Goal: Information Seeking & Learning: Learn about a topic

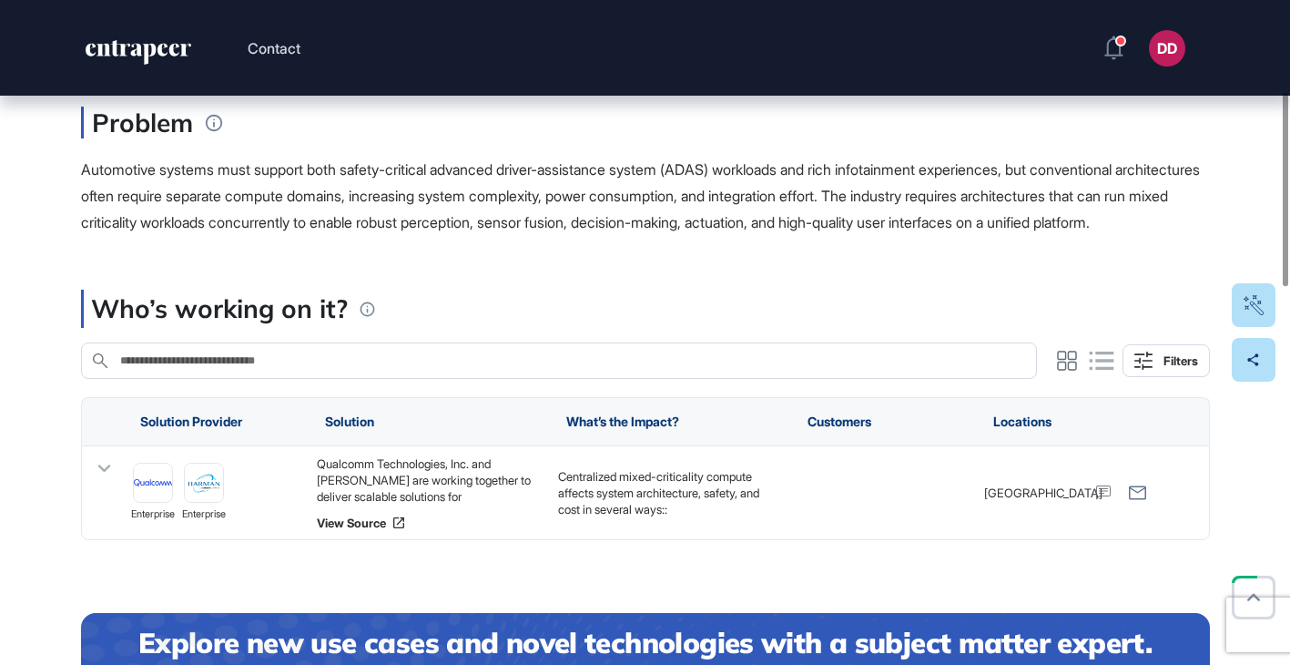
scroll to position [315, 0]
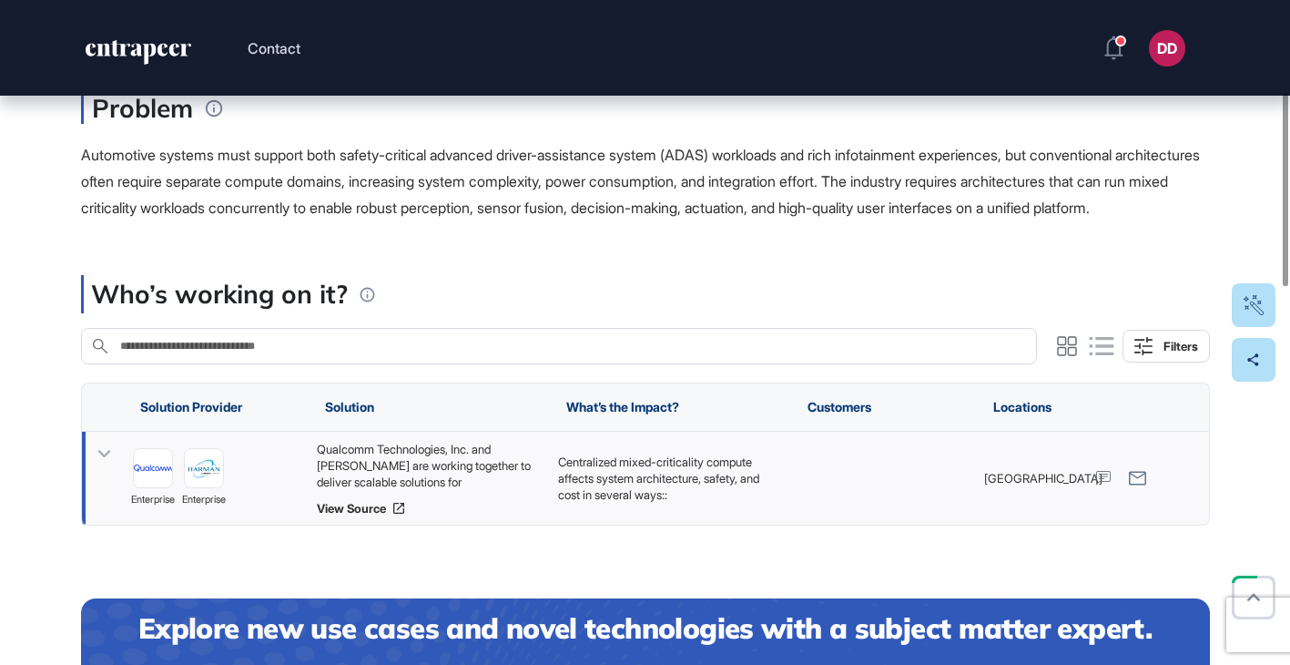
click at [110, 467] on icon at bounding box center [104, 454] width 26 height 26
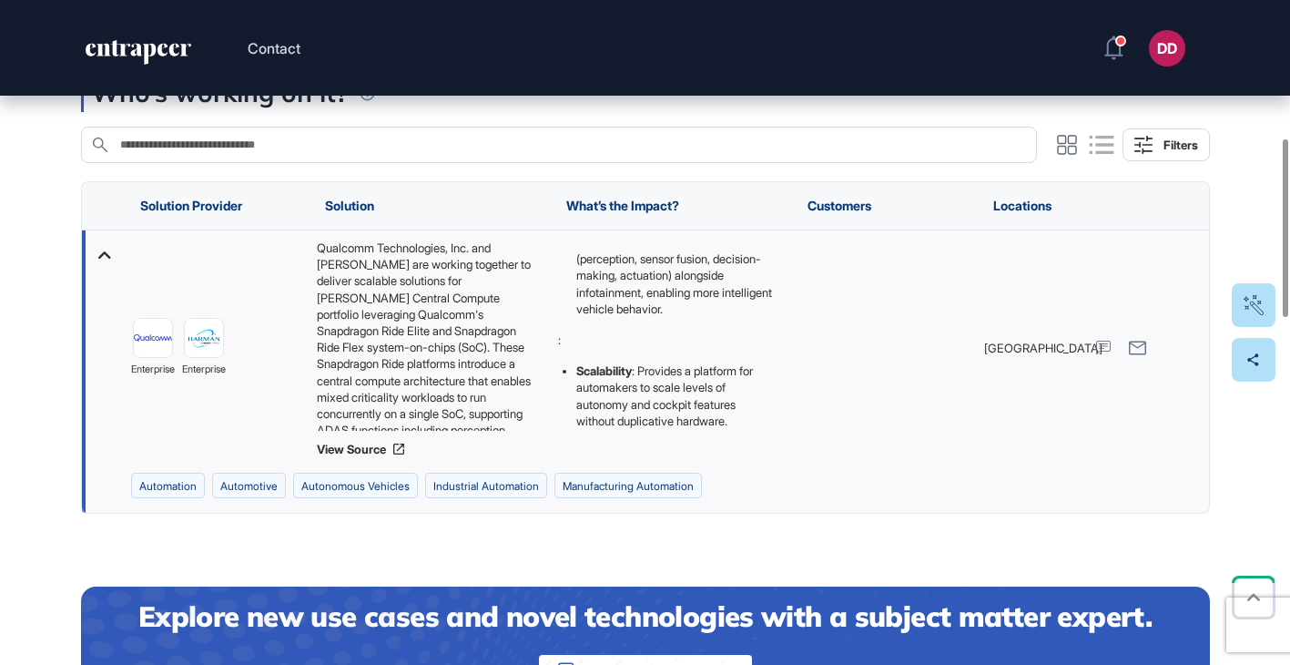
scroll to position [513, 0]
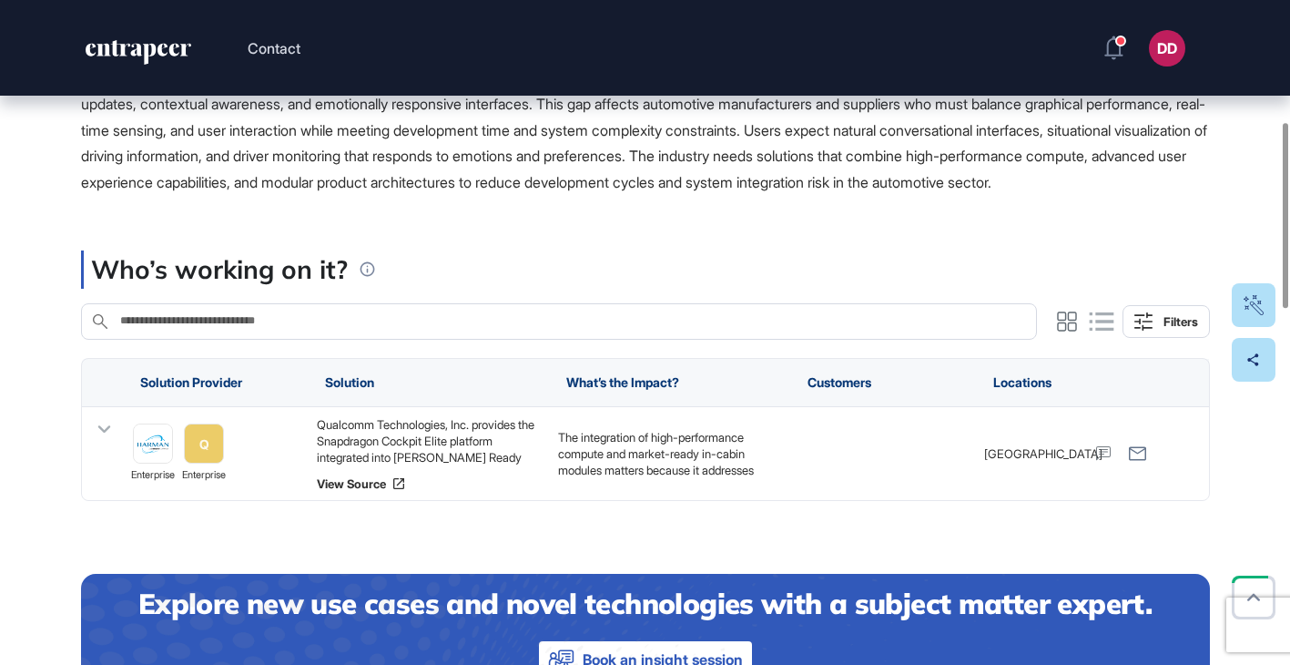
scroll to position [442, 0]
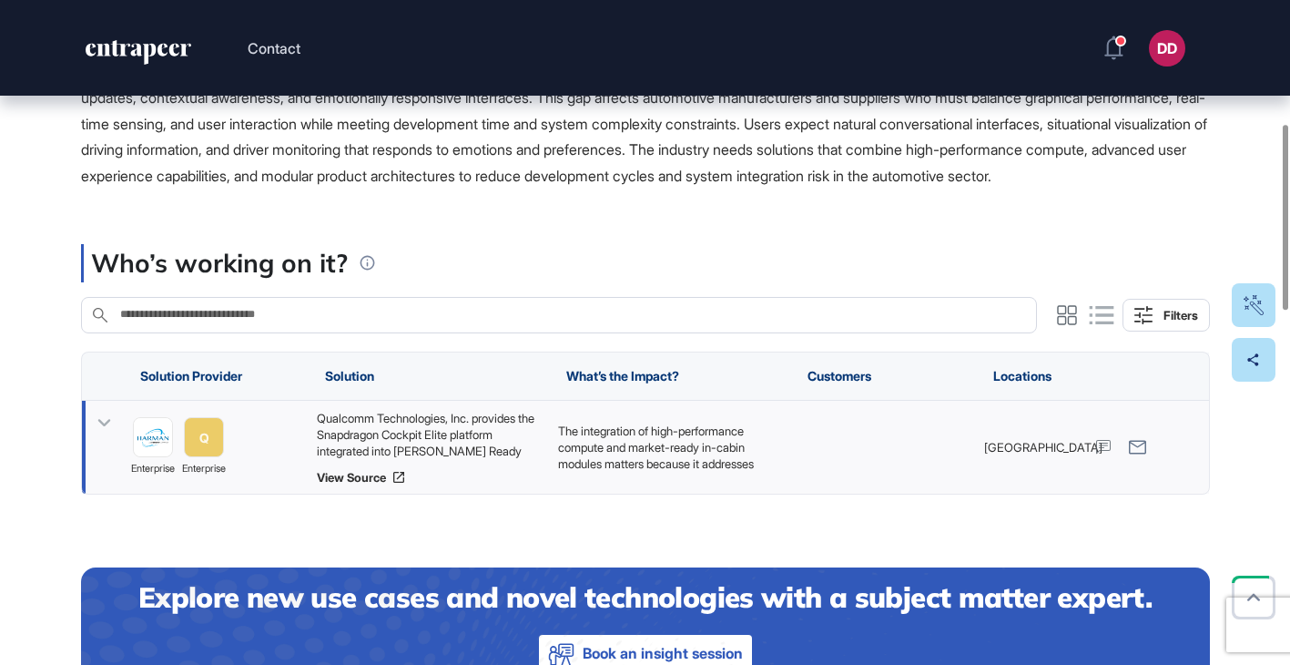
click at [106, 426] on icon at bounding box center [103, 422] width 13 height 7
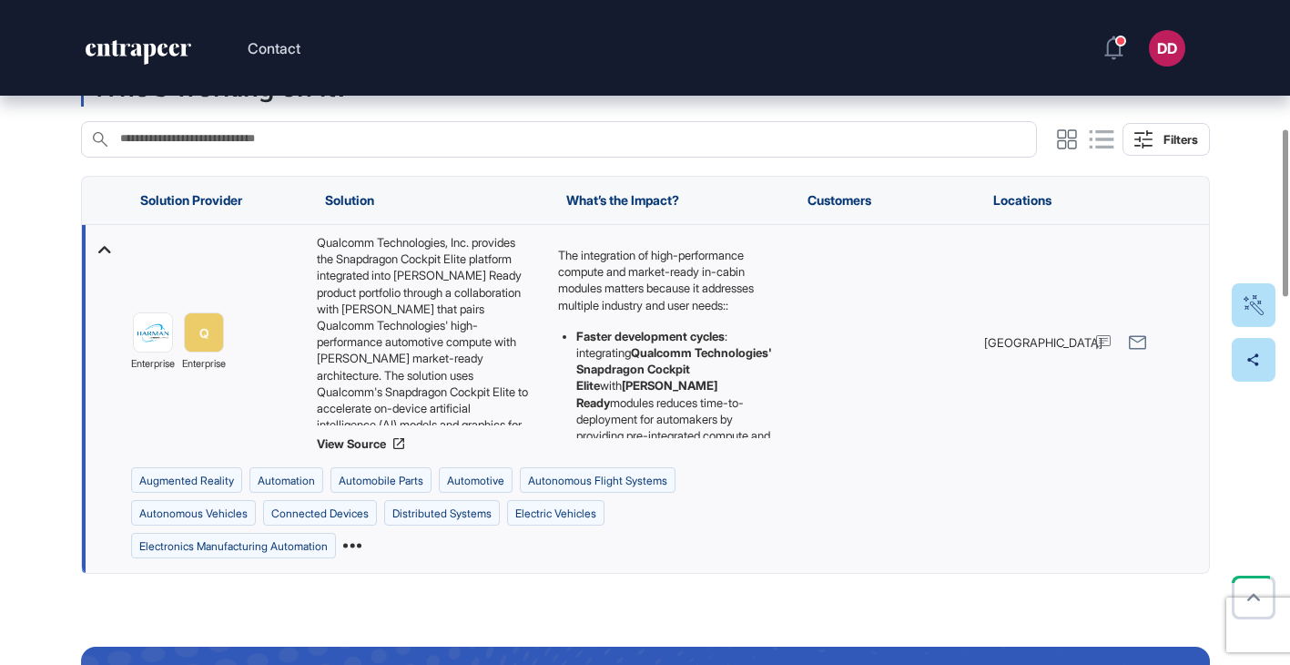
scroll to position [624, 0]
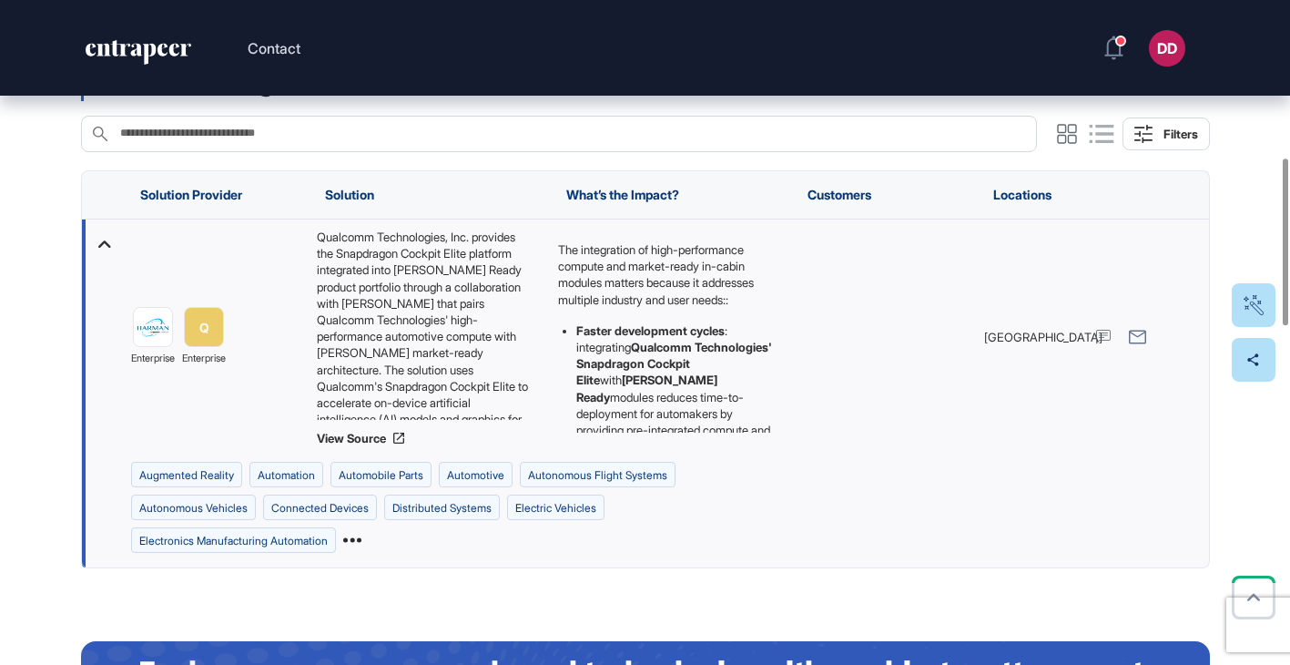
click at [361, 549] on icon at bounding box center [352, 540] width 18 height 18
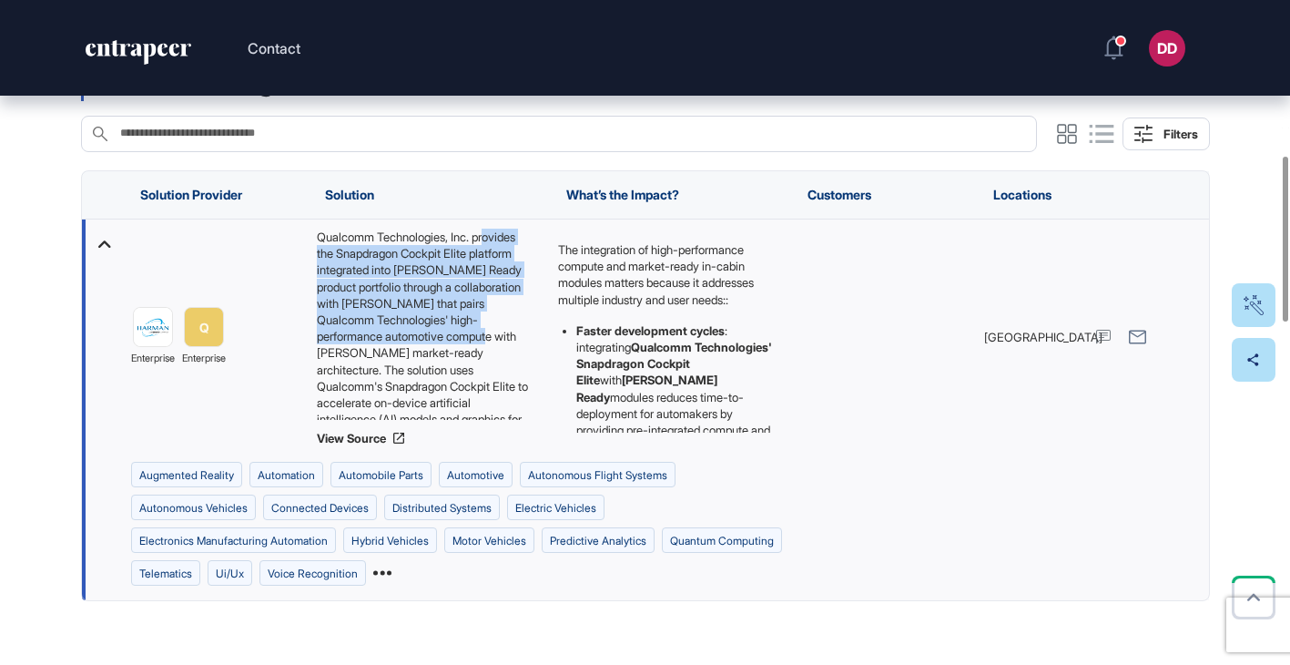
drag, startPoint x: 327, startPoint y: 280, endPoint x: 442, endPoint y: 379, distance: 151.1
click at [442, 379] on div "Qualcomm Technologies, Inc. provides the Snapdragon Cockpit Elite platform inte…" at bounding box center [427, 324] width 223 height 191
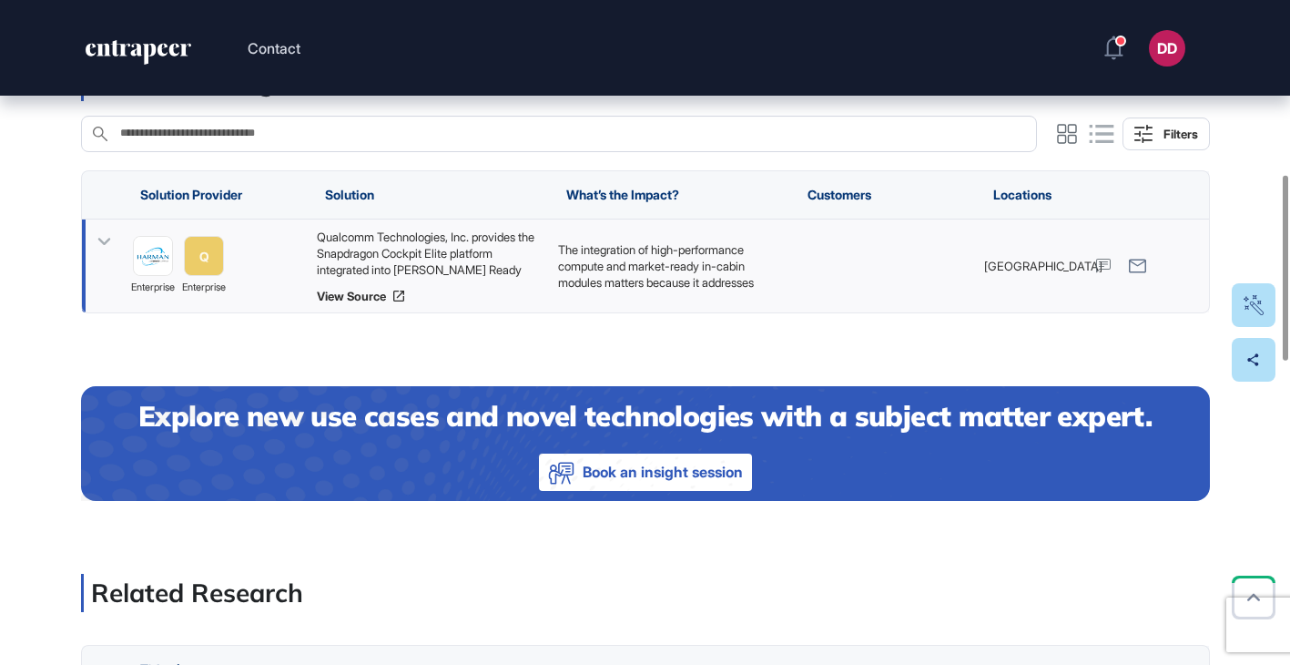
click at [108, 255] on icon at bounding box center [104, 242] width 26 height 26
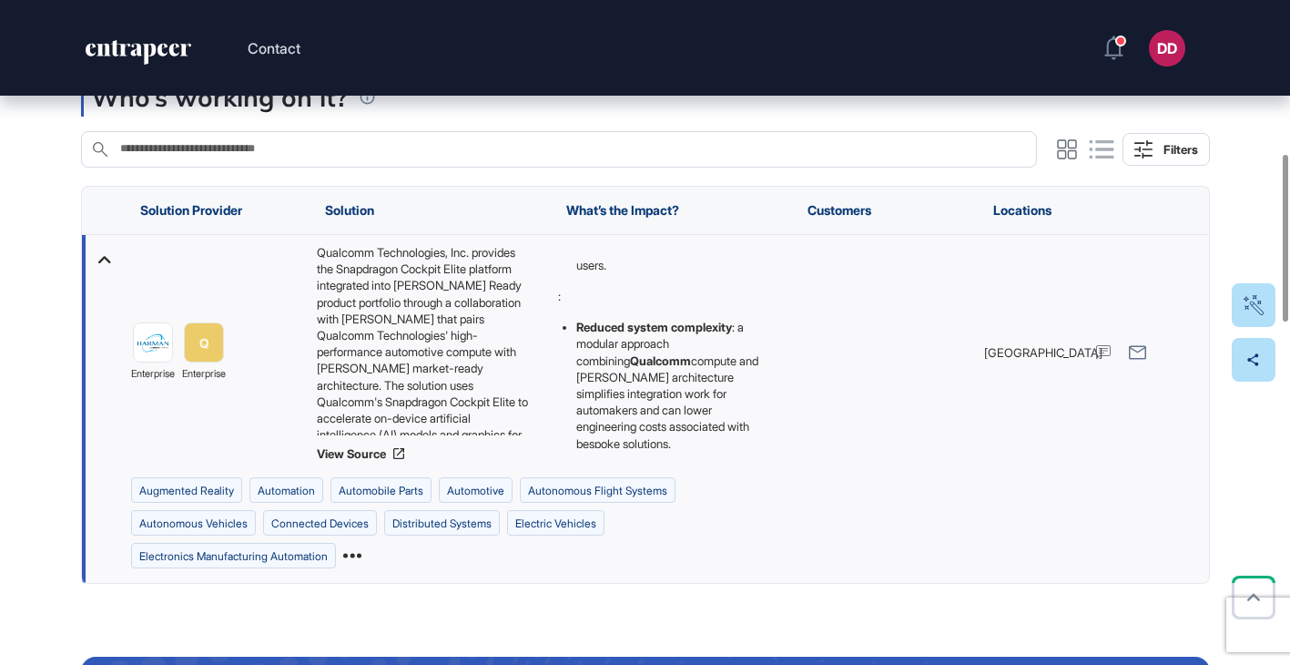
scroll to position [377, 0]
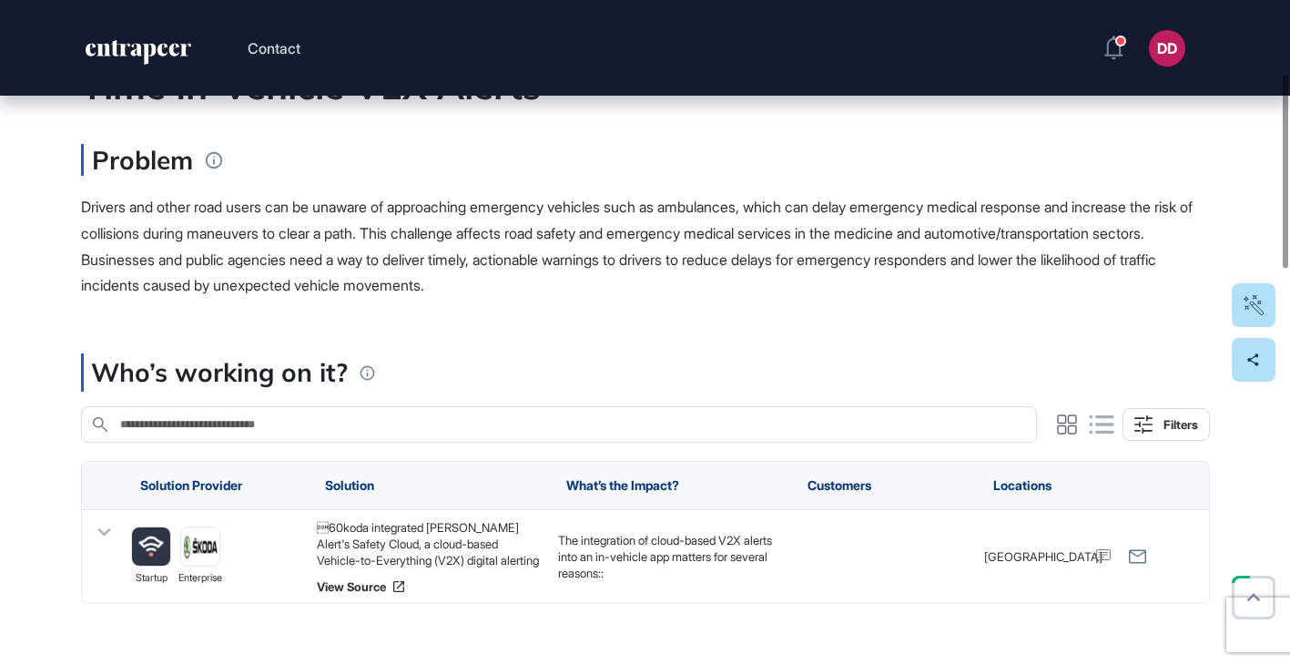
scroll to position [298, 0]
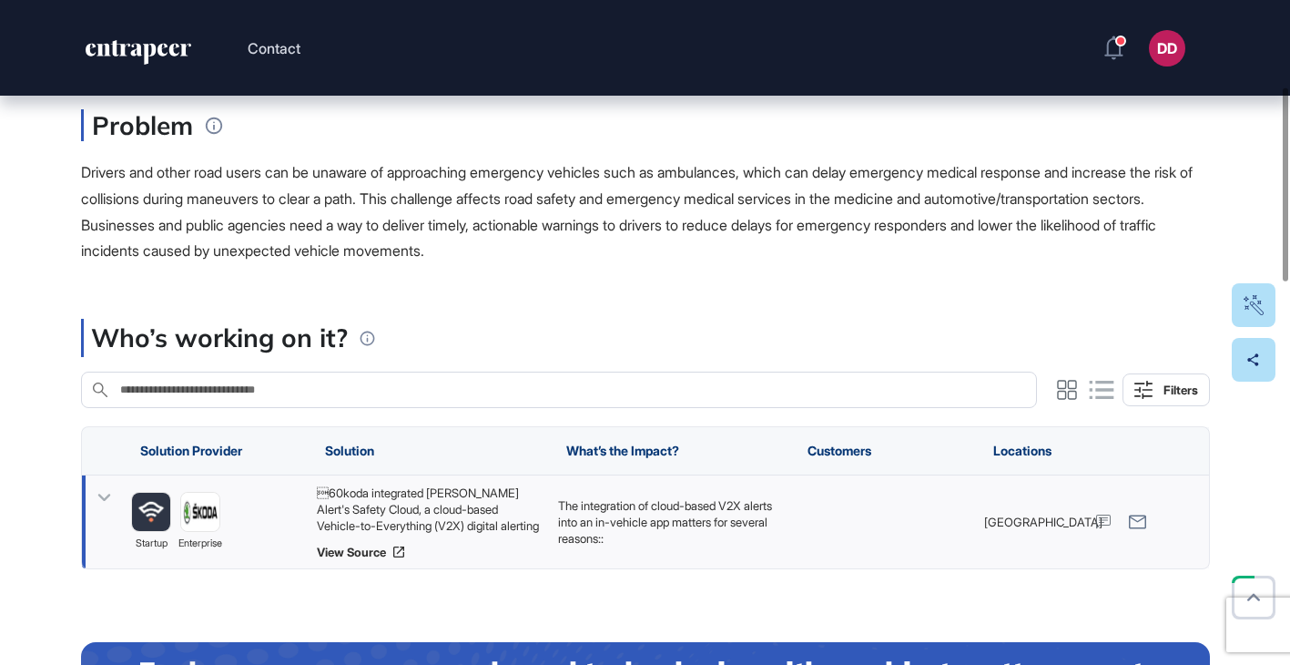
click at [104, 497] on icon at bounding box center [104, 497] width 26 height 26
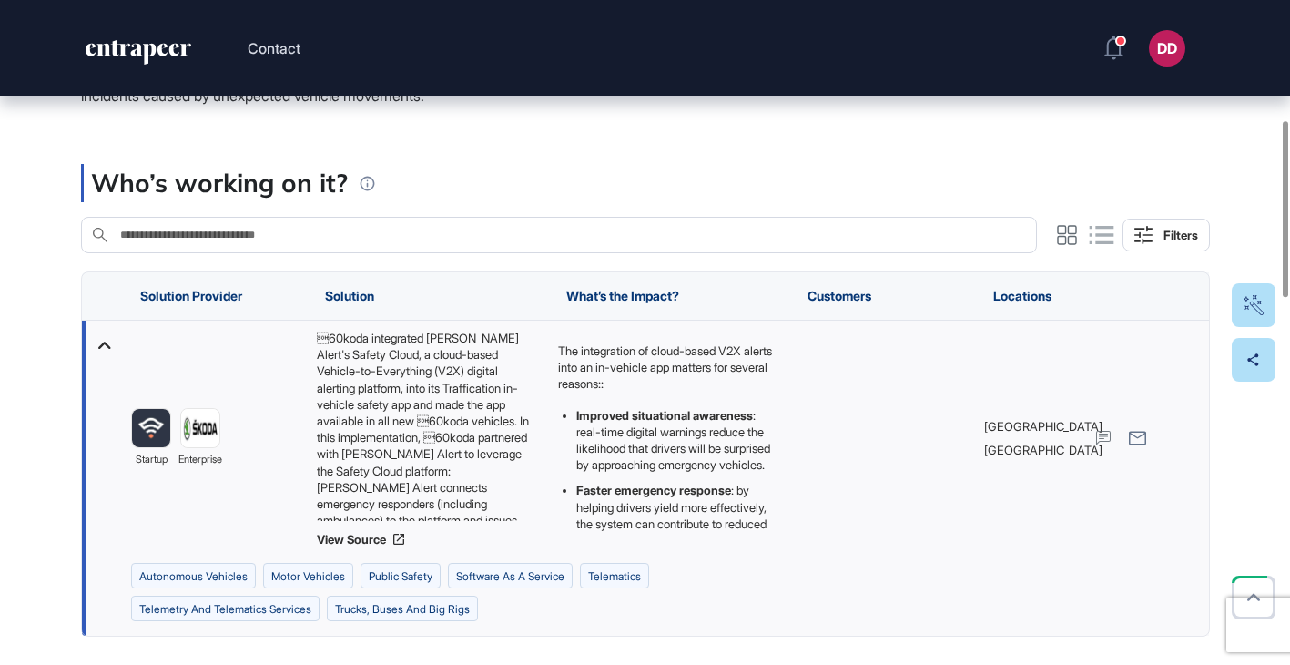
scroll to position [441, 0]
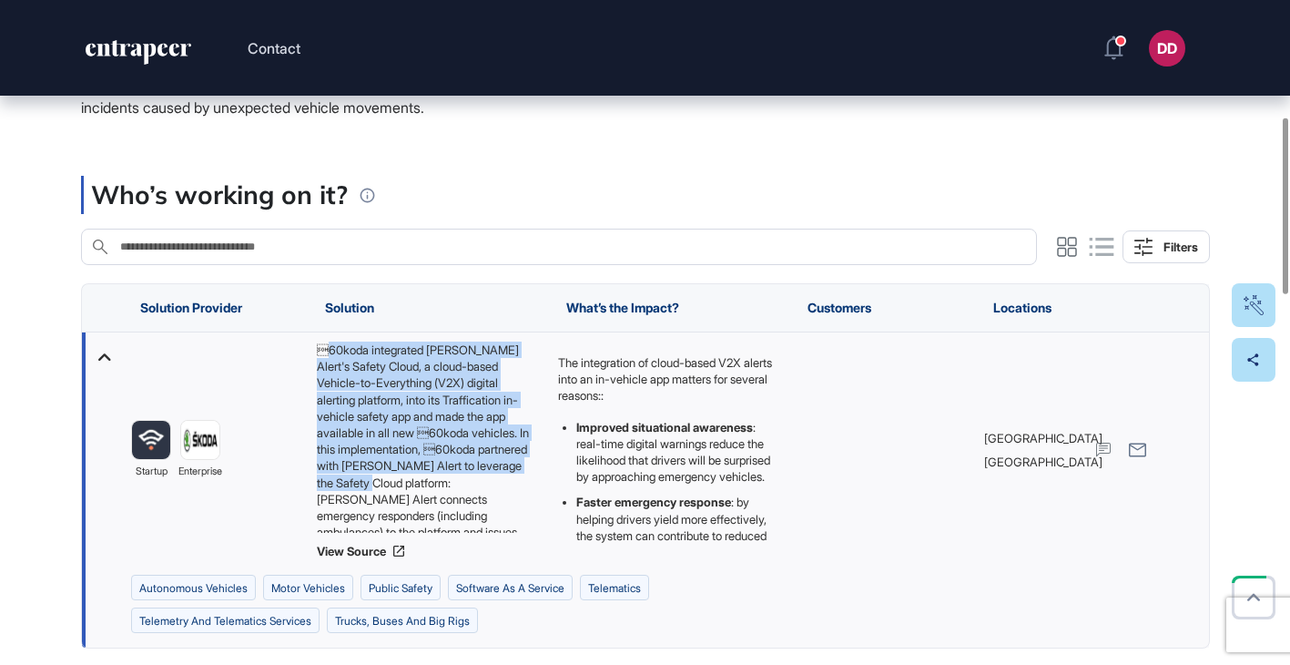
drag, startPoint x: 319, startPoint y: 347, endPoint x: 483, endPoint y: 483, distance: 214.0
click at [483, 483] on div "60koda integrated HAAS Alert's Safety Cloud, a cloud-based Vehicle-to-Everythi…" at bounding box center [427, 436] width 223 height 191
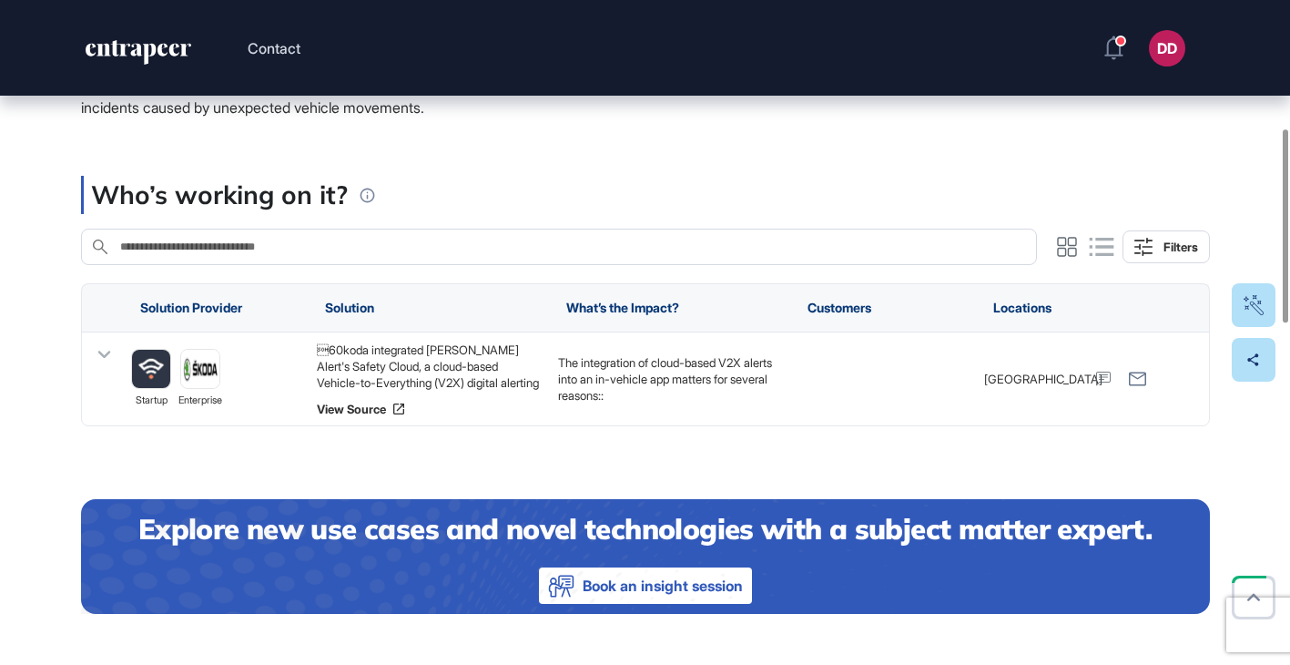
click at [449, 206] on div "Who’s working on it?" at bounding box center [645, 195] width 1129 height 38
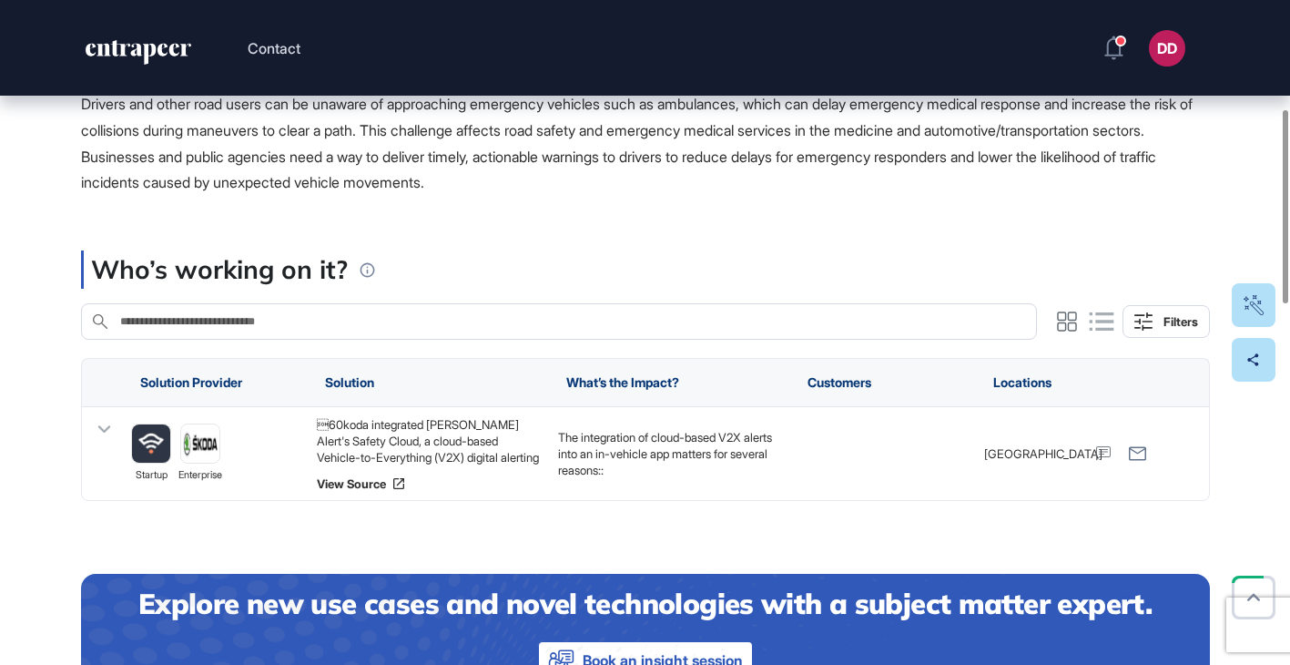
scroll to position [409, 0]
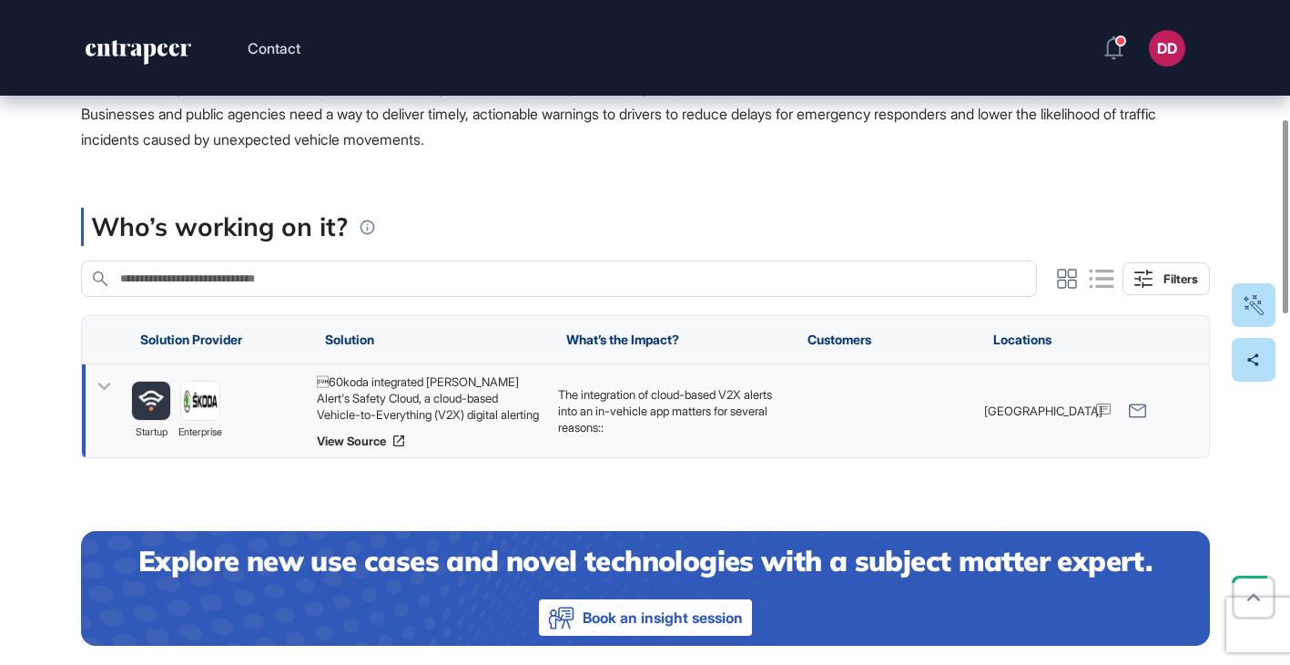
click at [105, 387] on icon at bounding box center [103, 385] width 13 height 7
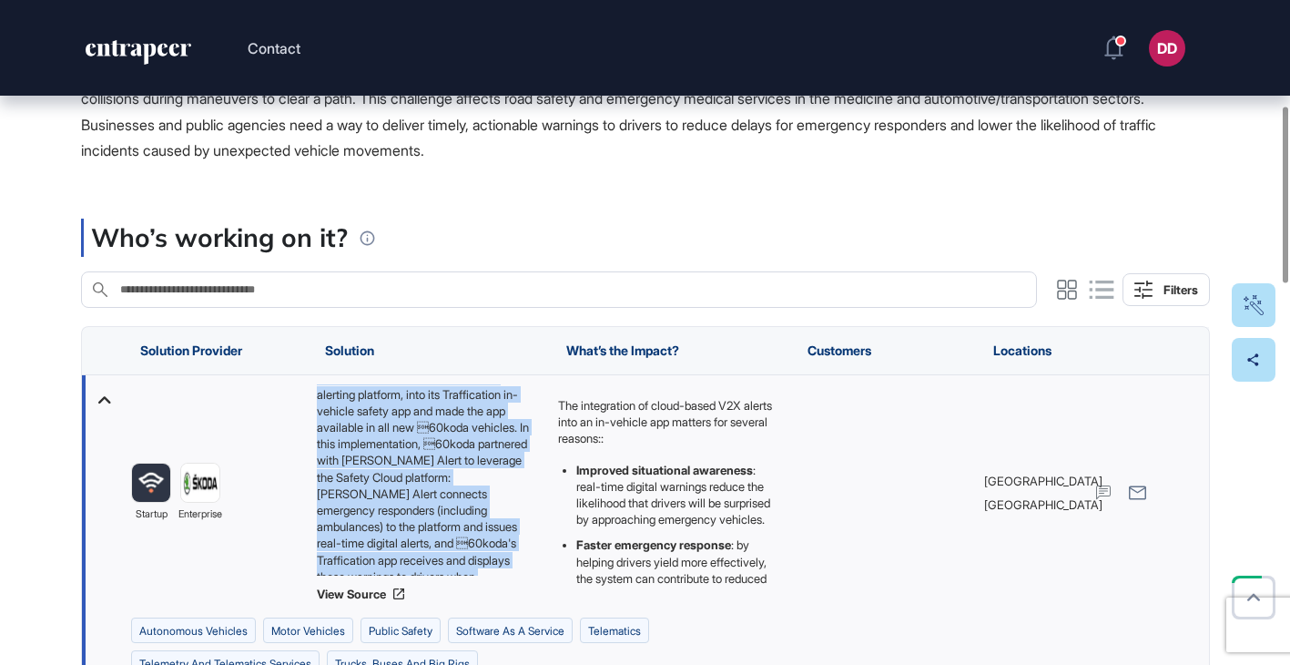
scroll to position [173, 0]
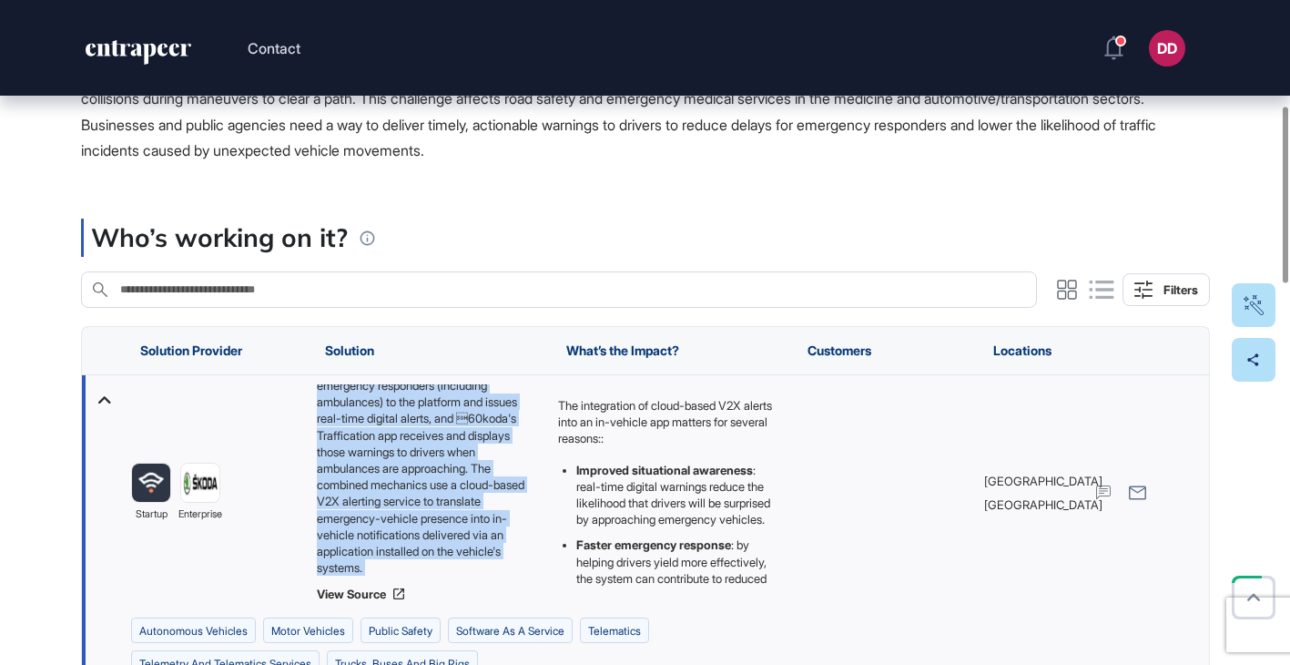
drag, startPoint x: 320, startPoint y: 394, endPoint x: 490, endPoint y: 581, distance: 252.6
click at [491, 582] on div "60koda integrated HAAS Alert's Safety Cloud, a cloud-based Vehicle-to-Everythi…" at bounding box center [427, 492] width 223 height 217
copy div "60koda integrated HAAS Alert's Safety Cloud, a cloud-based Vehicle-to-Everythin…"
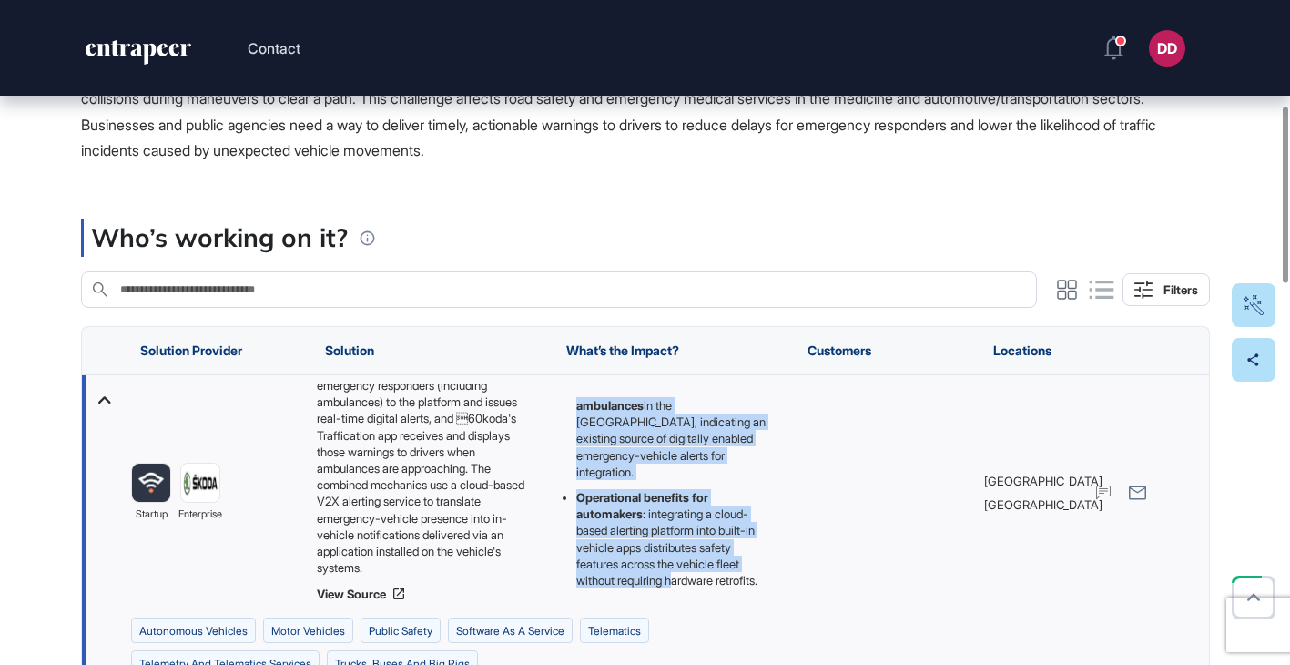
scroll to position [312, 0]
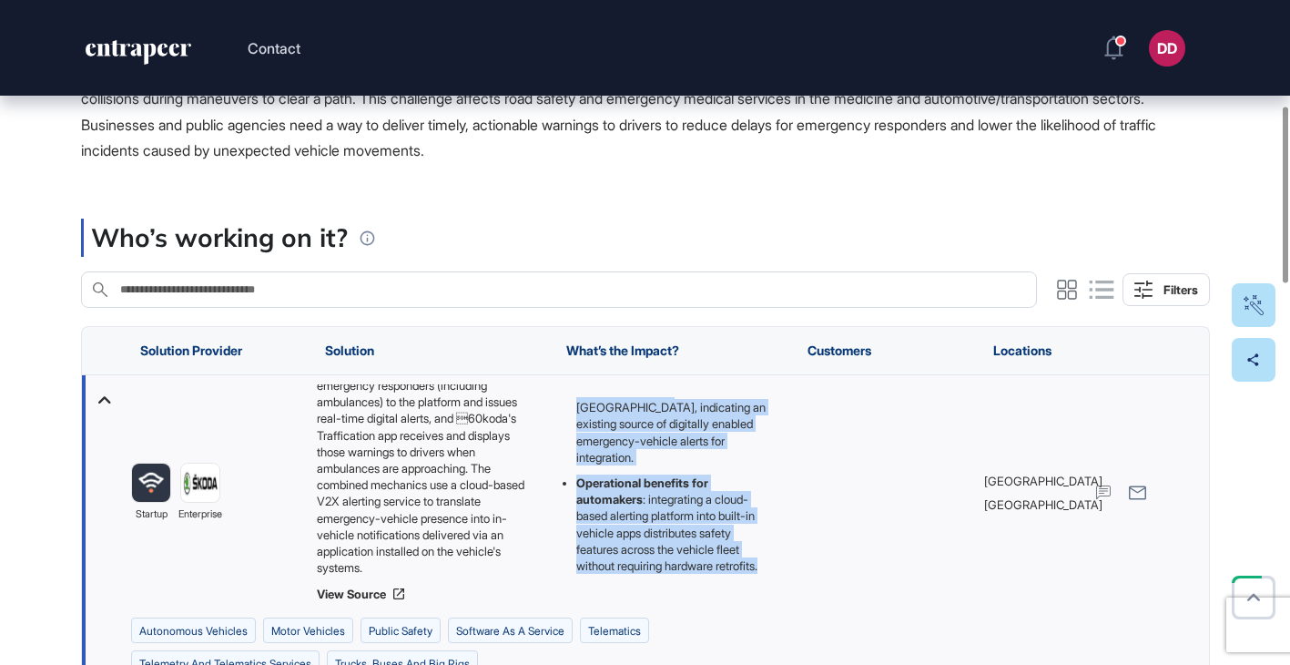
drag, startPoint x: 557, startPoint y: 401, endPoint x: 681, endPoint y: 585, distance: 221.7
click at [681, 585] on div "The integration of cloud-based V2X alerts into an in-vehicle app matters for se…" at bounding box center [668, 492] width 223 height 191
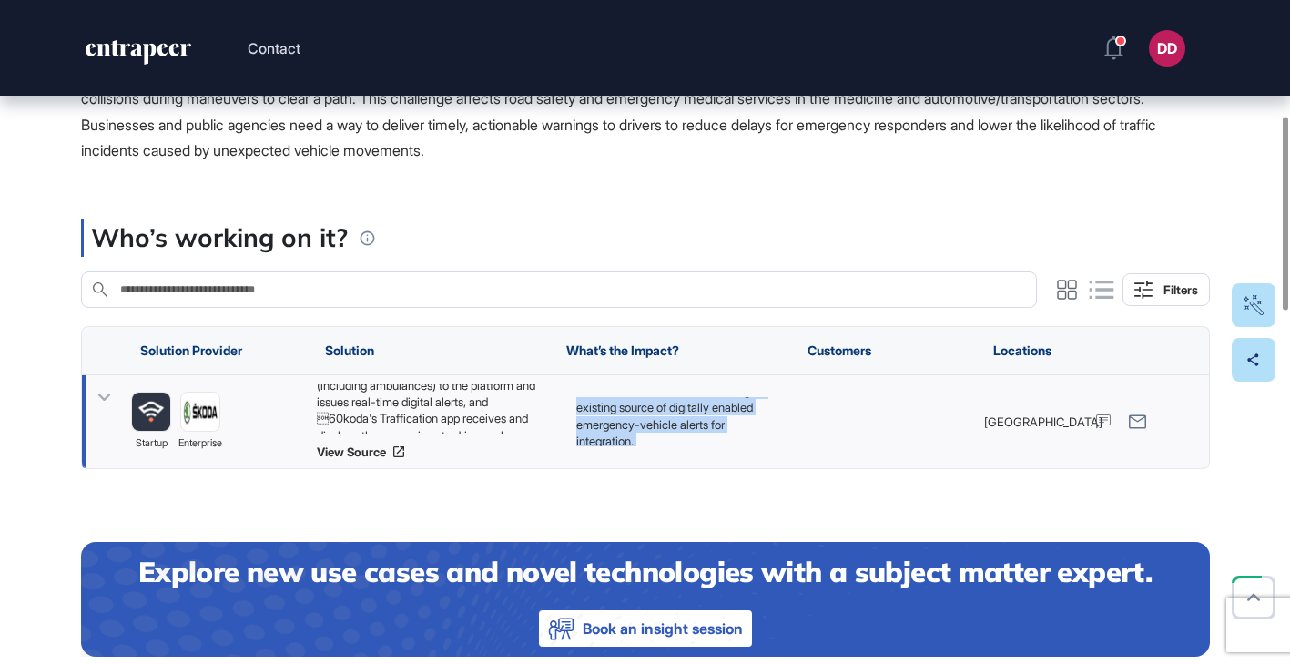
copy div "The integration of cloud-based V2X alerts into an in-vehicle app matters for se…"
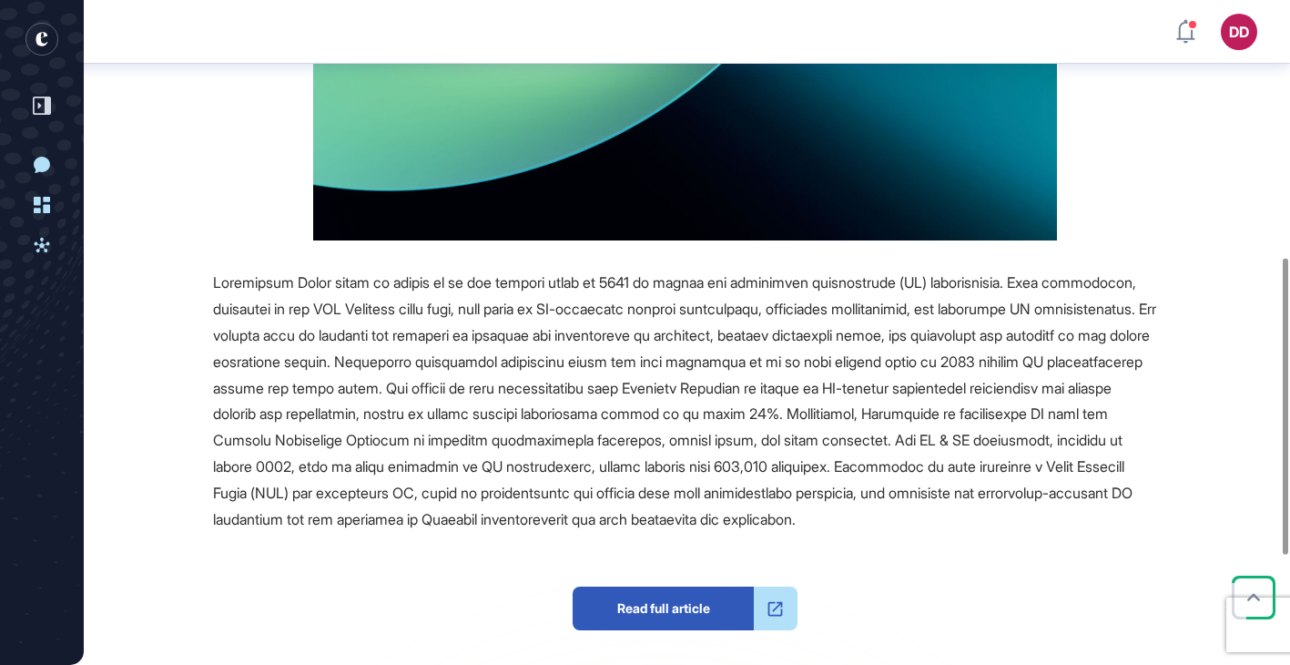
scroll to position [596, 0]
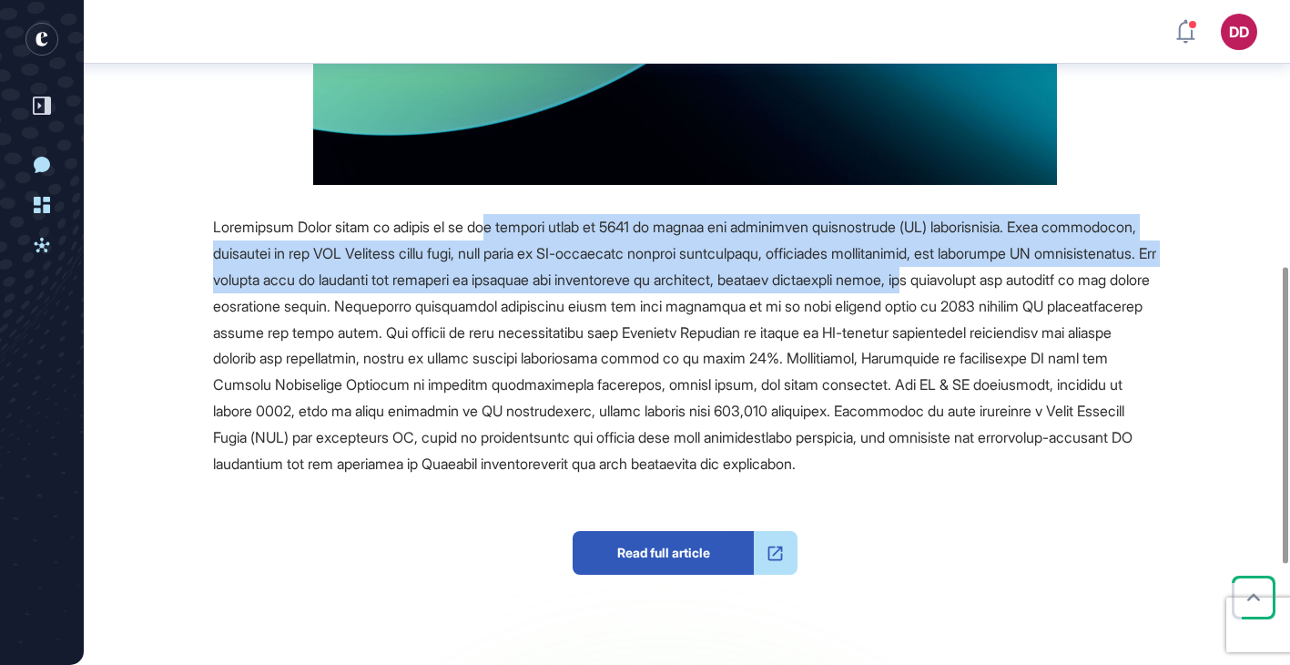
drag, startPoint x: 504, startPoint y: 230, endPoint x: 1088, endPoint y: 284, distance: 586.0
click at [1088, 284] on span at bounding box center [684, 345] width 943 height 254
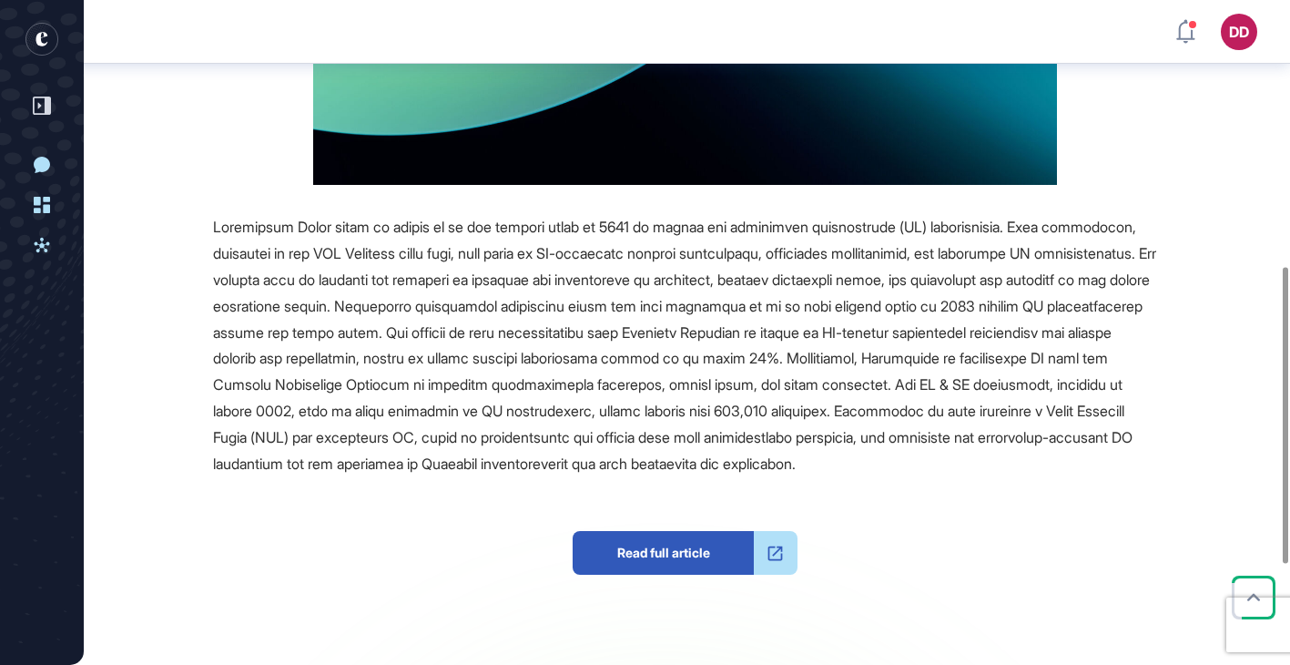
click at [710, 317] on div at bounding box center [685, 345] width 944 height 262
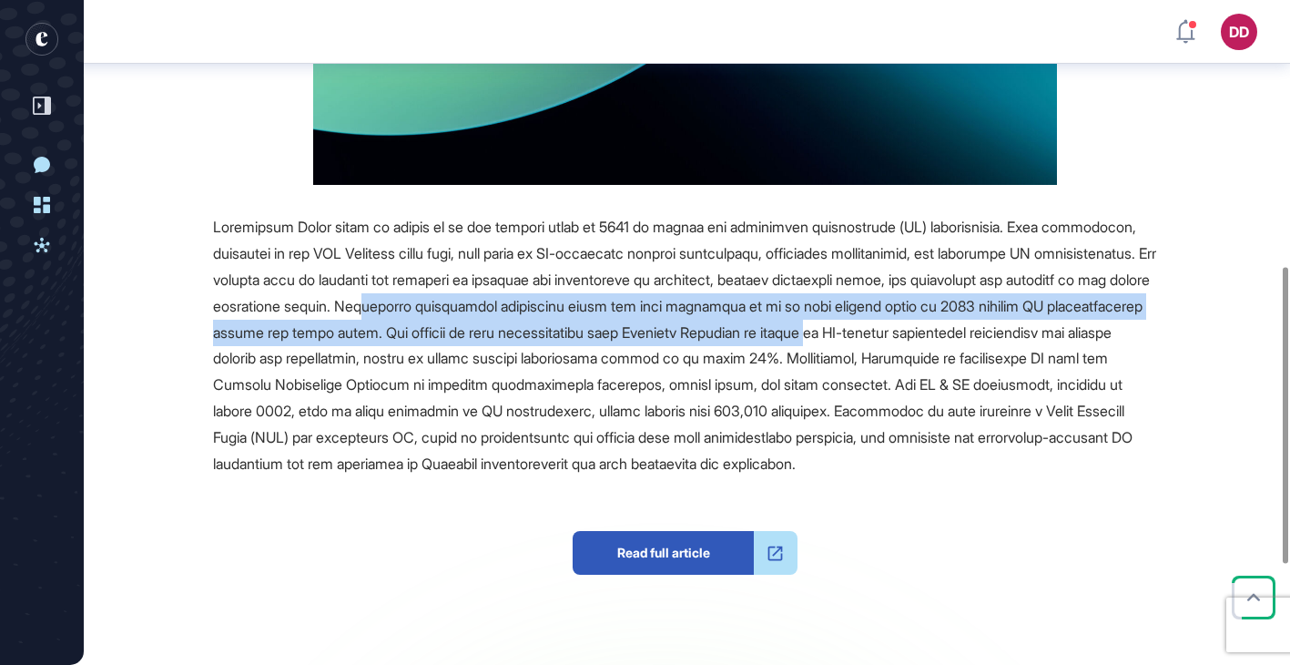
drag, startPoint x: 613, startPoint y: 319, endPoint x: 1124, endPoint y: 332, distance: 511.8
click at [1124, 332] on div at bounding box center [685, 345] width 944 height 262
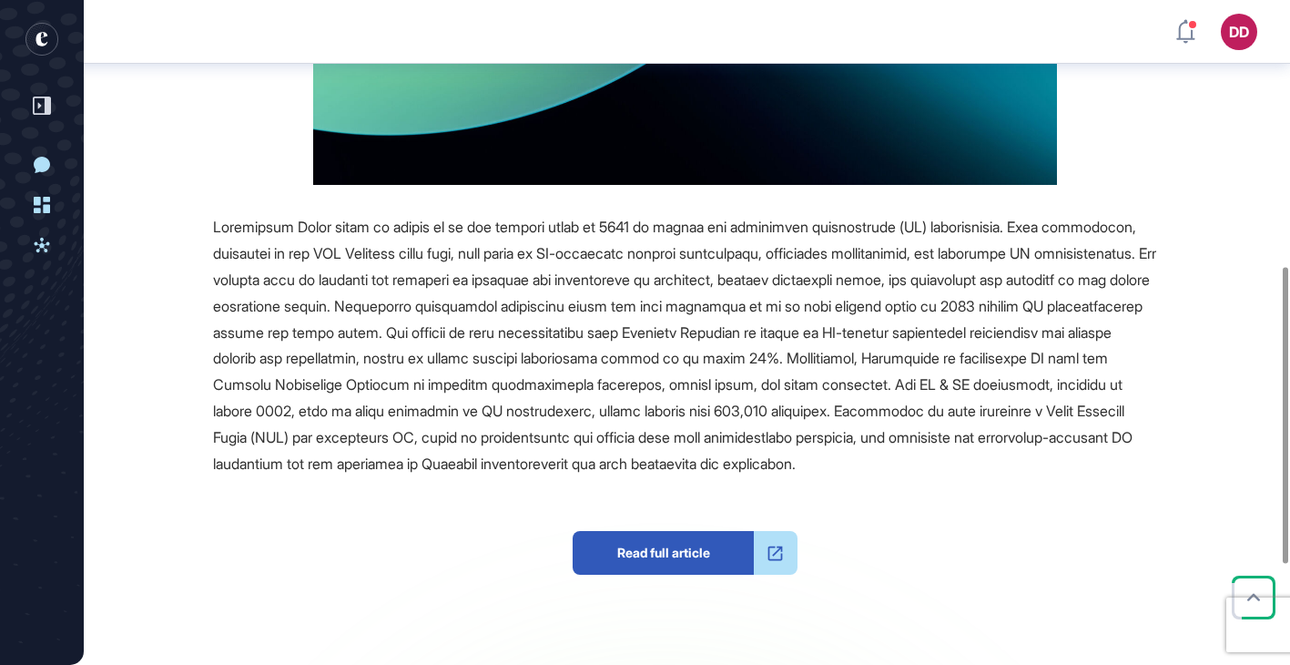
click at [923, 348] on div at bounding box center [685, 345] width 944 height 262
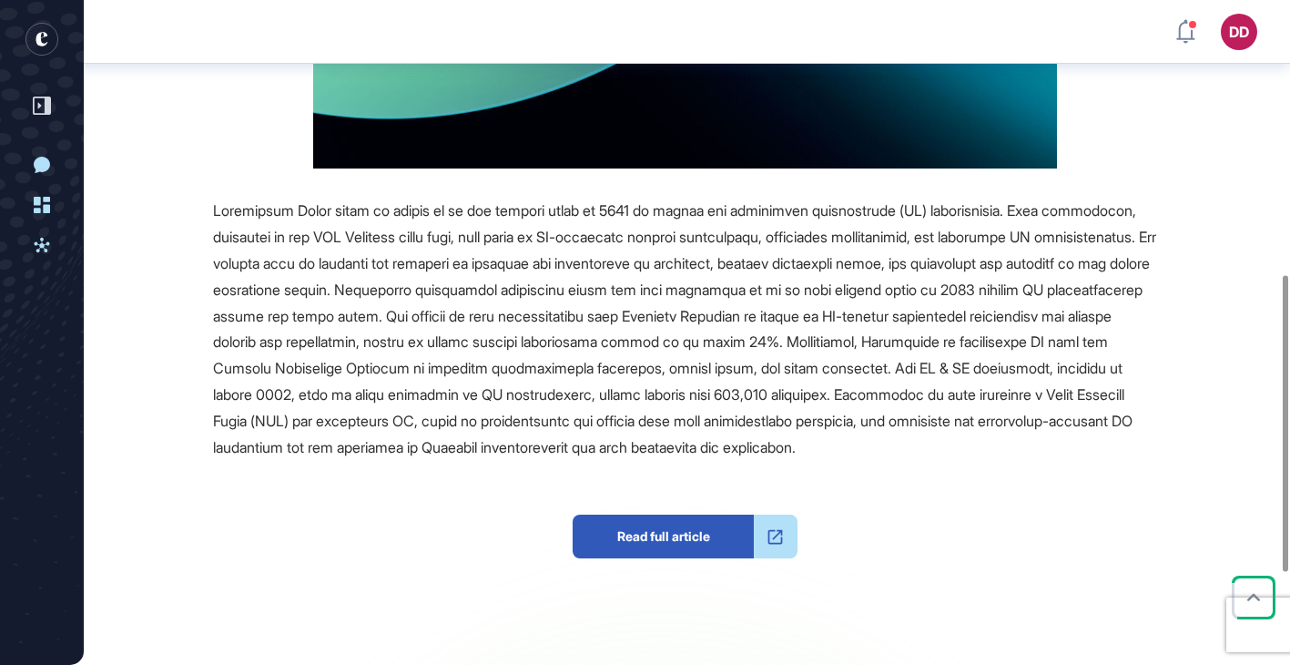
scroll to position [615, 0]
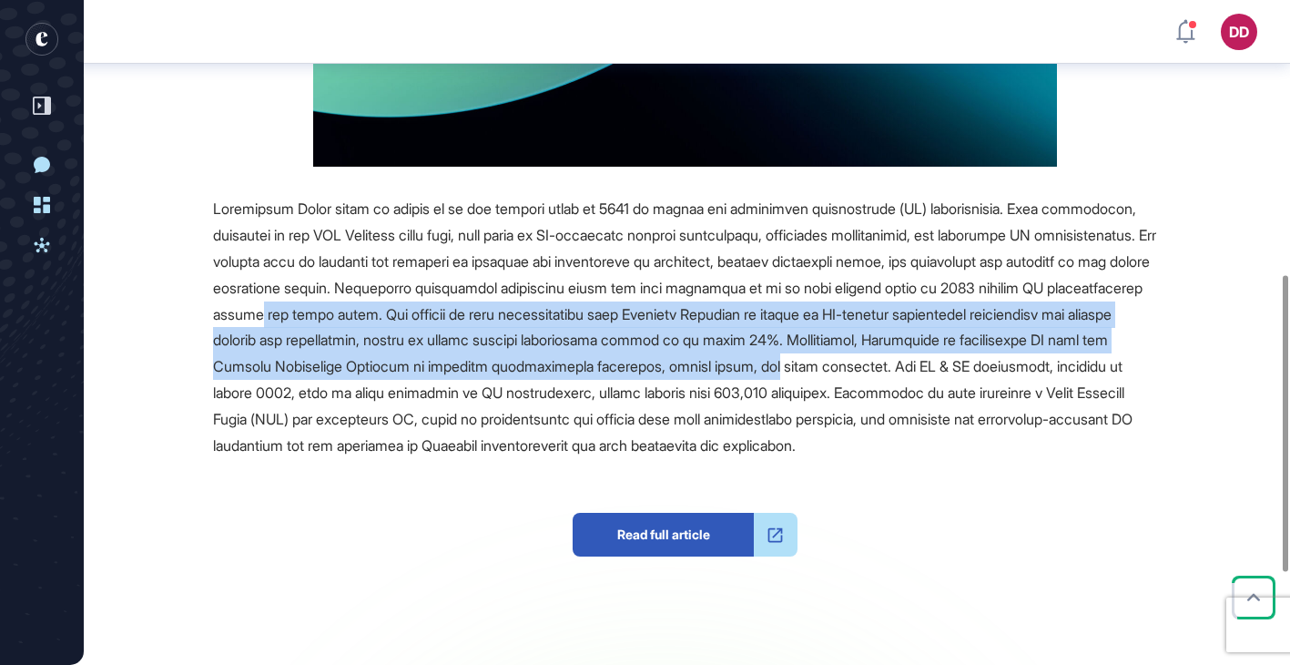
drag, startPoint x: 546, startPoint y: 310, endPoint x: 1142, endPoint y: 365, distance: 598.0
click at [1140, 365] on div at bounding box center [685, 327] width 944 height 262
click at [1142, 365] on div at bounding box center [685, 327] width 944 height 262
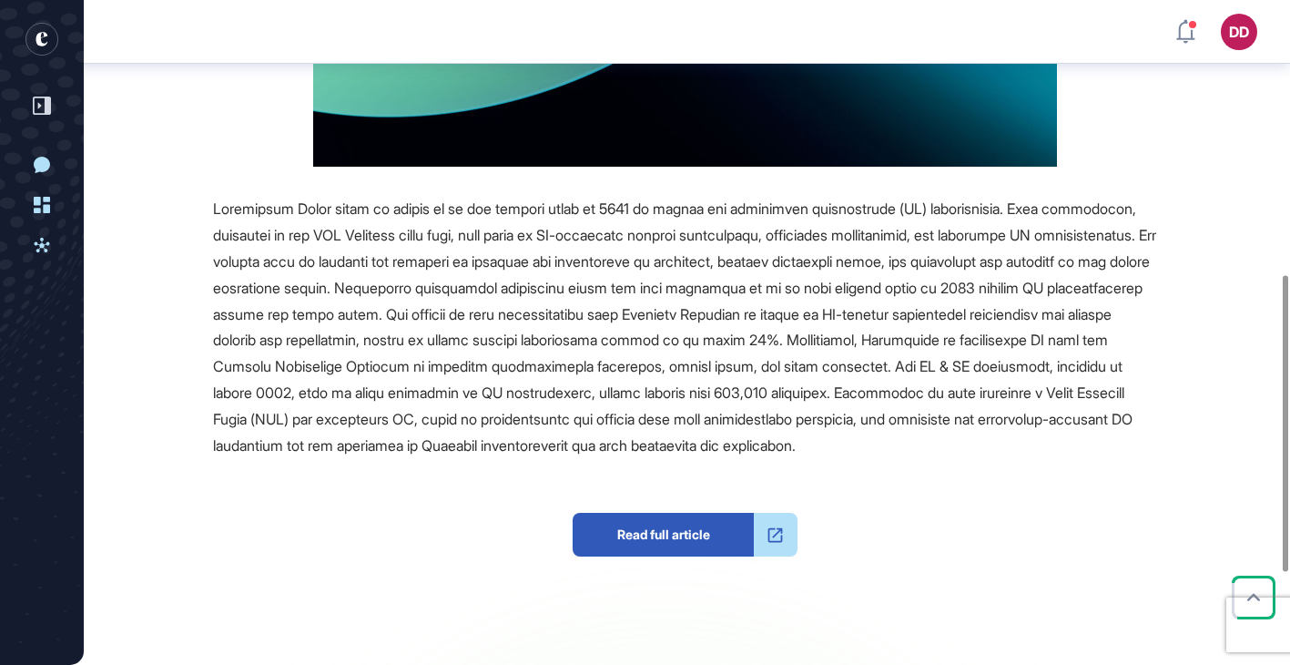
drag, startPoint x: 301, startPoint y: 401, endPoint x: 762, endPoint y: 401, distance: 460.7
click at [762, 401] on span at bounding box center [684, 326] width 943 height 254
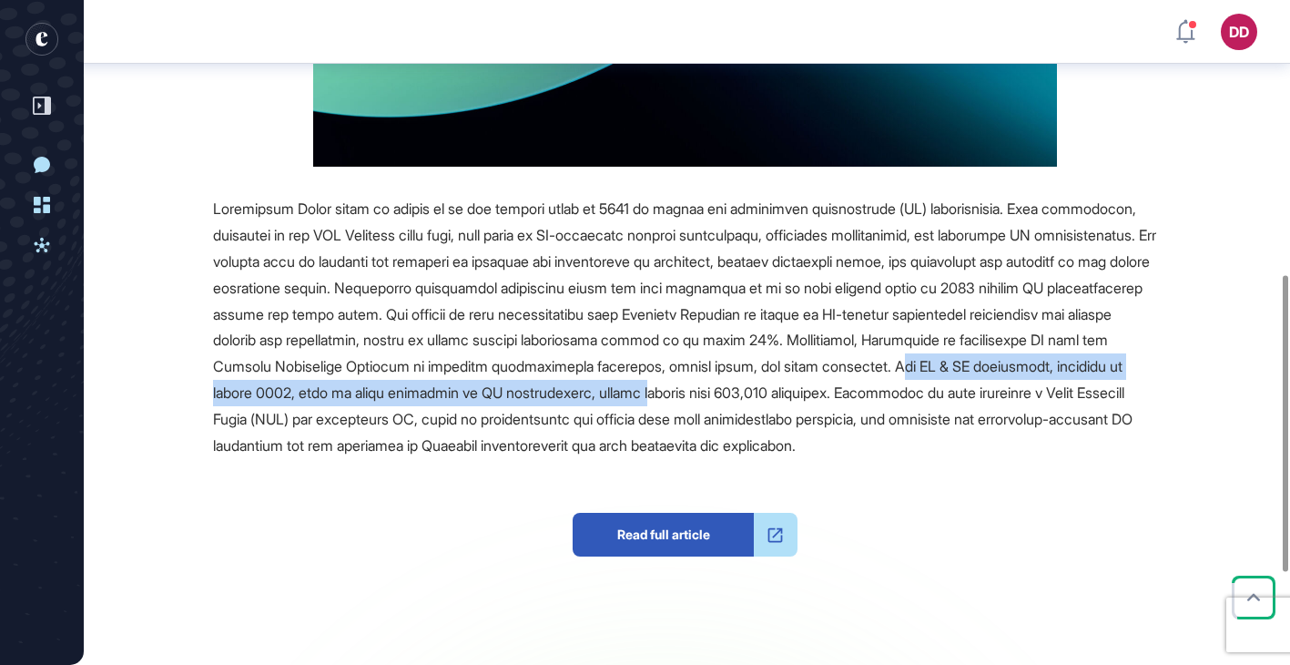
drag, startPoint x: 342, startPoint y: 391, endPoint x: 1000, endPoint y: 390, distance: 657.3
click at [1001, 390] on span at bounding box center [684, 326] width 943 height 254
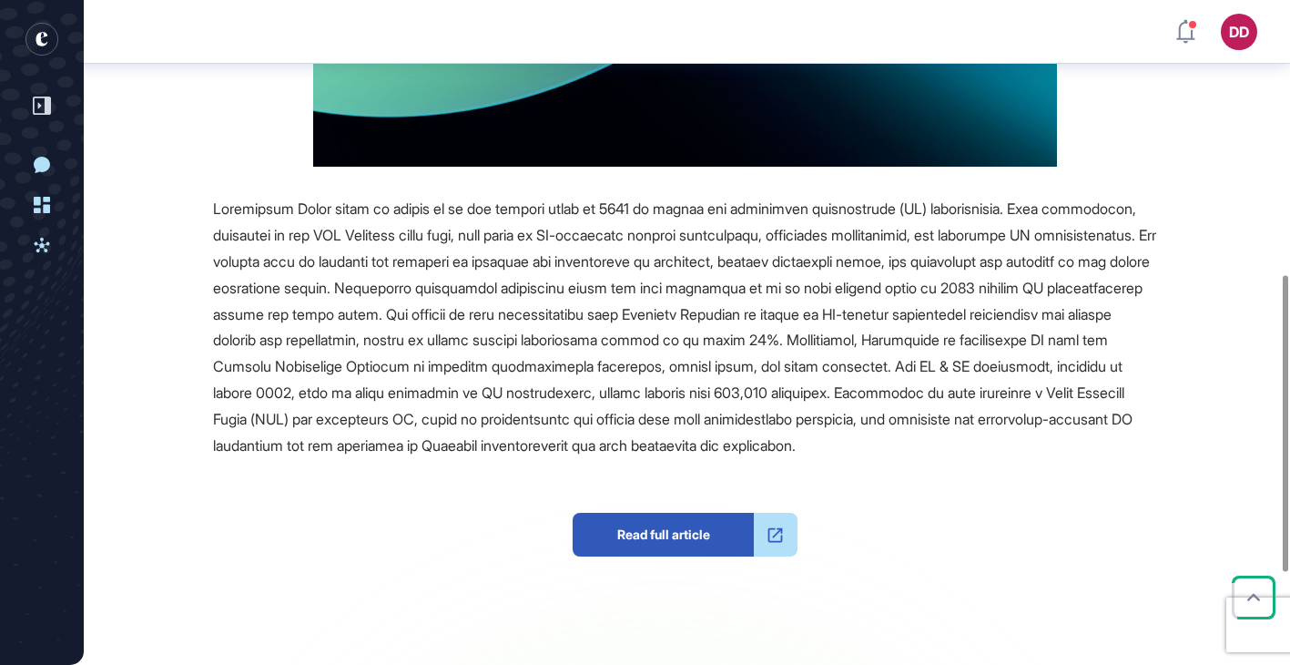
click at [1039, 395] on span at bounding box center [684, 326] width 943 height 254
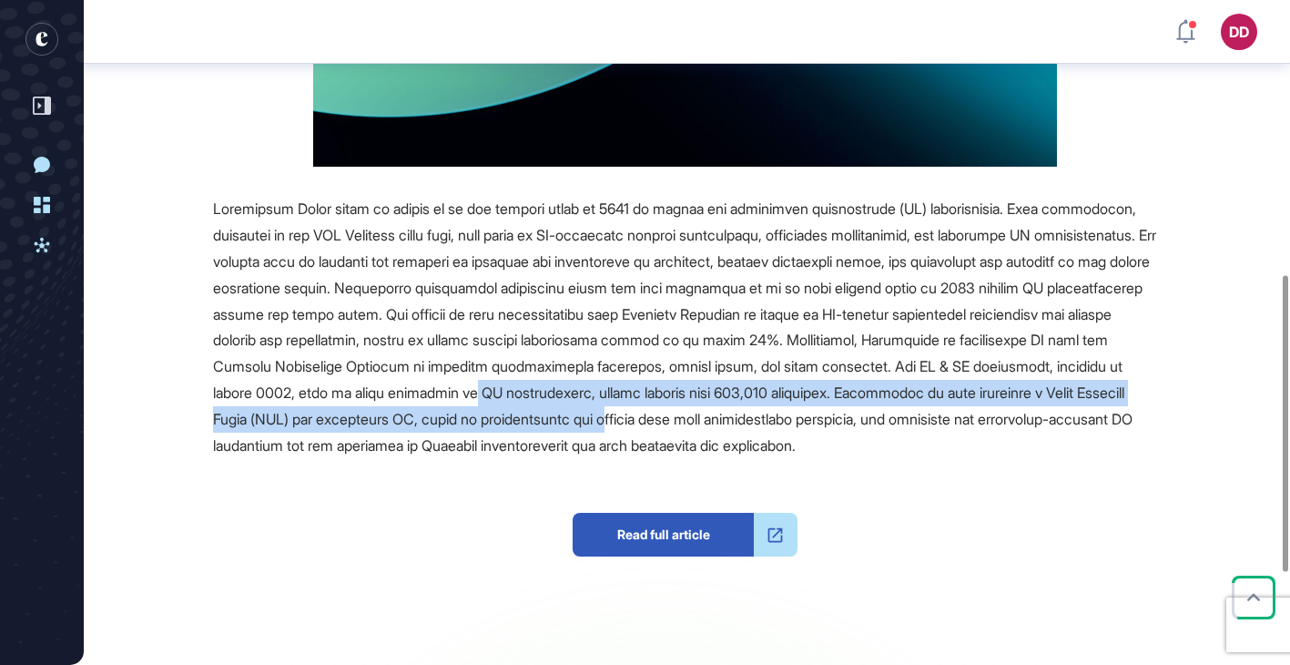
drag, startPoint x: 831, startPoint y: 394, endPoint x: 1015, endPoint y: 421, distance: 185.8
click at [1015, 422] on span at bounding box center [684, 326] width 943 height 254
click at [1015, 421] on span at bounding box center [684, 326] width 943 height 254
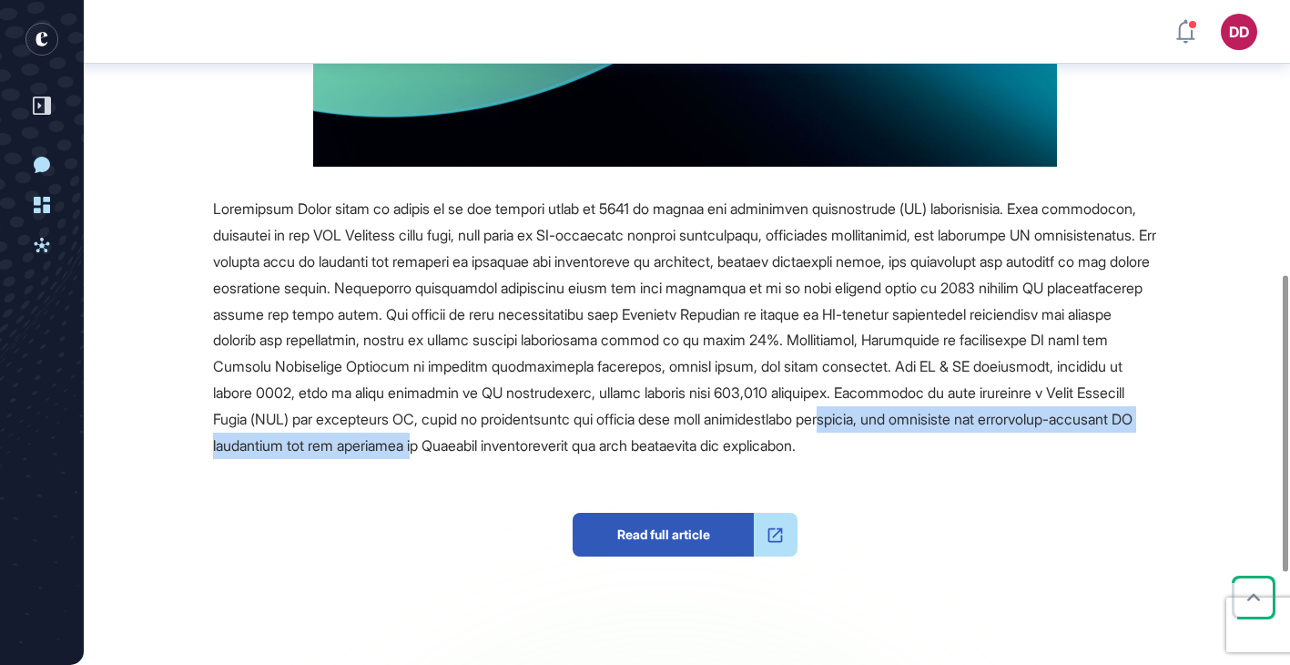
drag, startPoint x: 330, startPoint y: 453, endPoint x: 884, endPoint y: 447, distance: 554.5
click at [883, 447] on span at bounding box center [684, 326] width 943 height 254
click at [884, 447] on span at bounding box center [684, 326] width 943 height 254
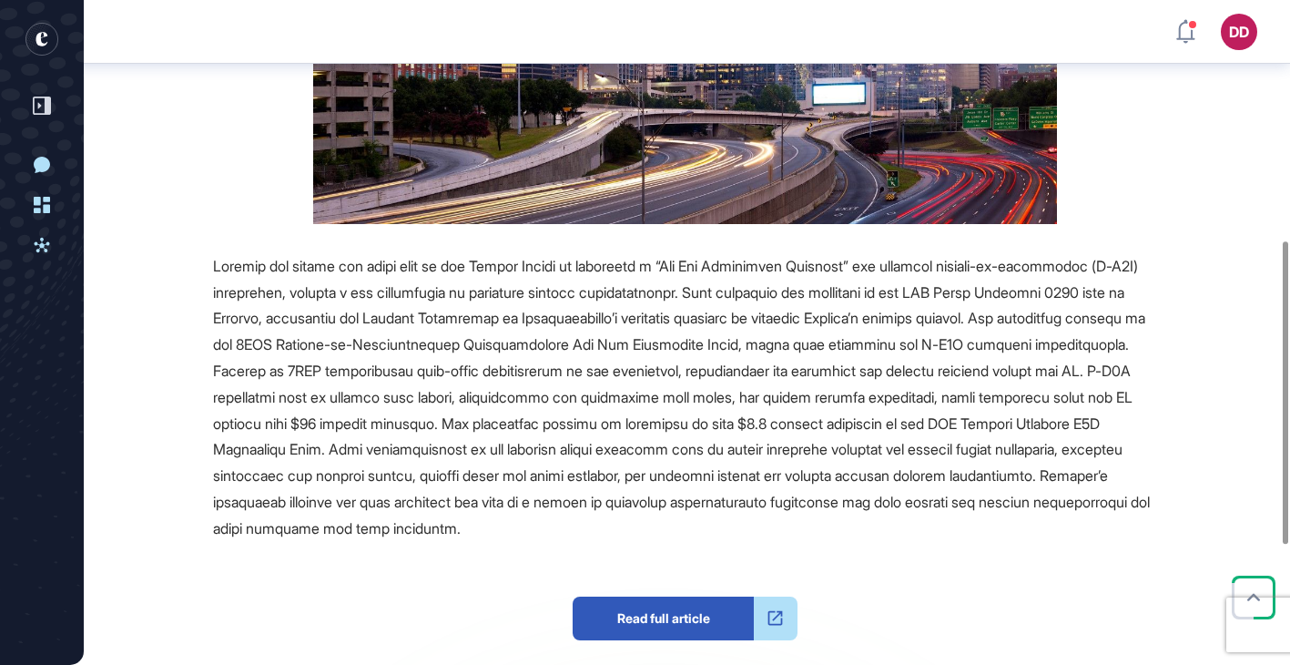
scroll to position [527, 0]
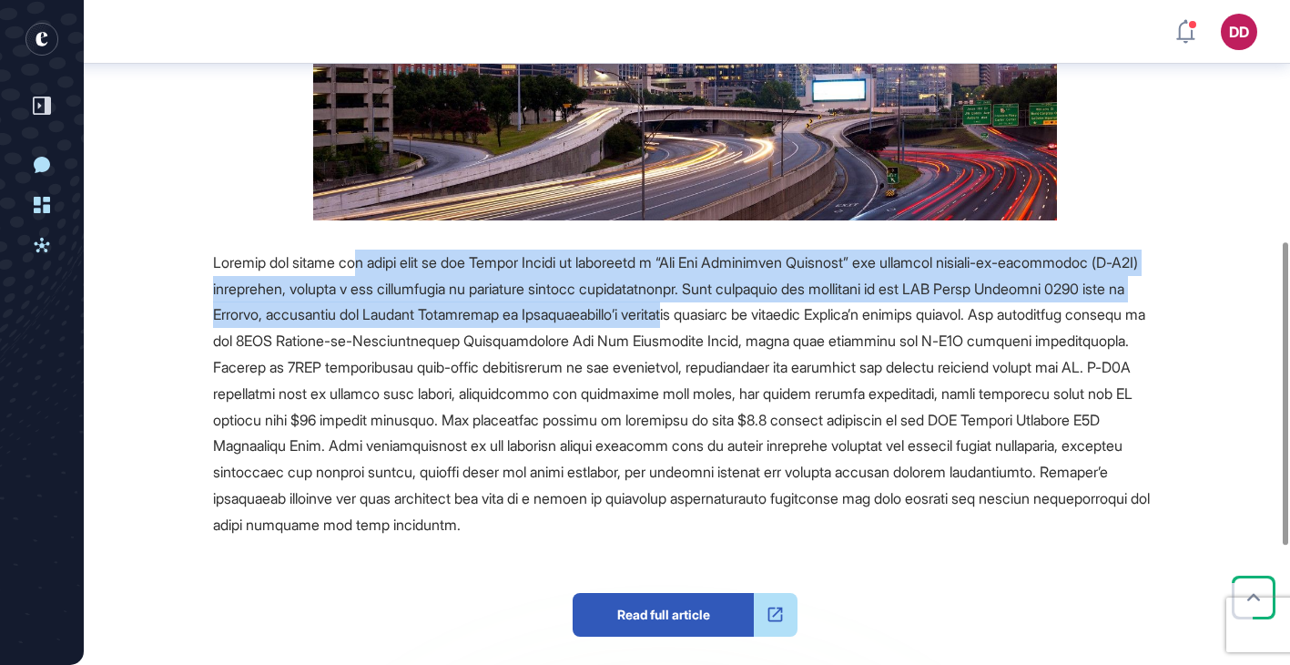
drag, startPoint x: 365, startPoint y: 263, endPoint x: 876, endPoint y: 320, distance: 513.9
click at [873, 320] on span at bounding box center [681, 393] width 937 height 280
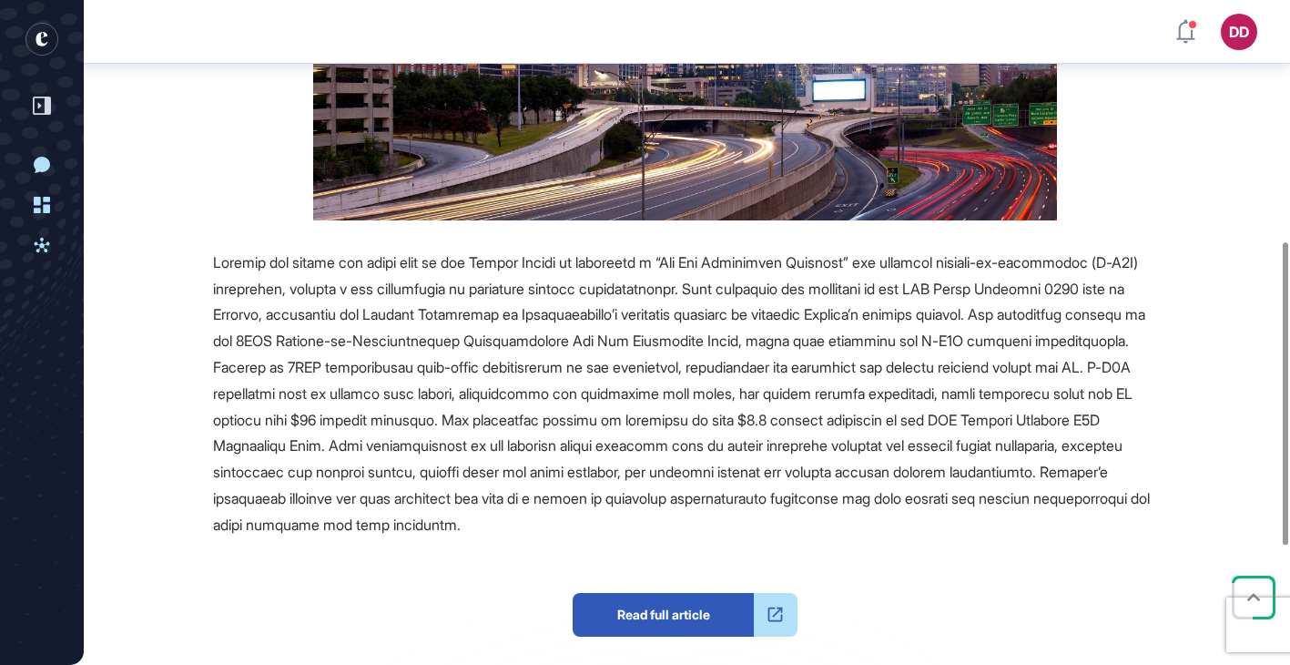
click at [805, 298] on div at bounding box center [685, 393] width 944 height 289
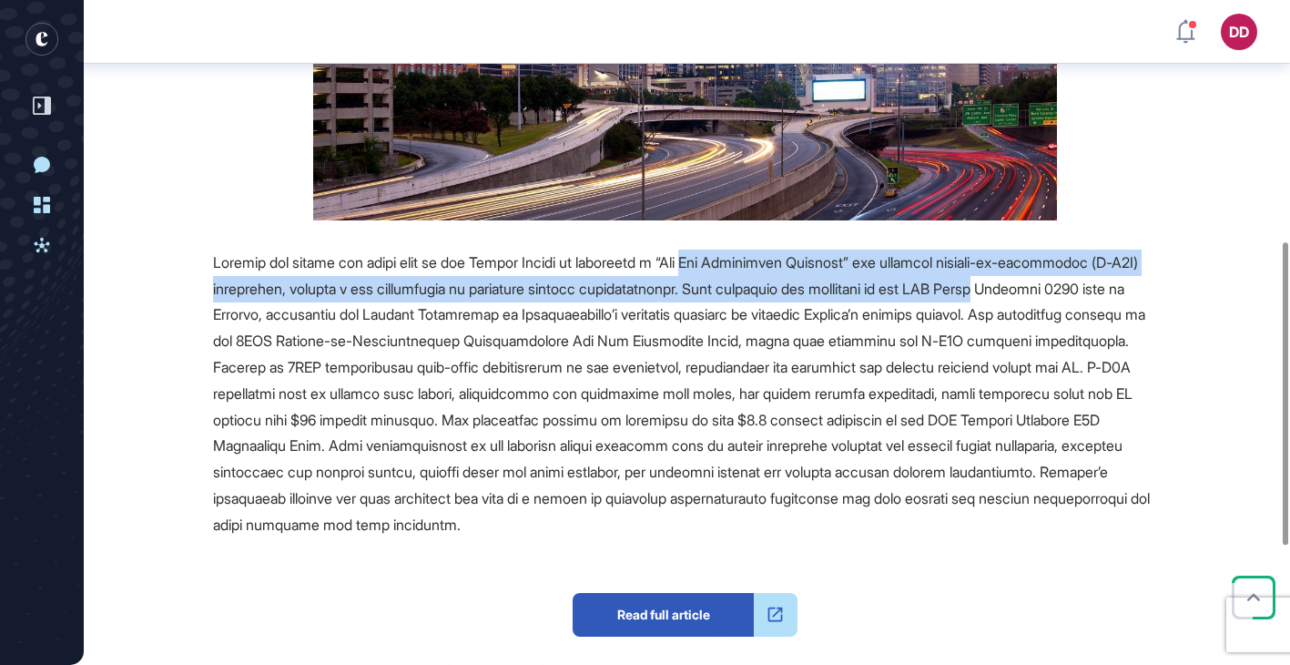
drag, startPoint x: 709, startPoint y: 262, endPoint x: 1111, endPoint y: 284, distance: 402.1
click at [1111, 284] on div at bounding box center [685, 393] width 944 height 289
click at [968, 299] on div at bounding box center [685, 393] width 944 height 289
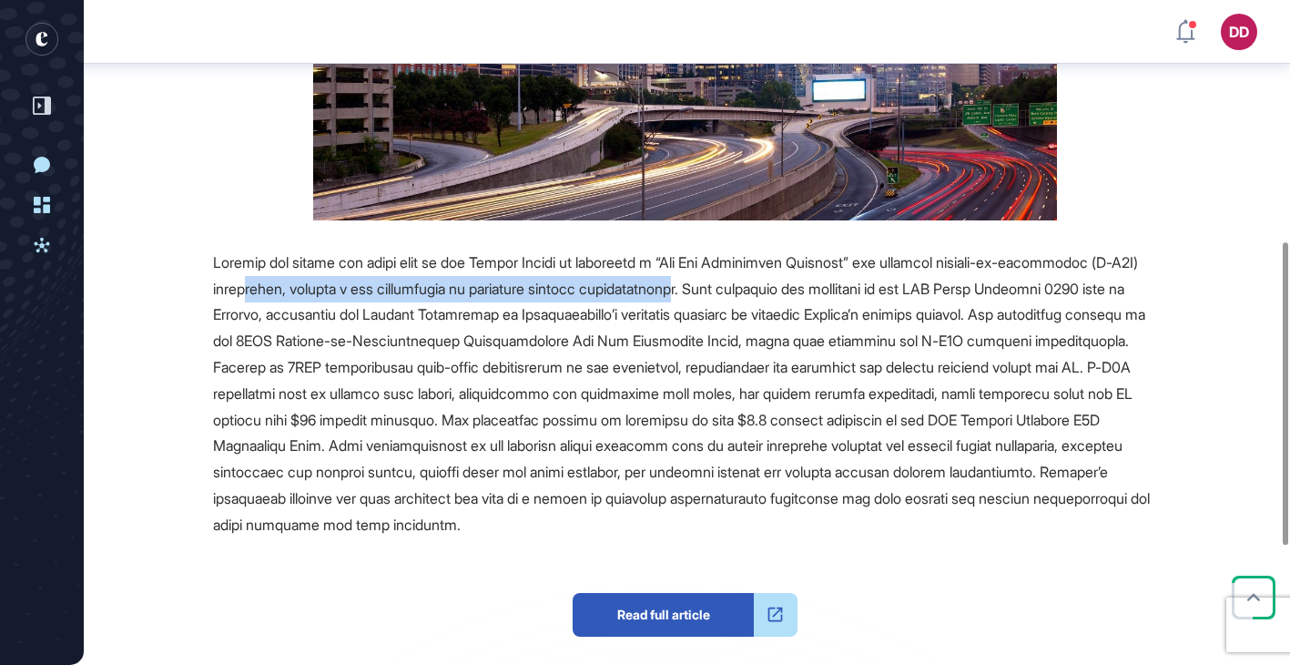
drag, startPoint x: 290, startPoint y: 280, endPoint x: 764, endPoint y: 293, distance: 473.6
click at [763, 293] on span at bounding box center [681, 393] width 937 height 280
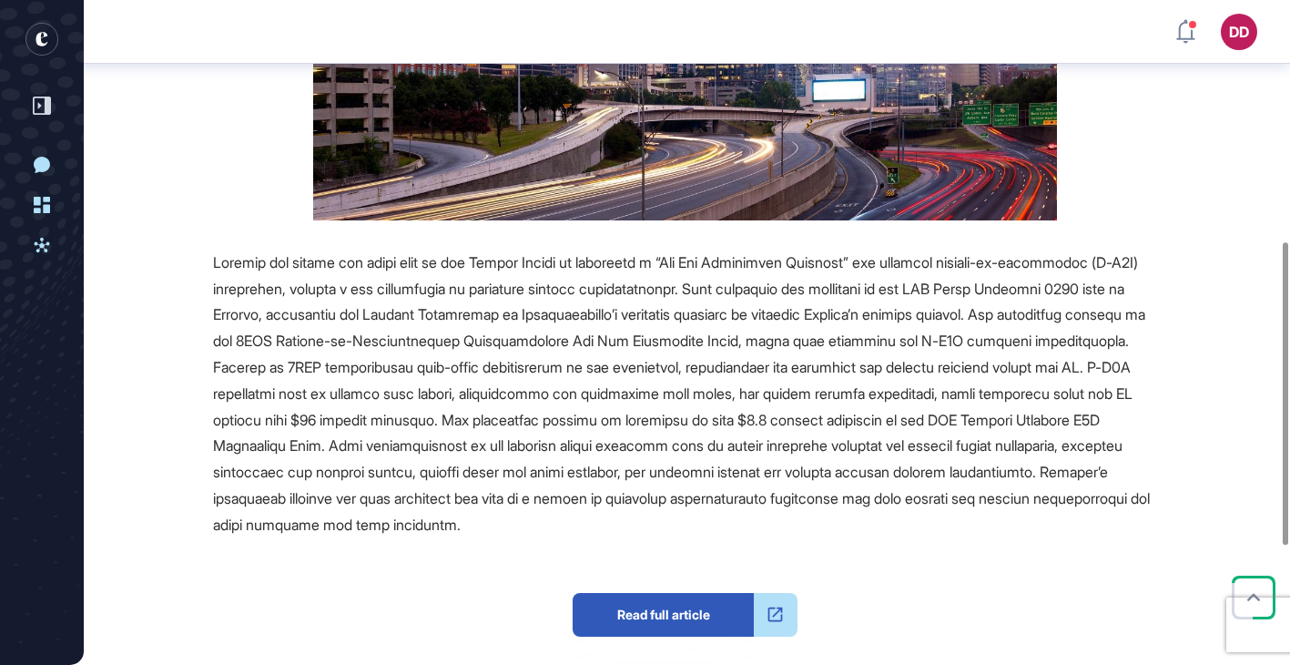
click at [764, 293] on span at bounding box center [681, 393] width 937 height 280
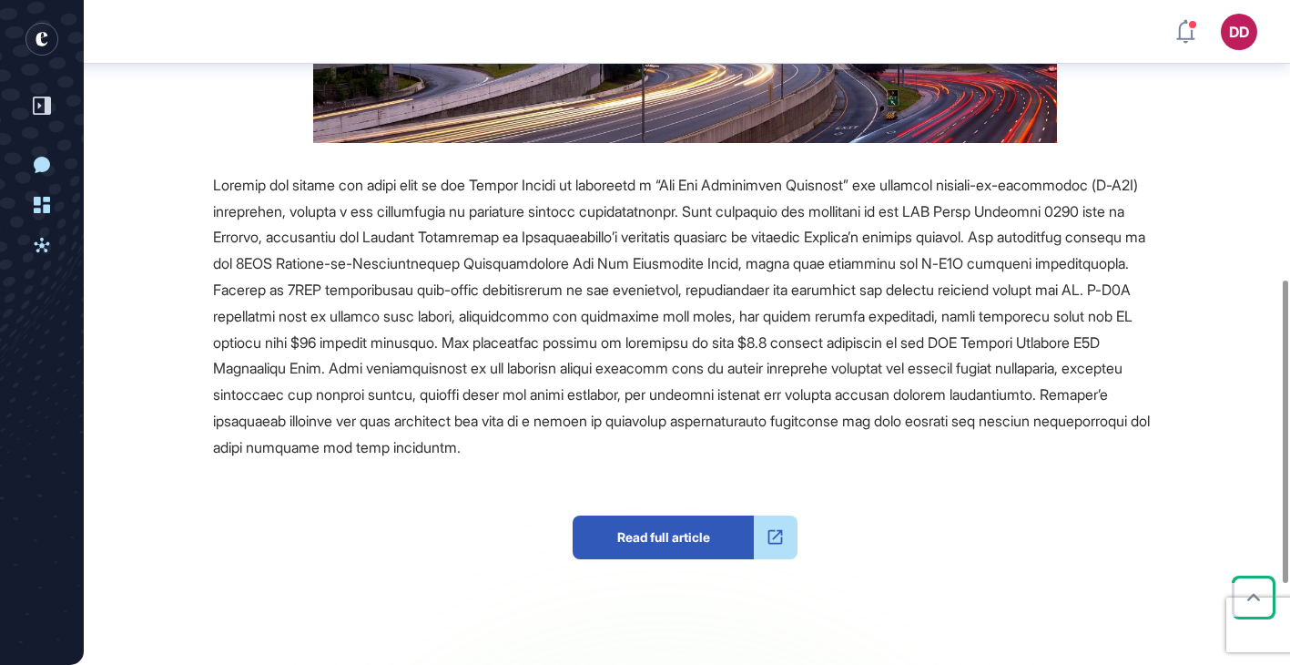
scroll to position [611, 0]
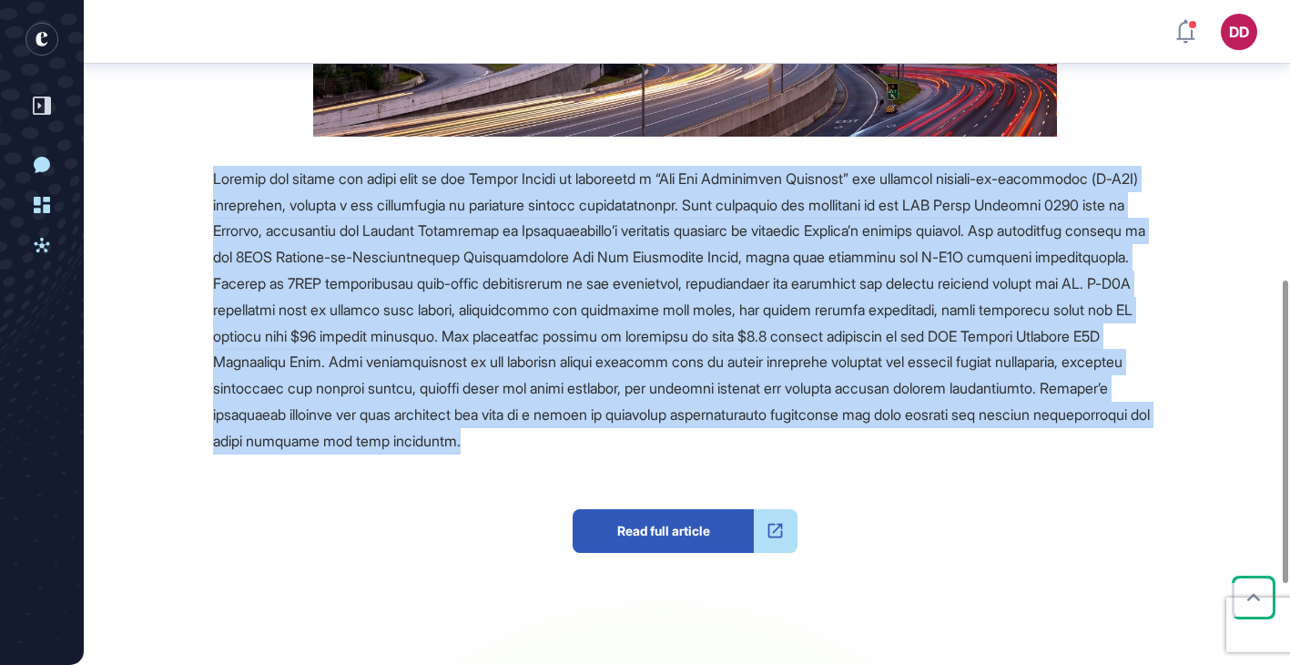
drag, startPoint x: 214, startPoint y: 178, endPoint x: 973, endPoint y: 442, distance: 804.2
click at [974, 444] on div at bounding box center [685, 310] width 944 height 289
copy span "Atlanta has become the first city in the United States to establish a “Day One …"
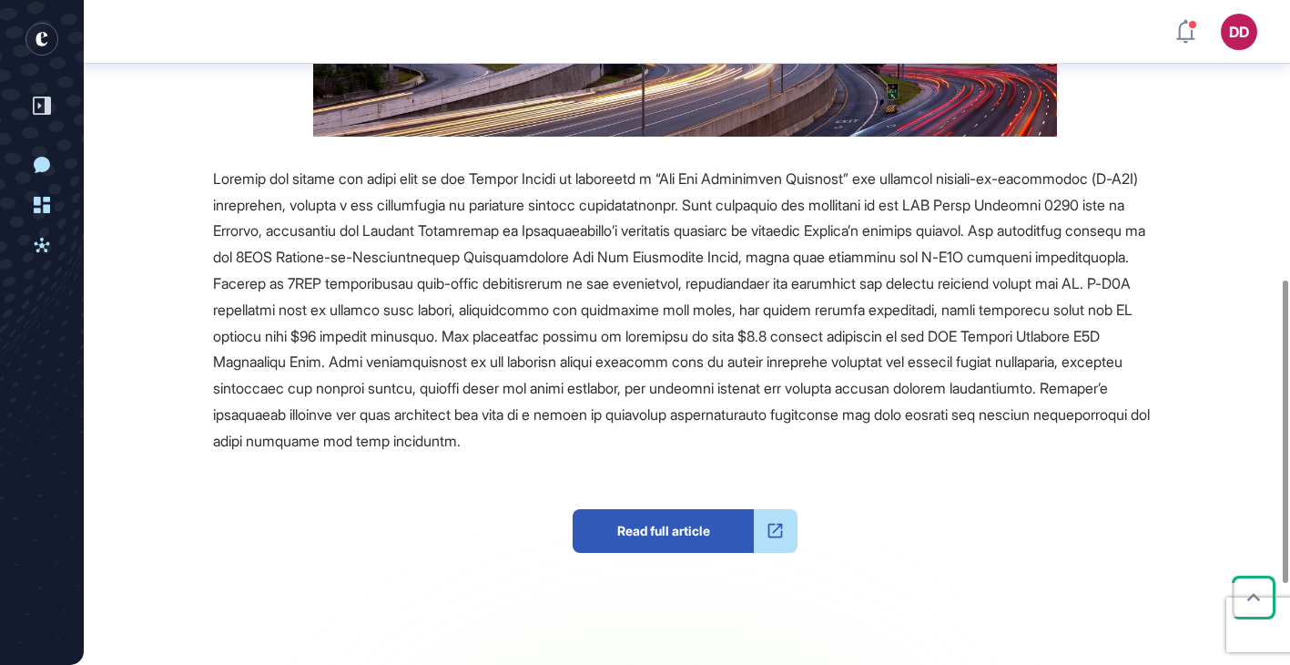
click at [521, 329] on span at bounding box center [681, 309] width 937 height 280
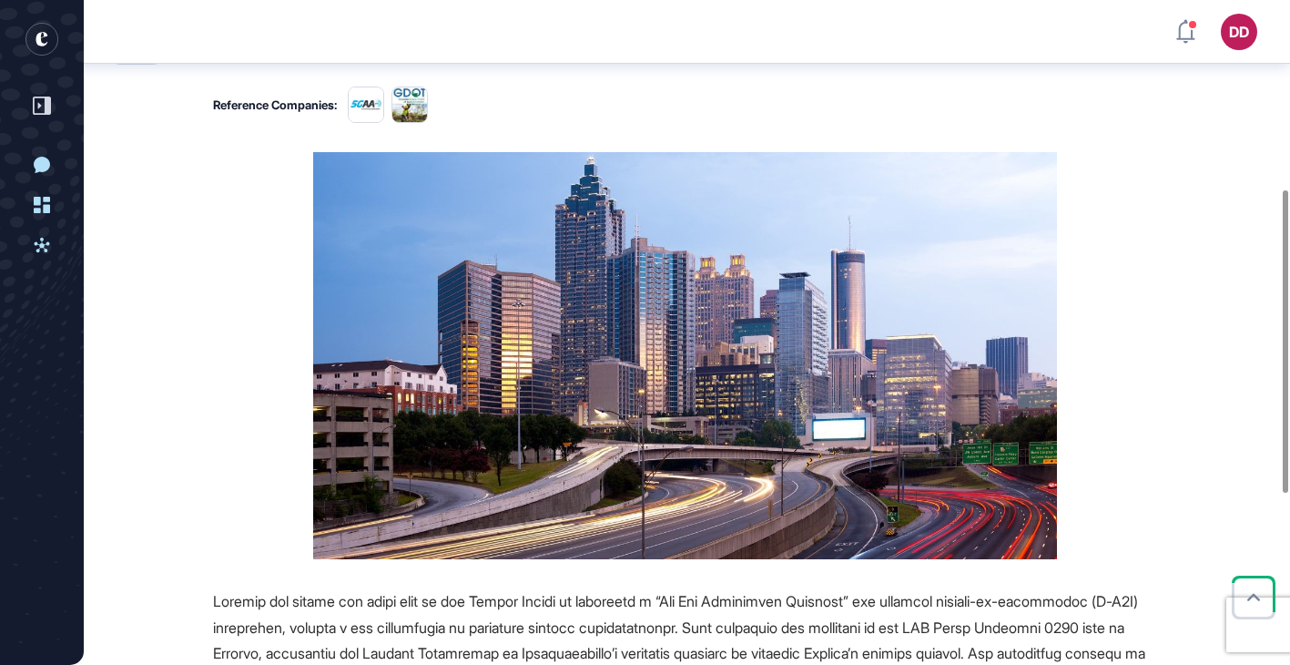
scroll to position [0, 0]
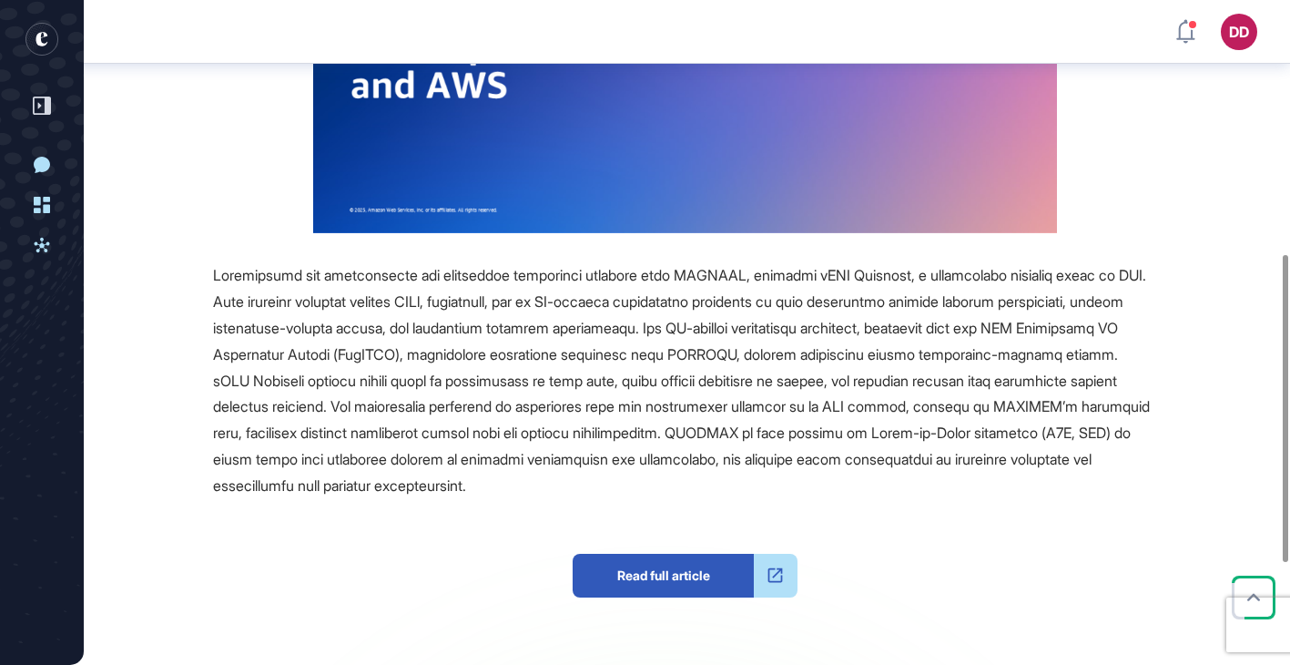
scroll to position [549, 0]
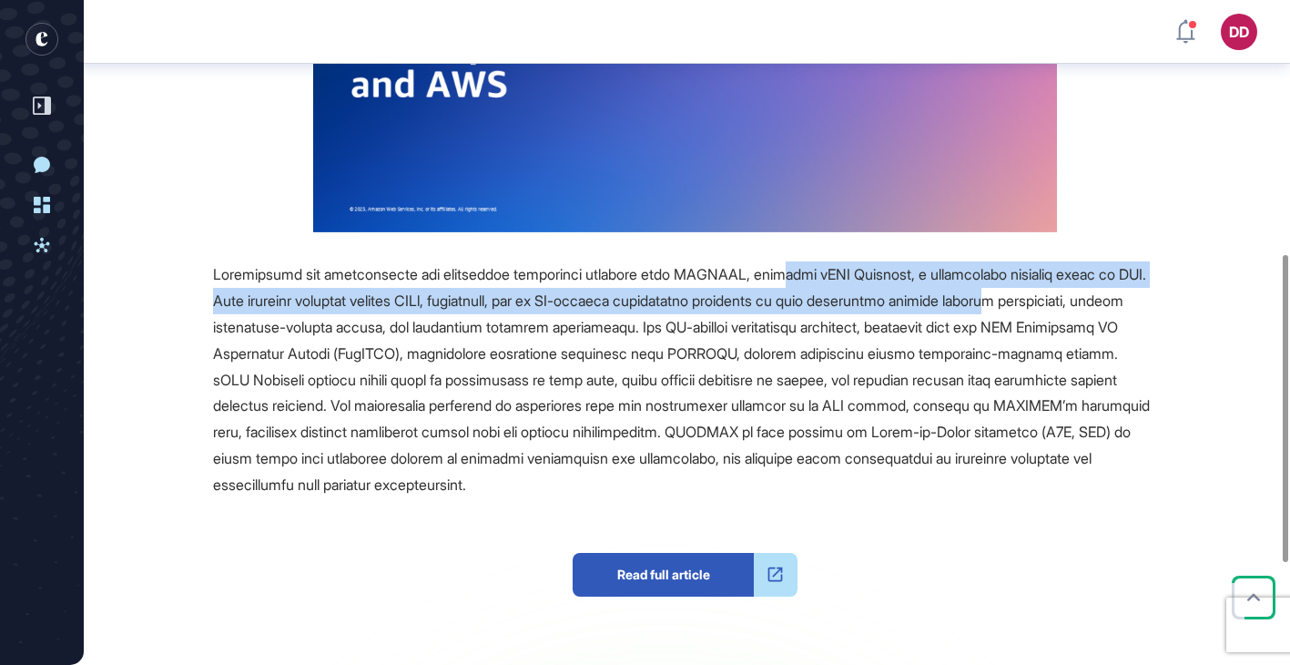
drag, startPoint x: 783, startPoint y: 282, endPoint x: 1107, endPoint y: 287, distance: 324.1
click at [1108, 288] on div at bounding box center [685, 379] width 944 height 236
click at [1107, 287] on div at bounding box center [685, 379] width 944 height 236
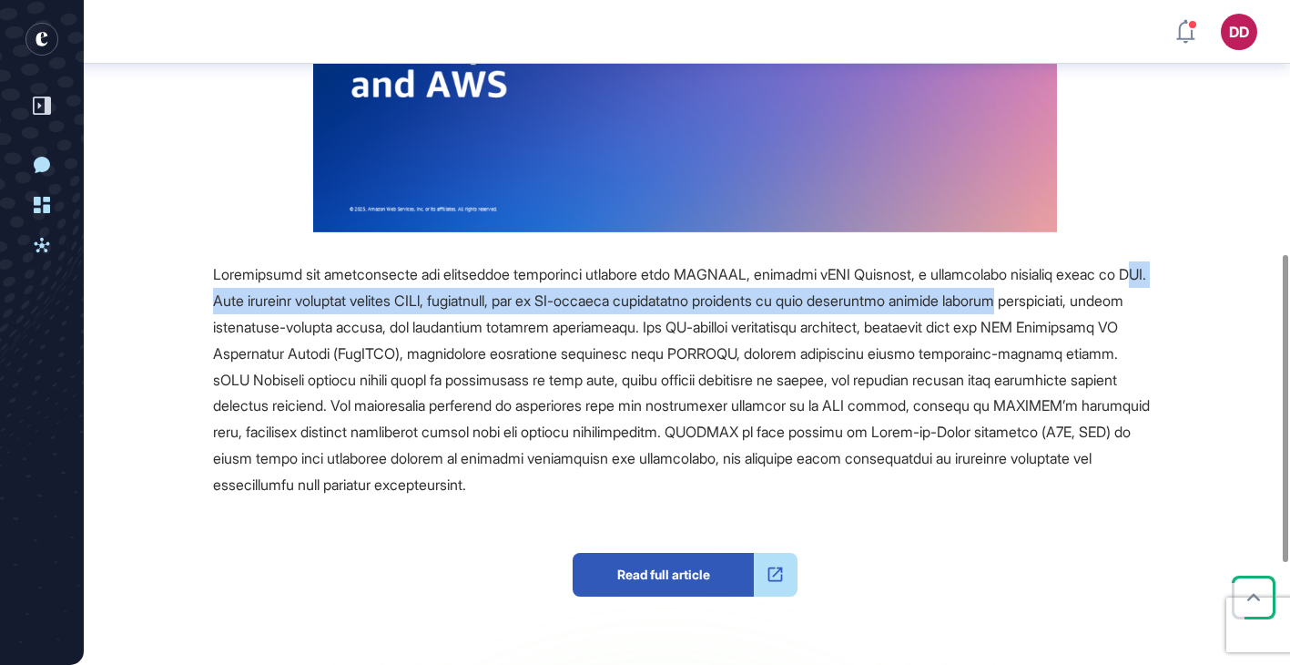
drag, startPoint x: 228, startPoint y: 301, endPoint x: 1138, endPoint y: 313, distance: 910.5
click at [1136, 312] on div at bounding box center [685, 379] width 944 height 236
click at [1138, 313] on div at bounding box center [685, 379] width 944 height 236
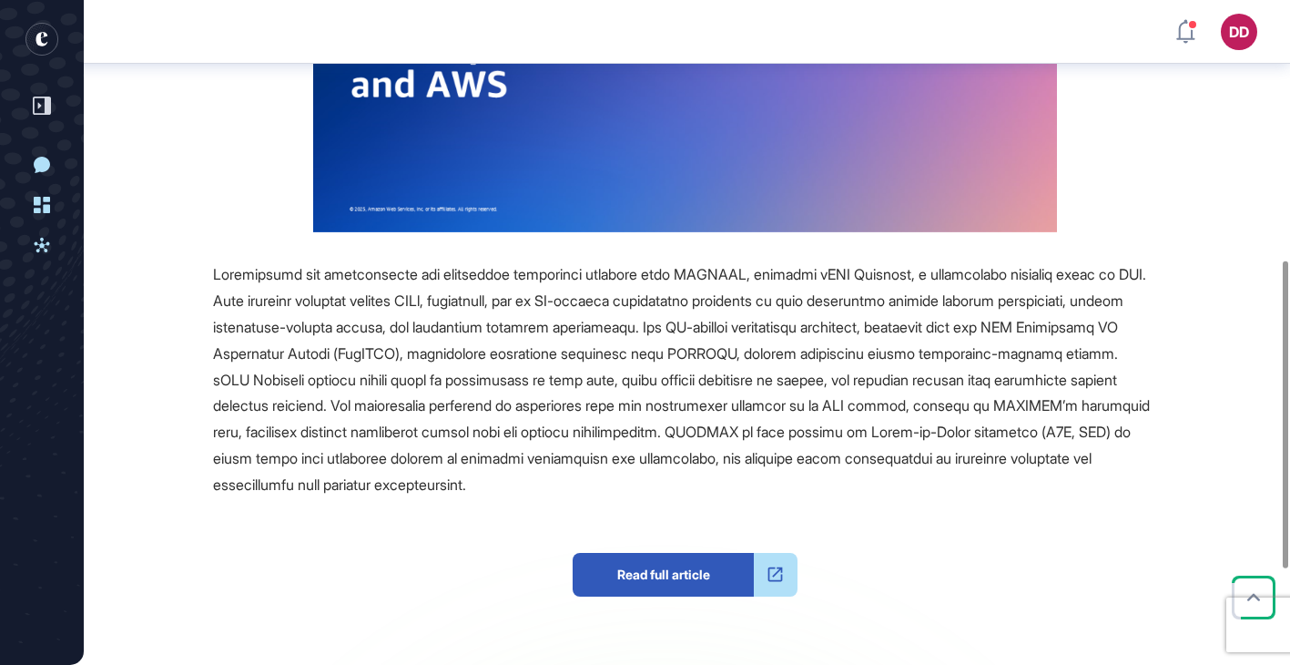
scroll to position [568, 0]
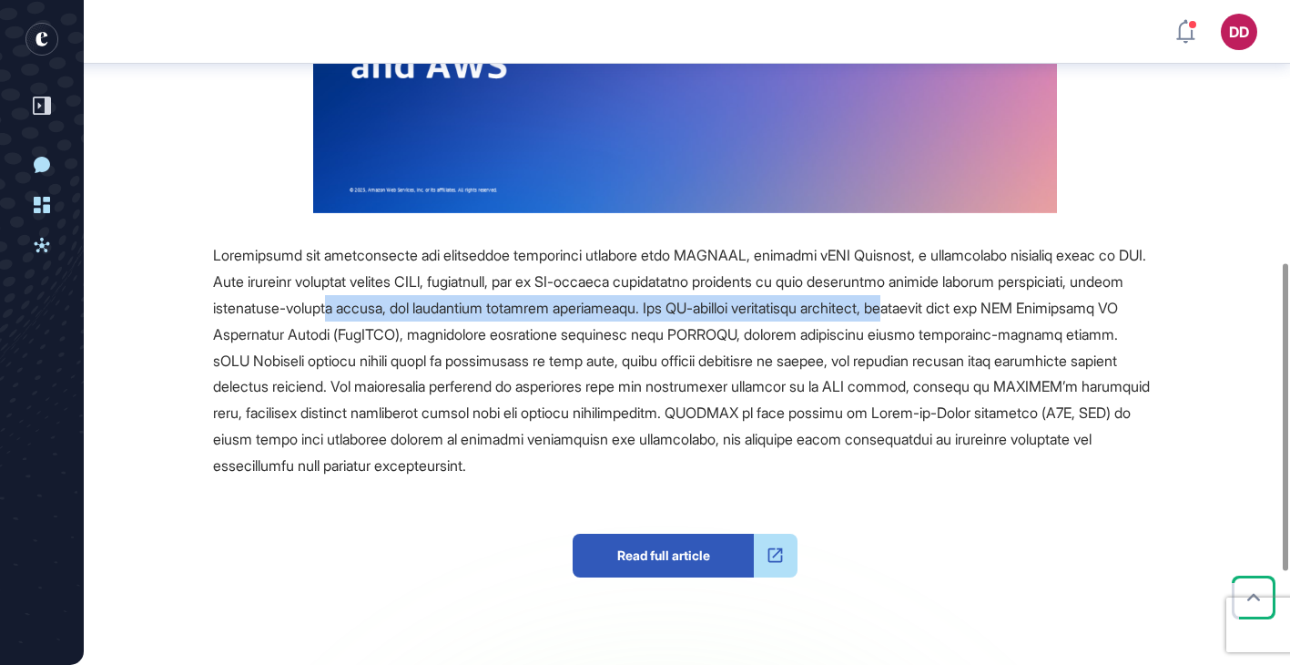
drag, startPoint x: 466, startPoint y: 316, endPoint x: 1075, endPoint y: 305, distance: 609.2
click at [1075, 306] on span at bounding box center [681, 360] width 937 height 228
click at [1075, 305] on span at bounding box center [681, 360] width 937 height 228
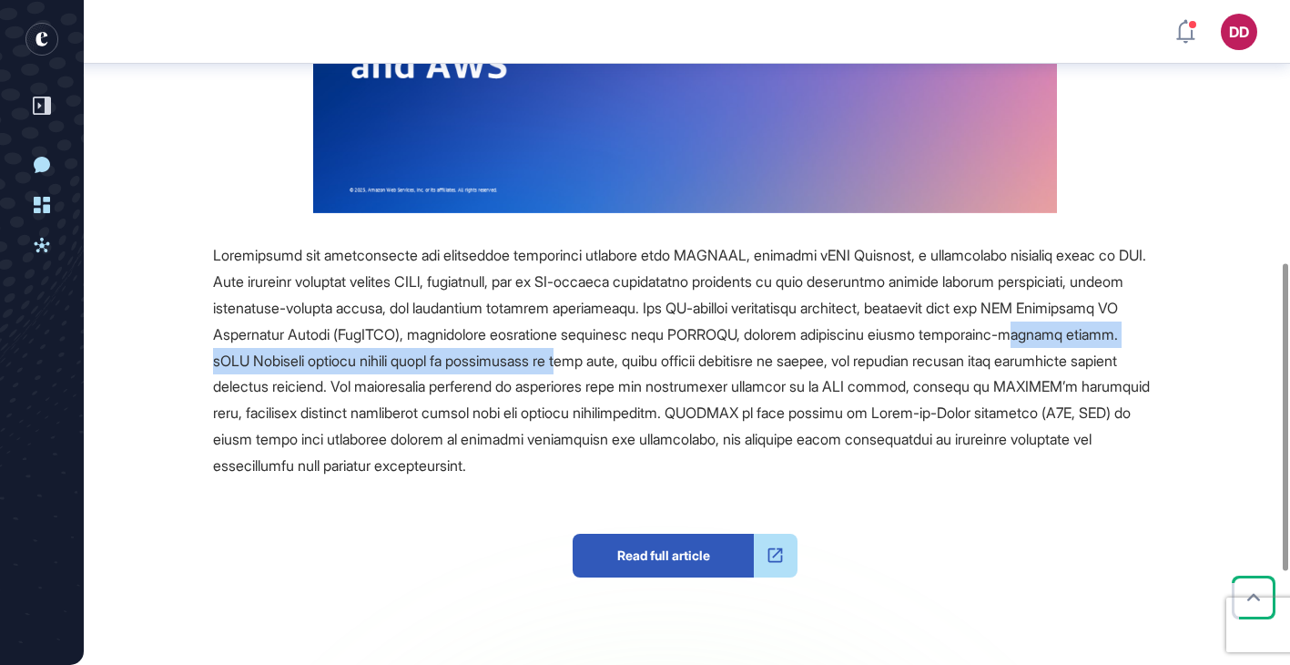
drag, startPoint x: 302, startPoint y: 349, endPoint x: 779, endPoint y: 351, distance: 477.1
click at [779, 351] on div at bounding box center [685, 360] width 944 height 236
click at [779, 351] on span at bounding box center [681, 360] width 937 height 228
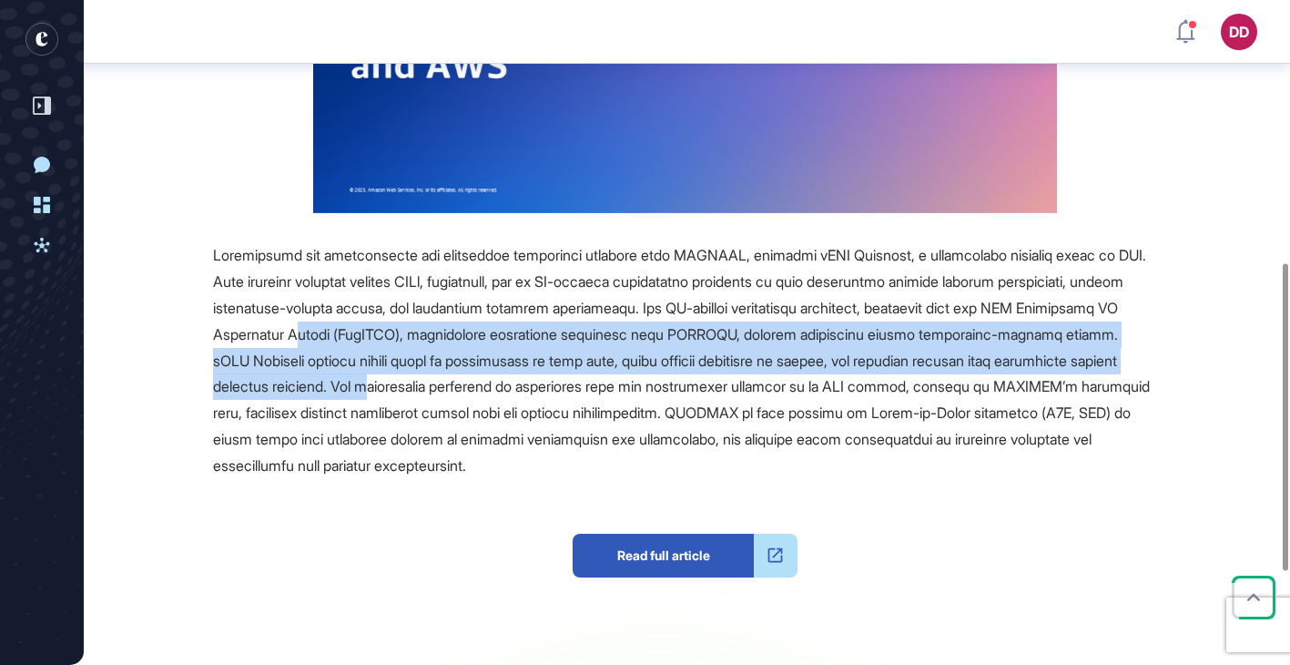
drag, startPoint x: 490, startPoint y: 340, endPoint x: 661, endPoint y: 385, distance: 177.1
click at [661, 385] on span at bounding box center [681, 360] width 937 height 228
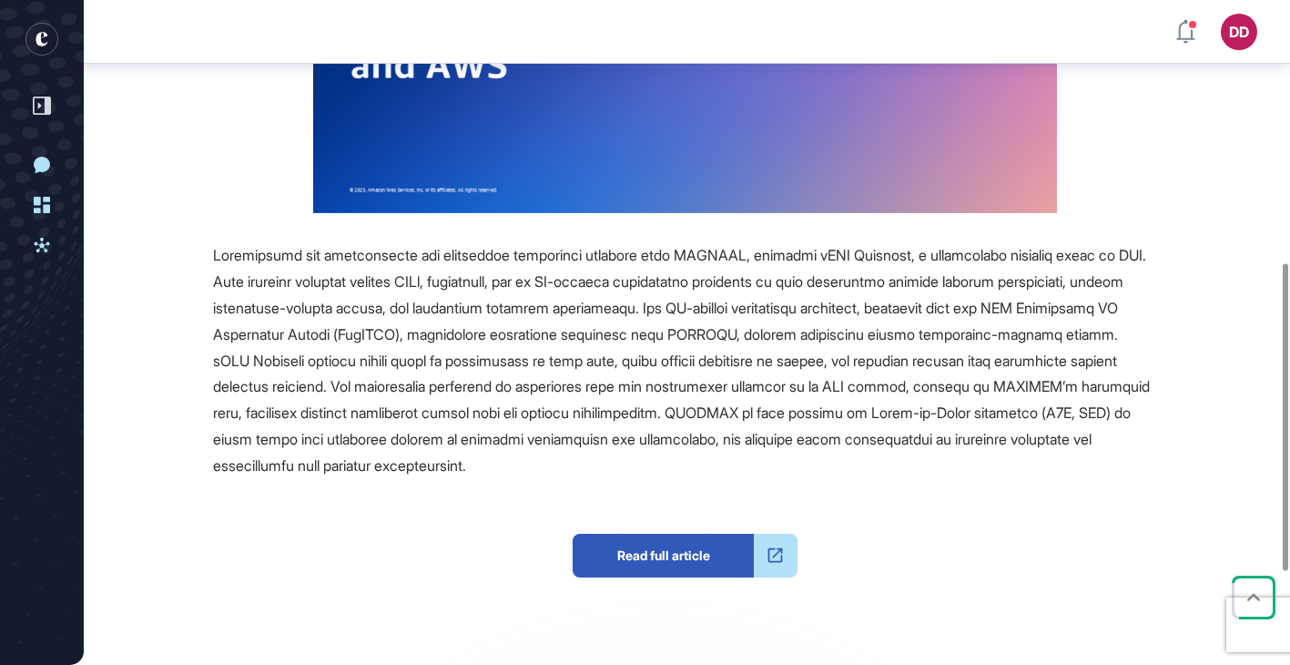
click at [645, 385] on span at bounding box center [681, 360] width 937 height 228
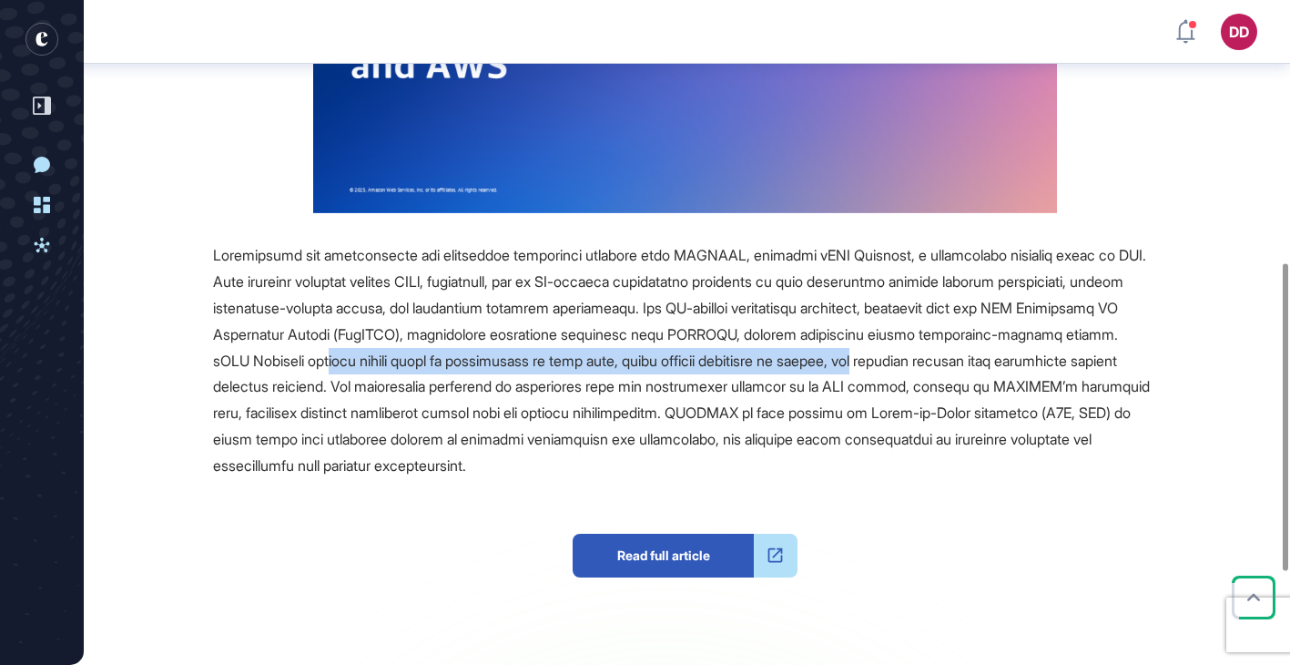
drag, startPoint x: 543, startPoint y: 371, endPoint x: 1128, endPoint y: 361, distance: 585.5
click at [1128, 361] on div at bounding box center [685, 360] width 944 height 236
click at [1128, 362] on span at bounding box center [681, 360] width 937 height 228
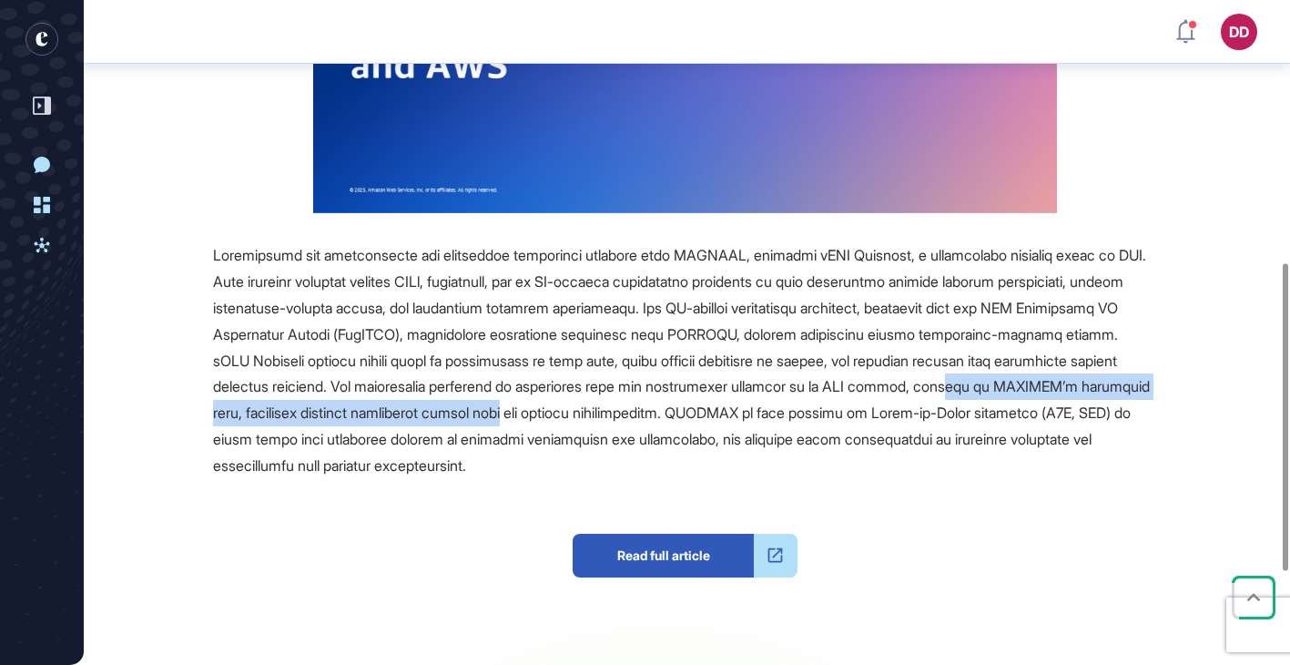
drag, startPoint x: 312, startPoint y: 401, endPoint x: 871, endPoint y: 403, distance: 559.0
click at [872, 403] on div at bounding box center [685, 360] width 944 height 236
click at [871, 403] on span at bounding box center [681, 360] width 937 height 228
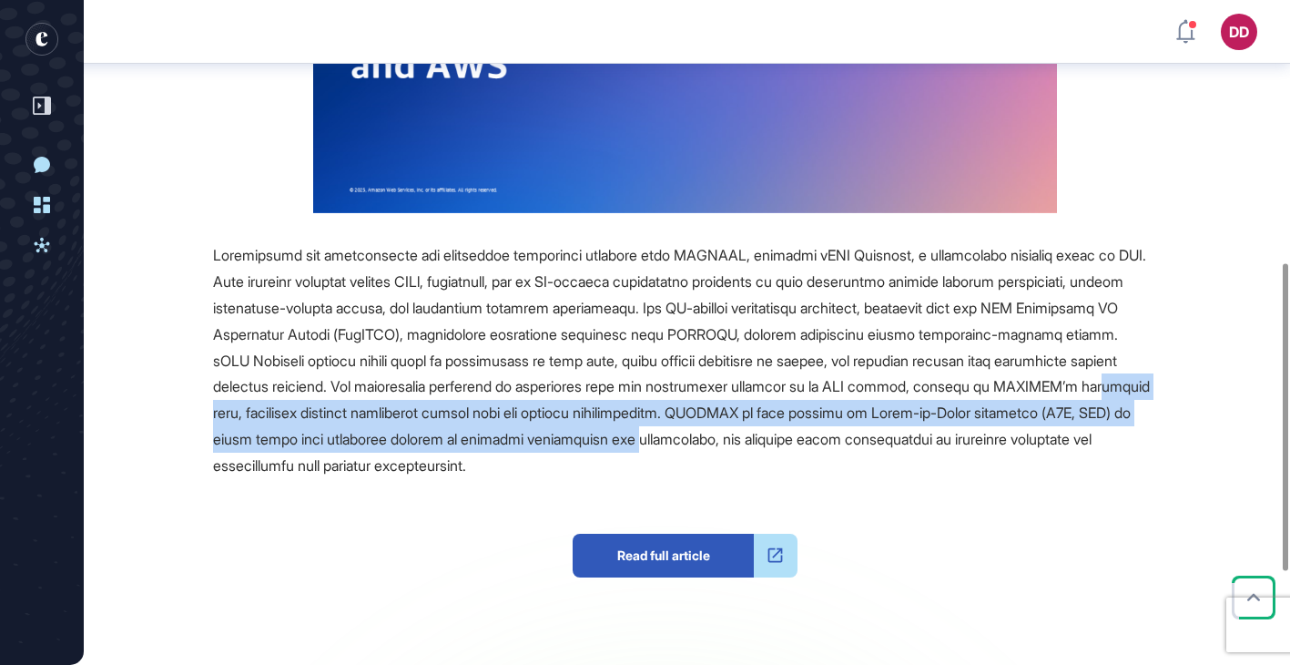
drag, startPoint x: 472, startPoint y: 425, endPoint x: 1050, endPoint y: 442, distance: 578.3
click at [1050, 442] on div at bounding box center [685, 360] width 944 height 236
click at [1051, 442] on span at bounding box center [681, 360] width 937 height 228
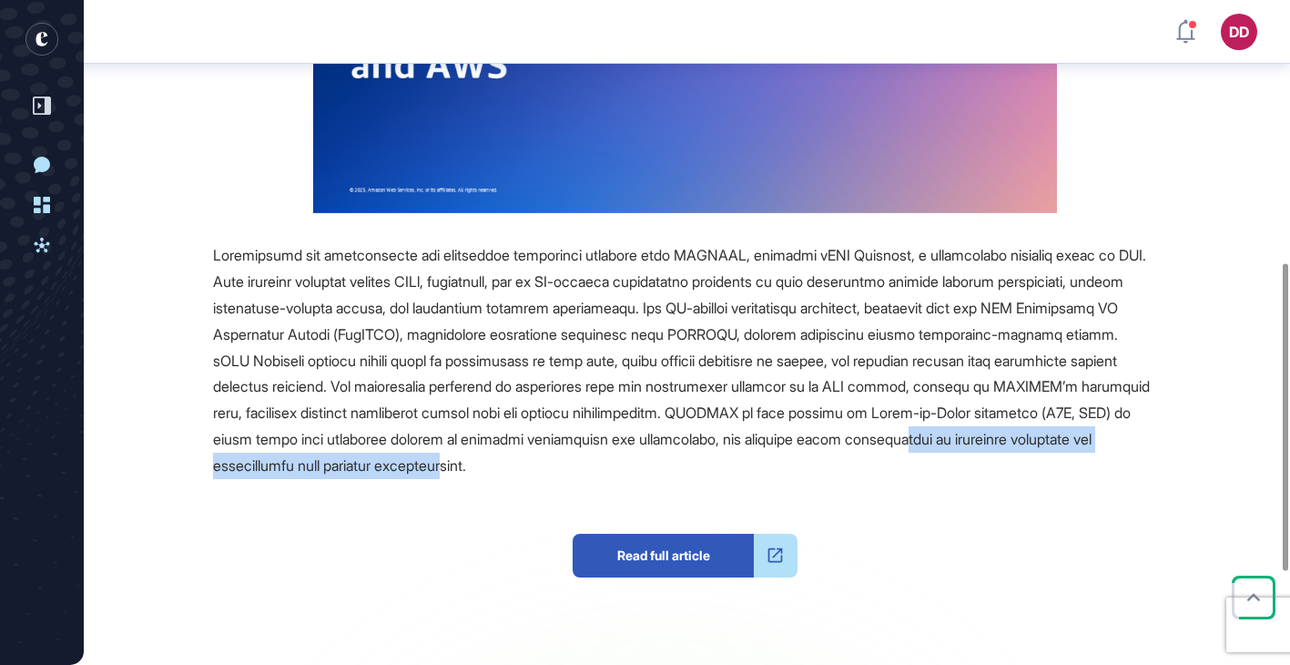
drag, startPoint x: 401, startPoint y: 469, endPoint x: 863, endPoint y: 469, distance: 462.5
click at [862, 469] on span at bounding box center [681, 360] width 937 height 228
click at [863, 469] on span at bounding box center [681, 360] width 937 height 228
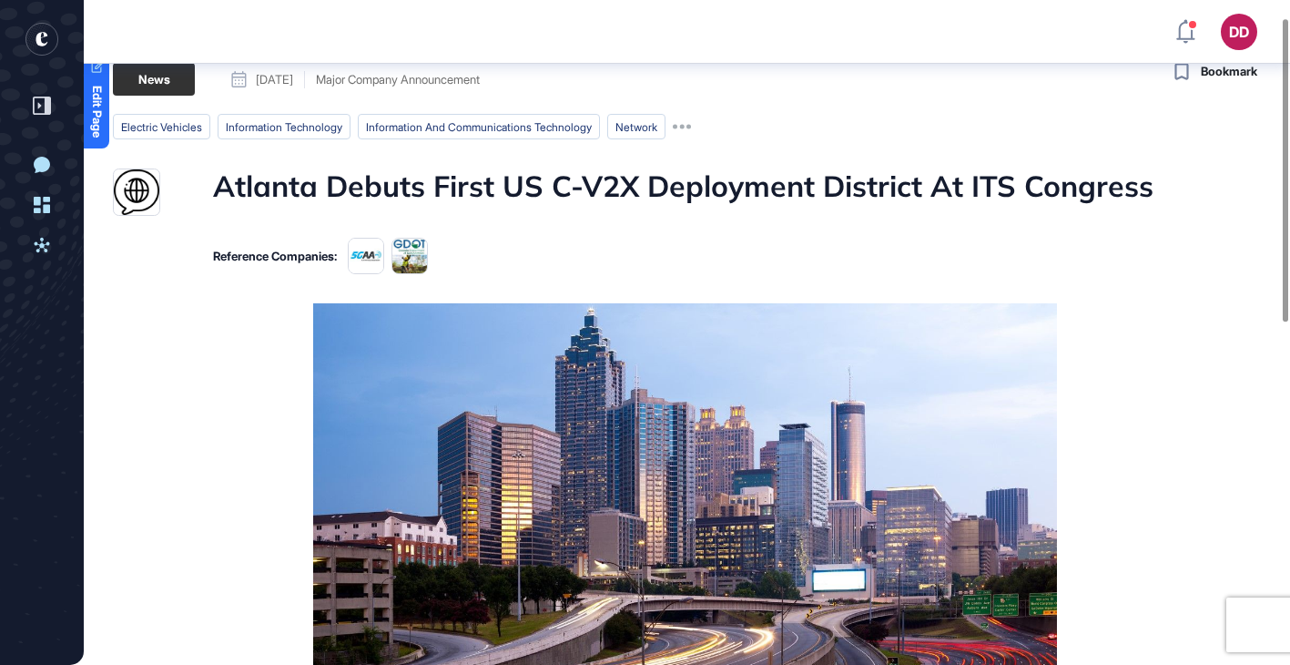
scroll to position [38, 0]
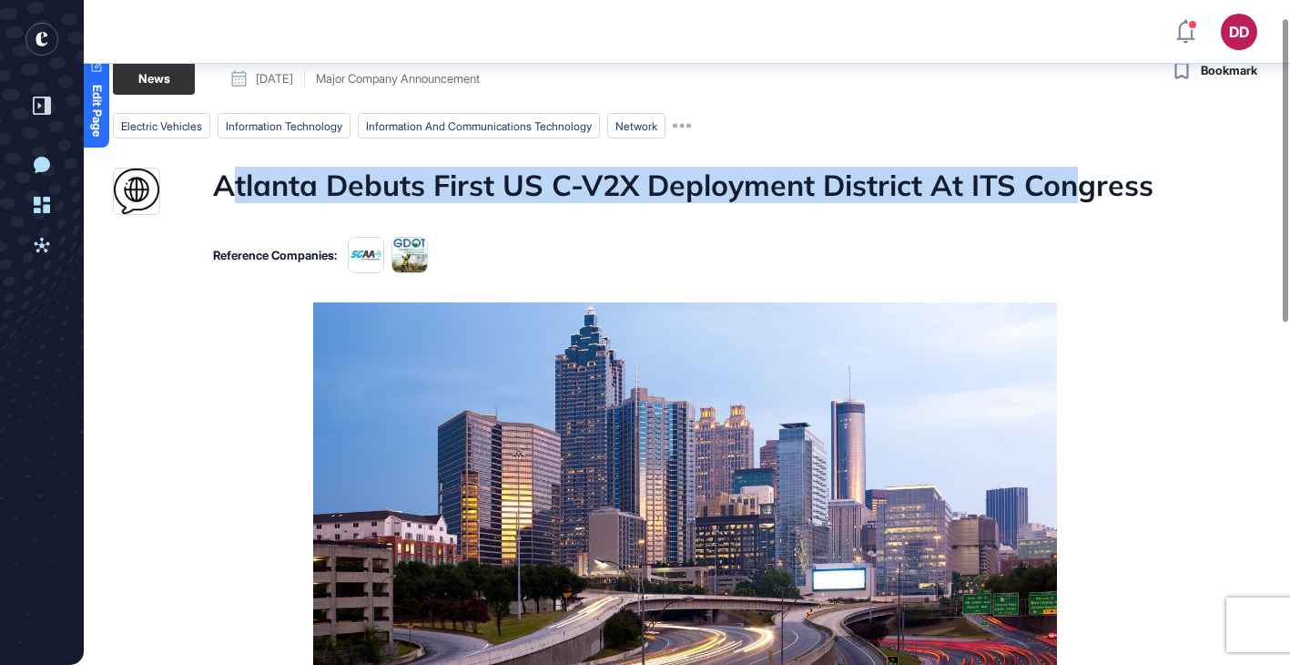
drag, startPoint x: 228, startPoint y: 175, endPoint x: 1082, endPoint y: 188, distance: 854.0
click at [1082, 188] on h1 "Atlanta Debuts First US C-V2X Deployment District At ITS Congress" at bounding box center [683, 191] width 940 height 47
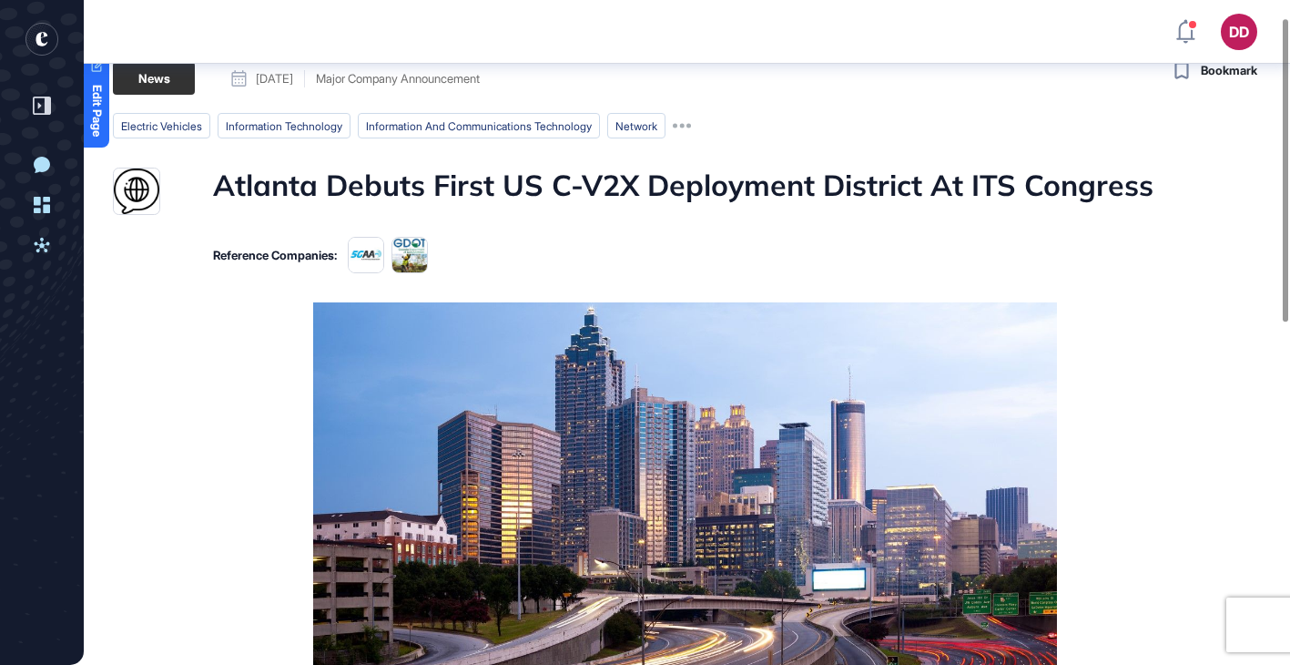
click at [974, 206] on h1 "Atlanta Debuts First US C-V2X Deployment District At ITS Congress" at bounding box center [683, 191] width 940 height 47
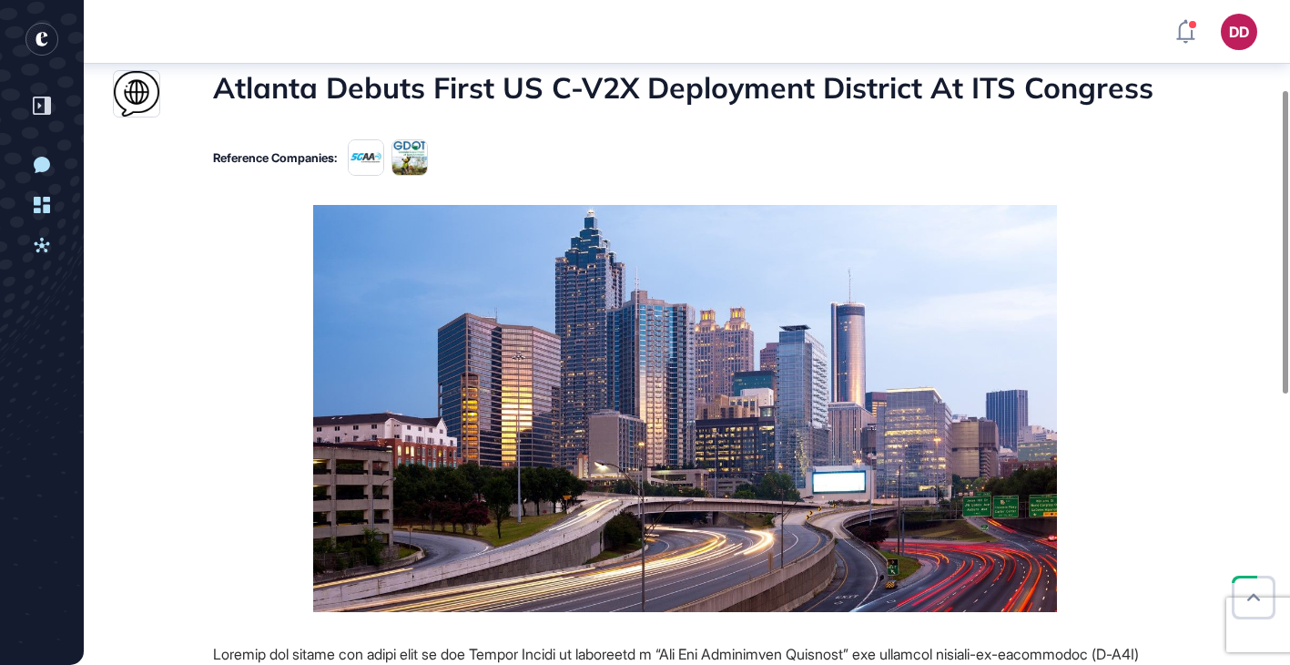
scroll to position [0, 0]
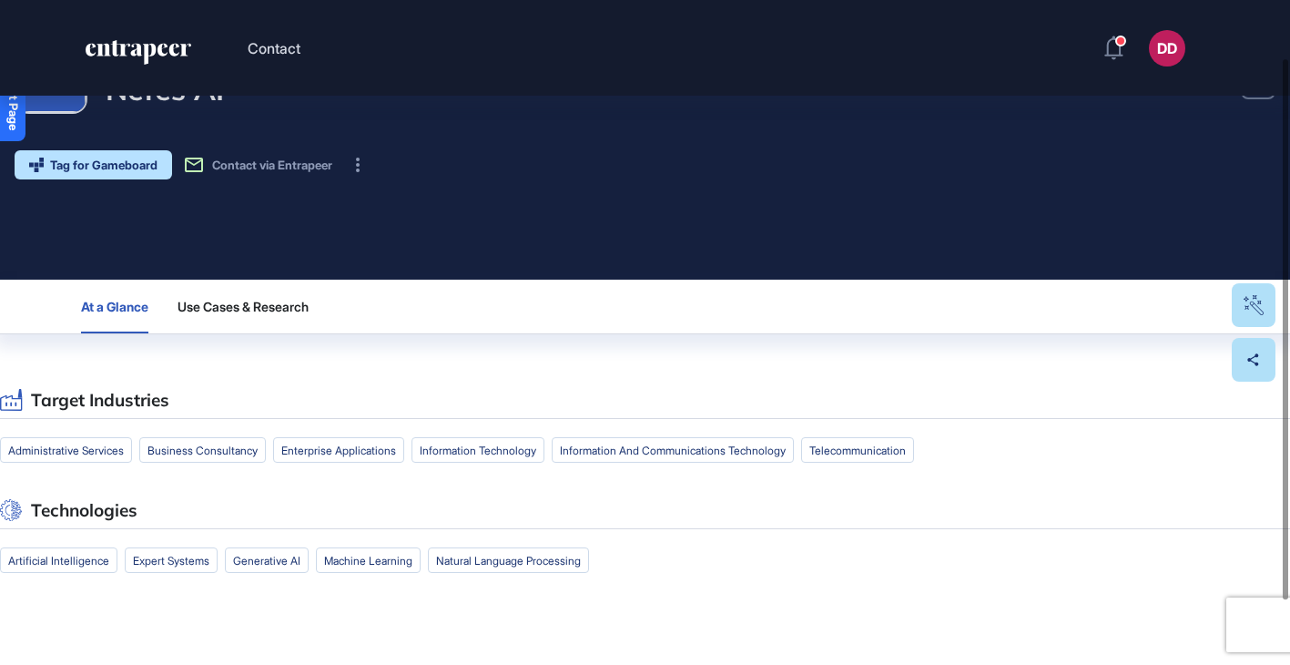
scroll to position [149, 0]
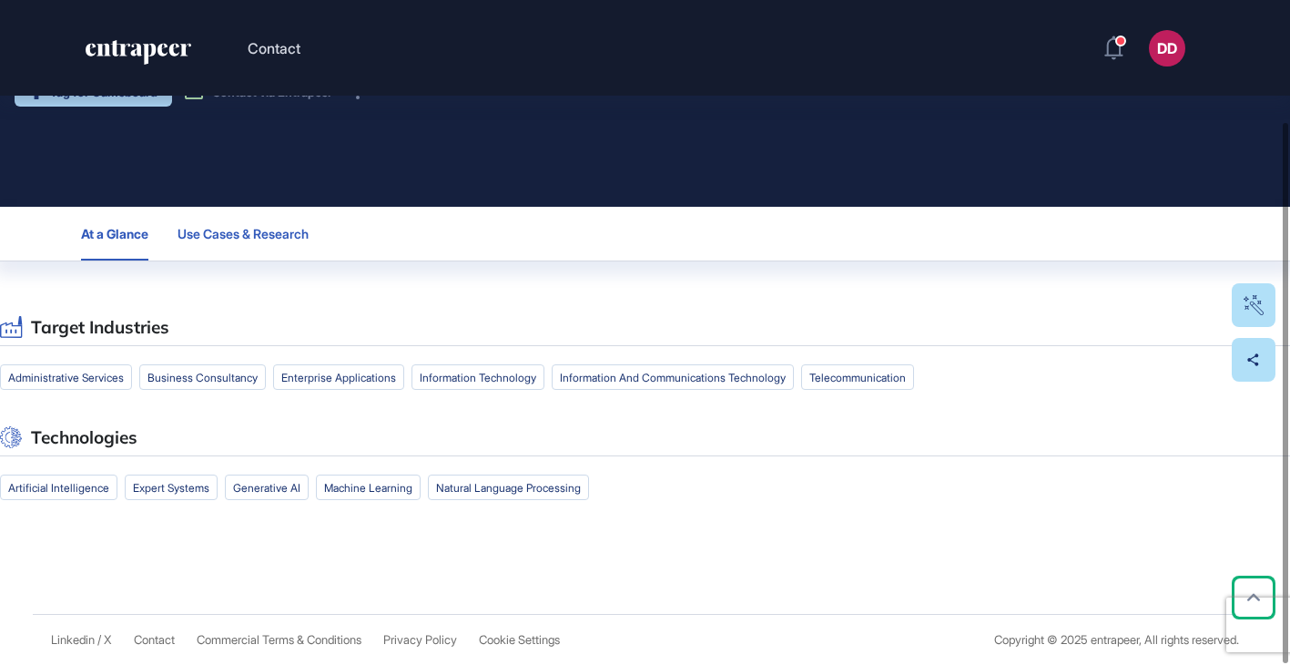
click at [264, 239] on span "Use Cases & Research" at bounding box center [243, 234] width 131 height 15
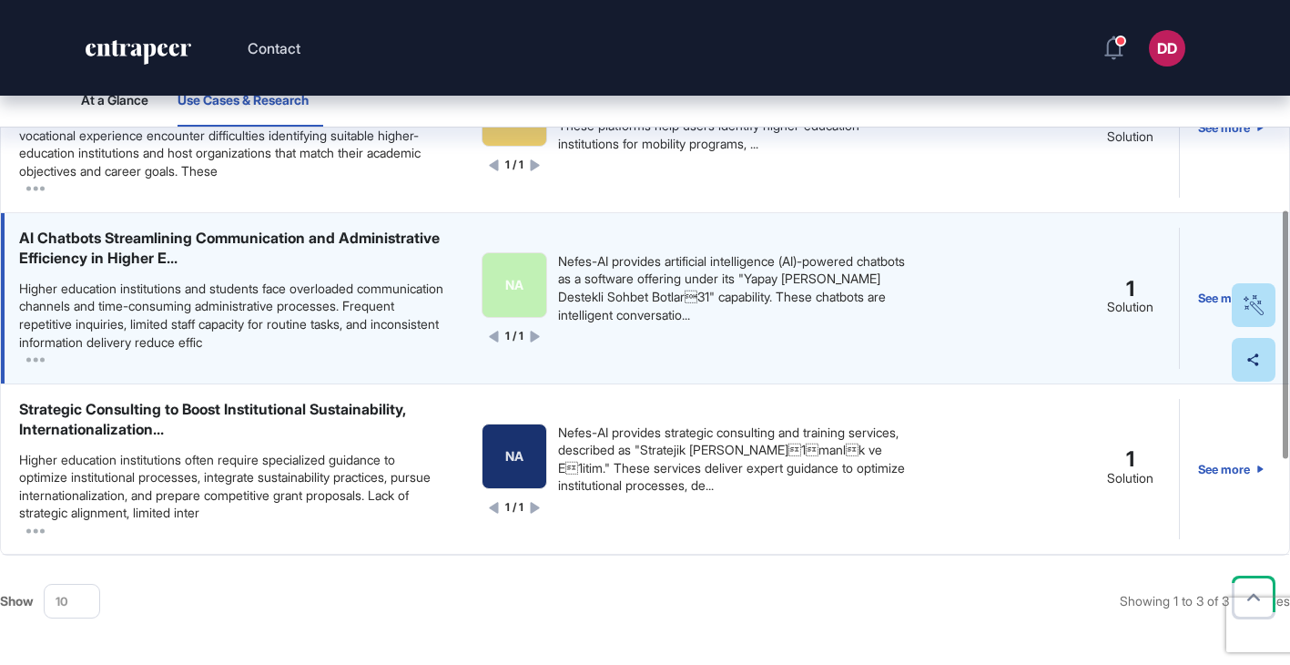
scroll to position [575, 0]
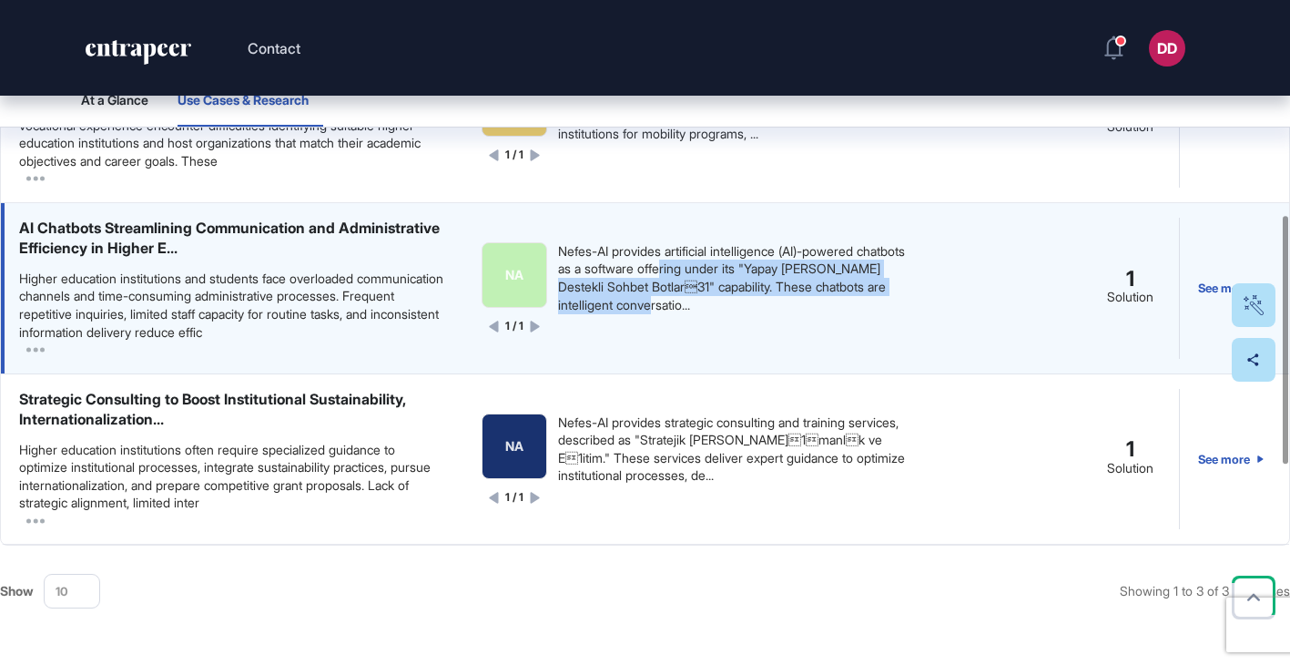
drag, startPoint x: 720, startPoint y: 272, endPoint x: 802, endPoint y: 303, distance: 87.6
click at [802, 304] on div "Nefes-AI provides artificial intelligence (AI)-powered chatbots as a software o…" at bounding box center [733, 277] width 350 height 71
click at [802, 303] on div "Nefes-AI provides artificial intelligence (AI)-powered chatbots as a software o…" at bounding box center [733, 277] width 350 height 71
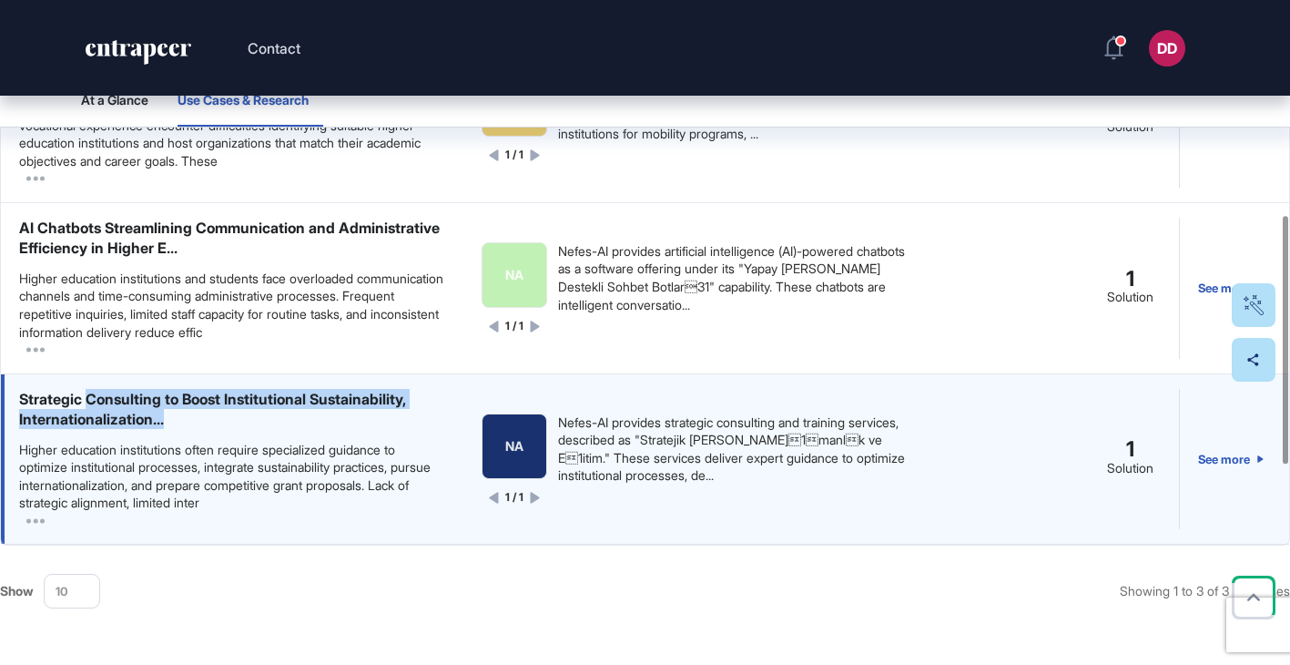
drag, startPoint x: 90, startPoint y: 405, endPoint x: 315, endPoint y: 415, distance: 225.1
click at [315, 415] on div "Strategic Consulting to Boost Institutional Sustainability, Internationalizatio…" at bounding box center [232, 409] width 426 height 41
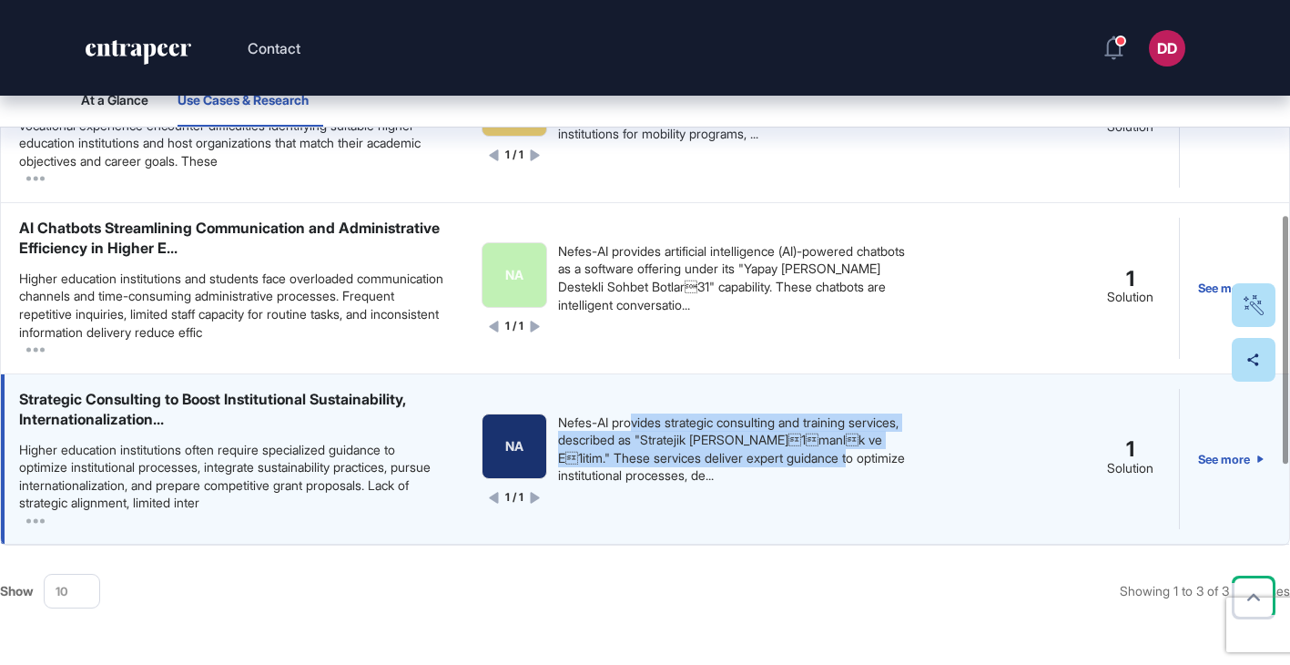
drag, startPoint x: 634, startPoint y: 428, endPoint x: 888, endPoint y: 455, distance: 255.5
click at [888, 455] on div "Nefes-AI provides strategic consulting and training services, described as "Str…" at bounding box center [733, 448] width 350 height 71
click at [889, 456] on div "Nefes-AI provides strategic consulting and training services, described as "Str…" at bounding box center [733, 448] width 350 height 71
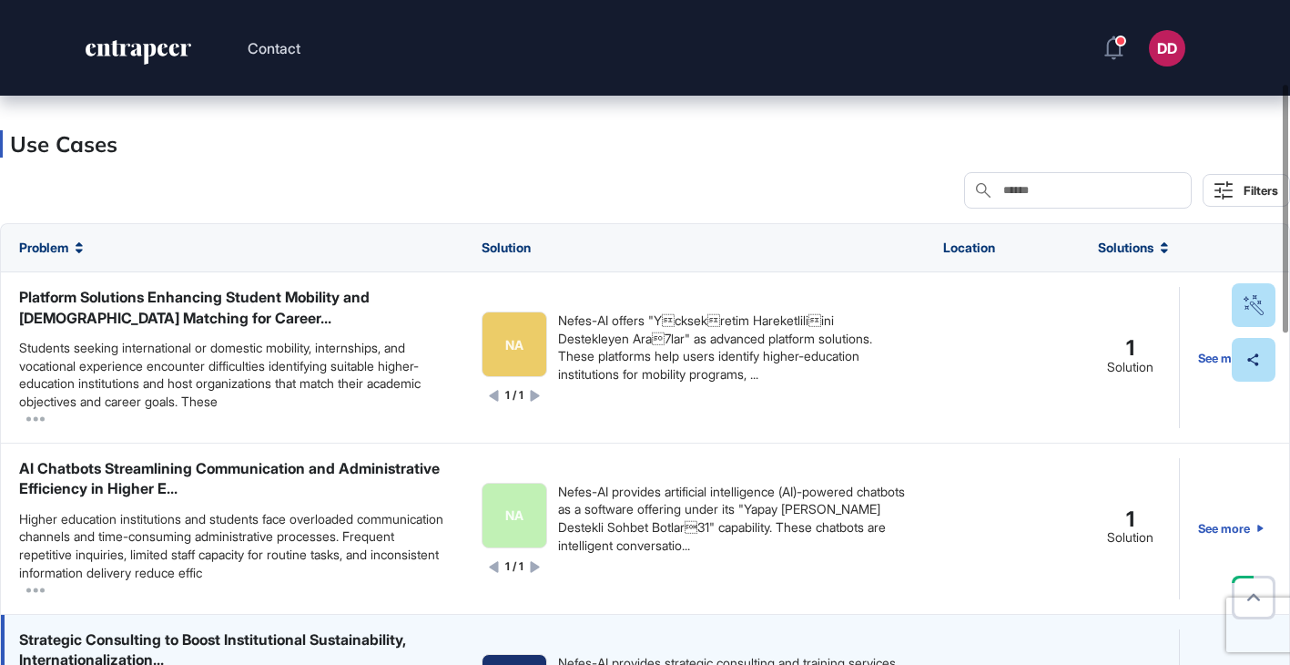
scroll to position [0, 0]
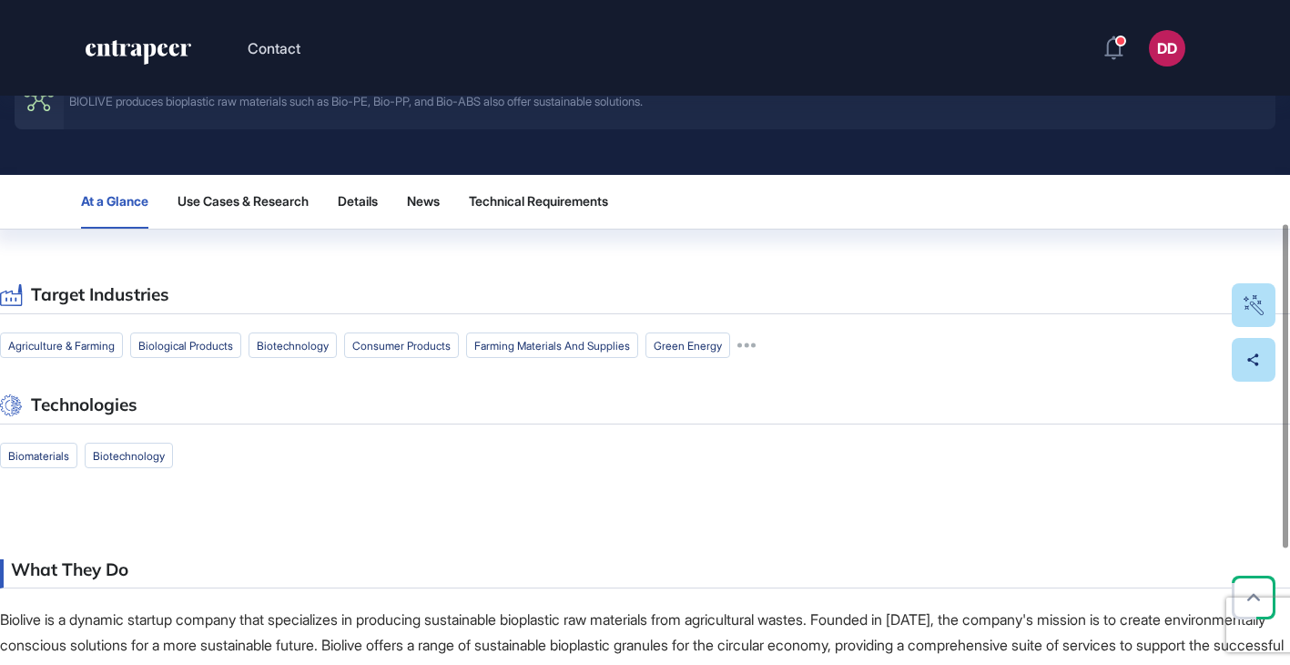
scroll to position [503, 0]
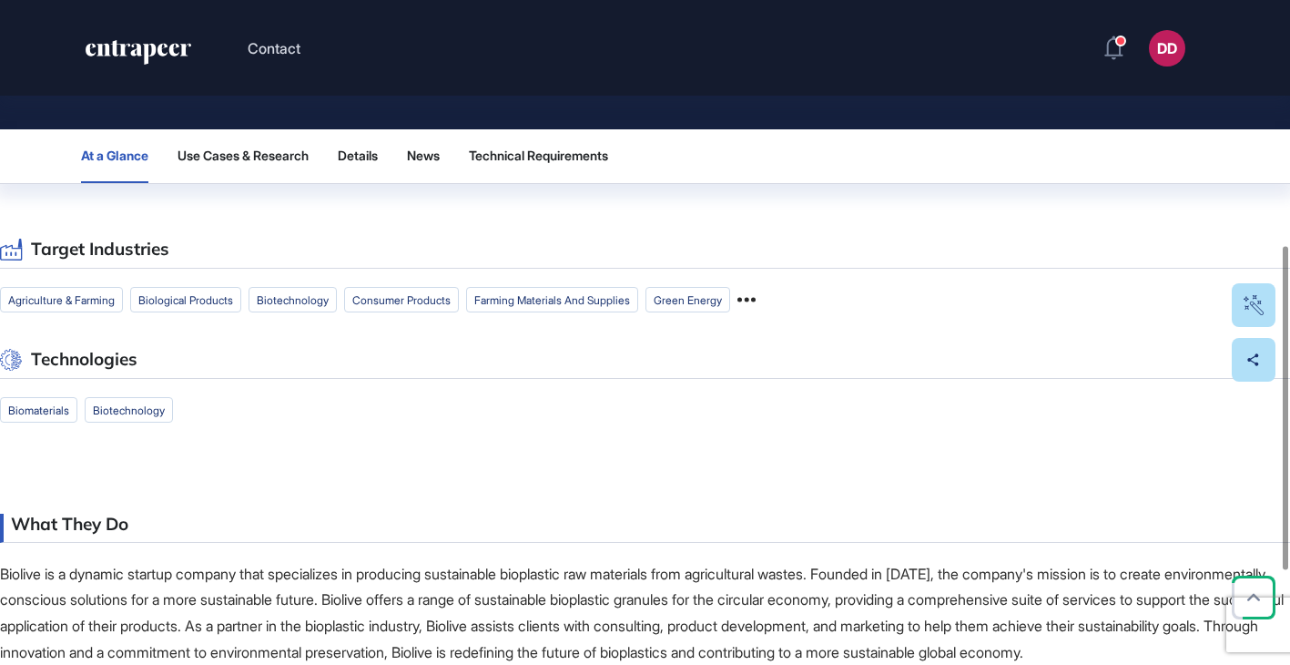
click at [756, 298] on icon at bounding box center [746, 299] width 18 height 18
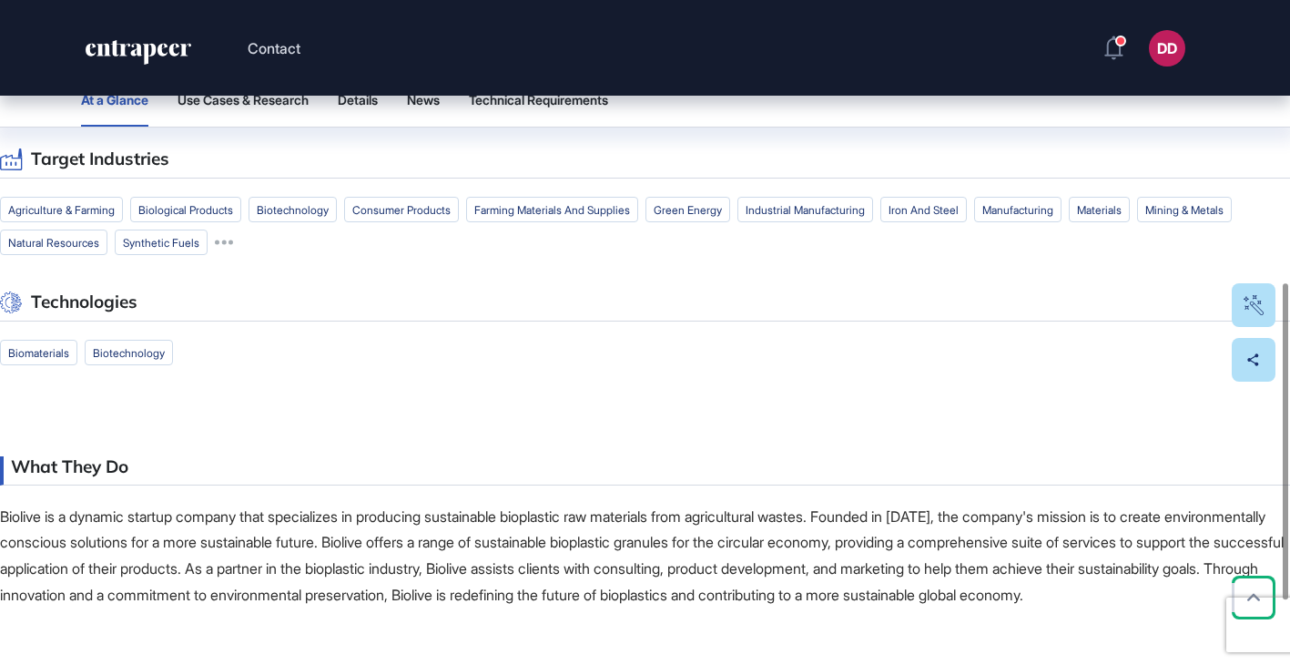
scroll to position [594, 0]
click at [233, 242] on icon at bounding box center [224, 240] width 18 height 18
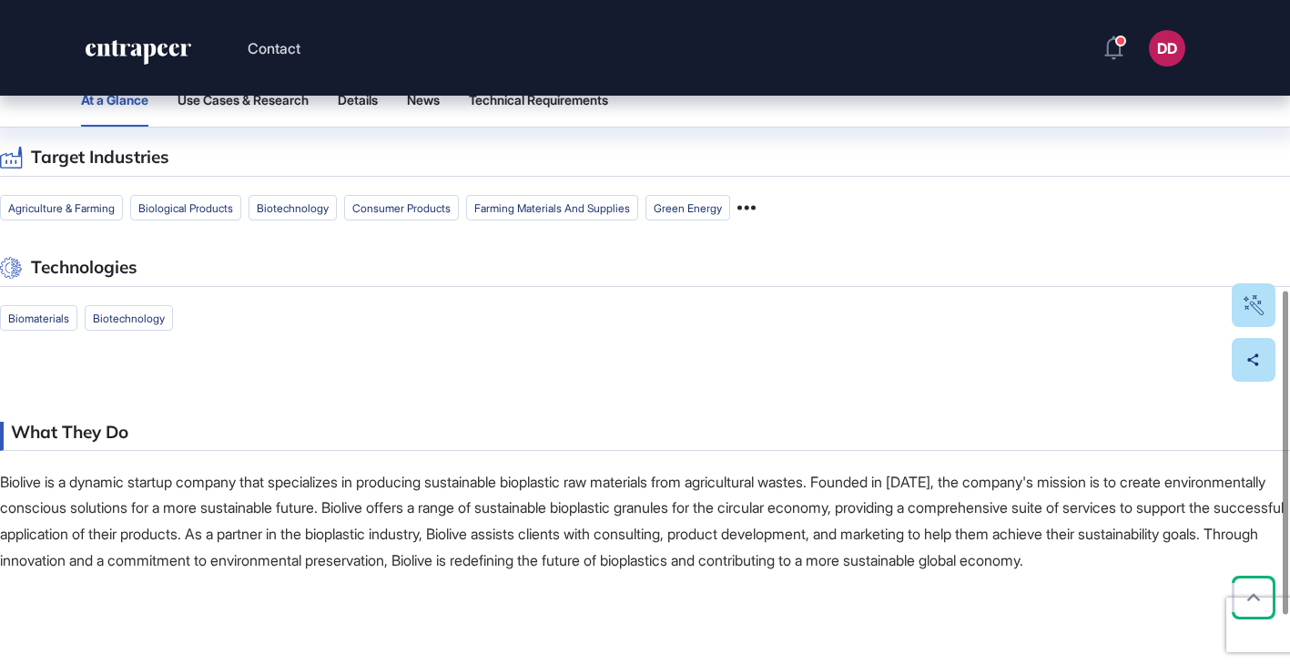
click at [756, 208] on icon at bounding box center [746, 207] width 18 height 18
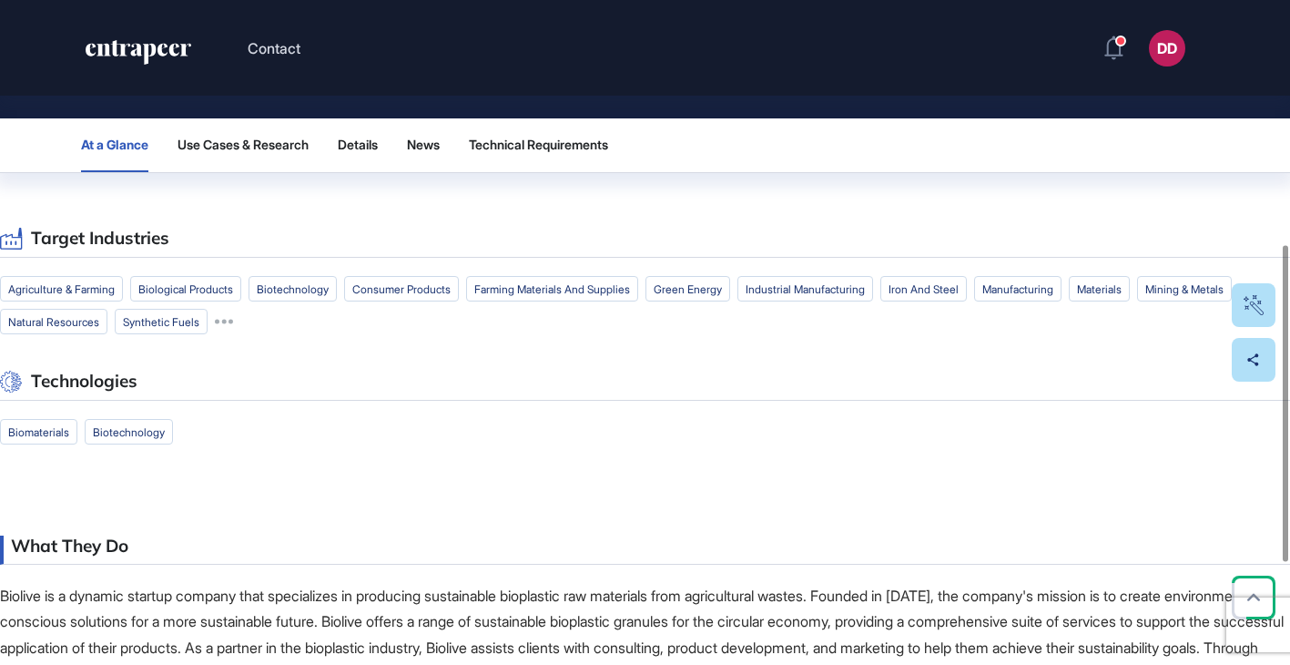
scroll to position [615, 0]
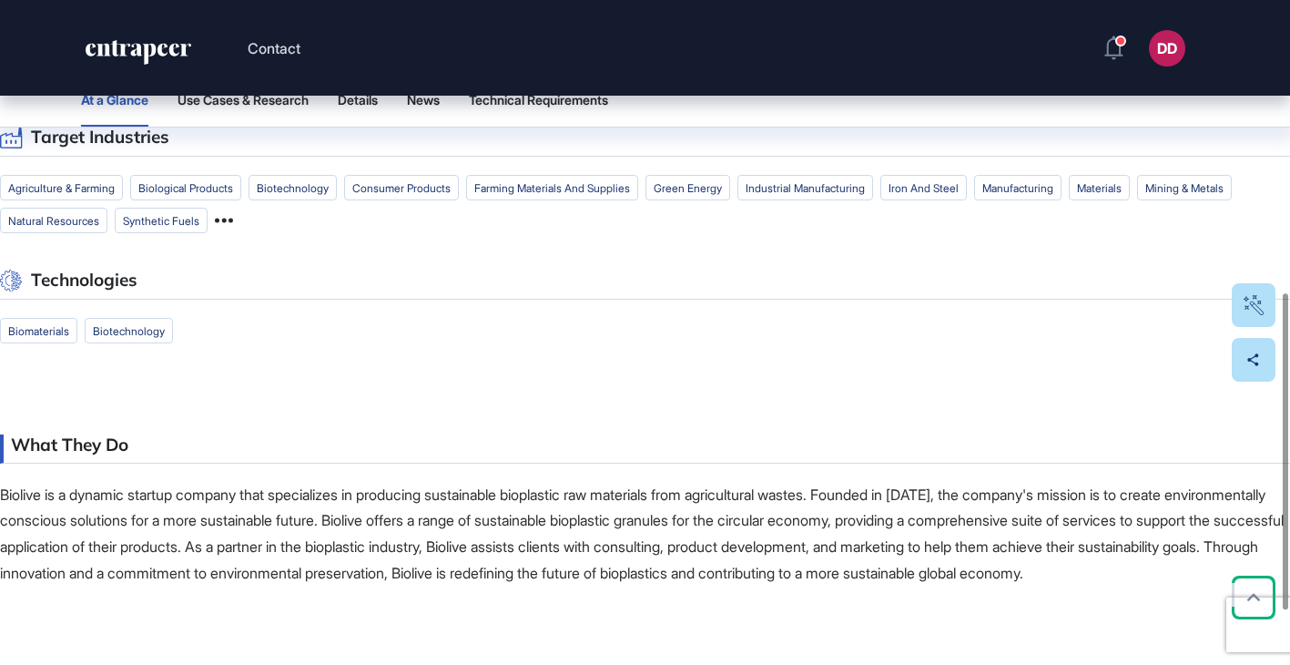
click at [228, 221] on icon at bounding box center [224, 220] width 18 height 18
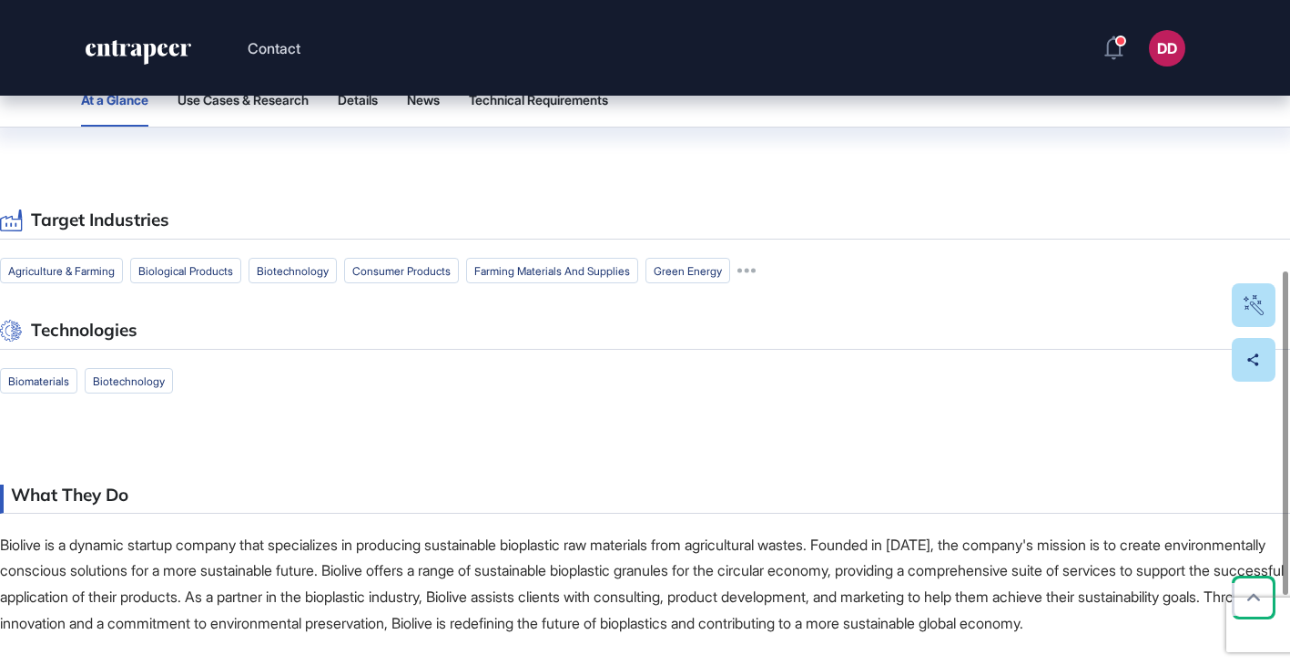
scroll to position [530, 0]
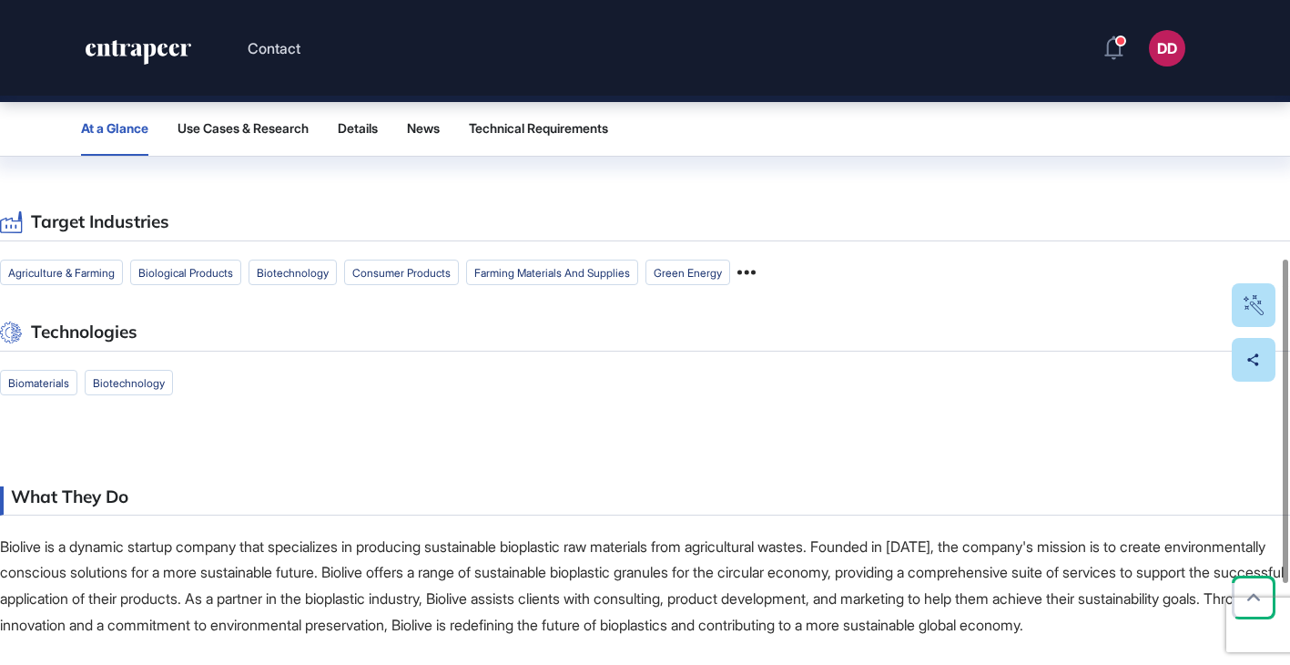
click at [756, 273] on icon at bounding box center [746, 271] width 18 height 5
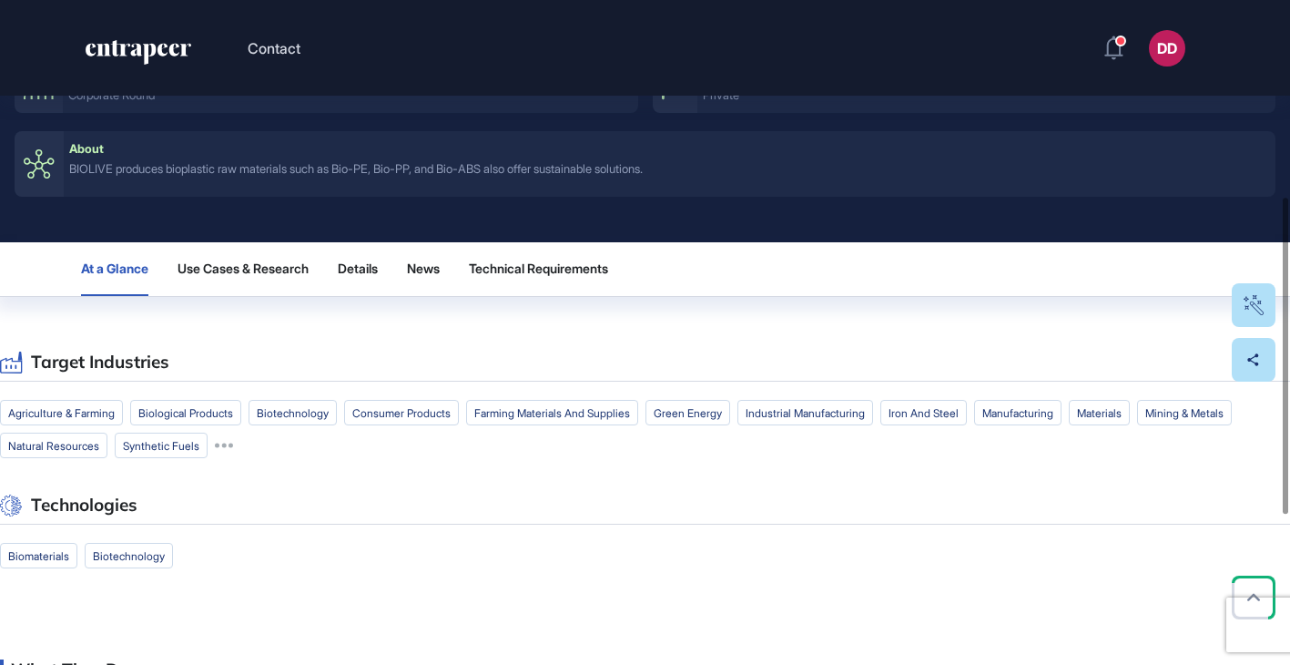
scroll to position [451, 0]
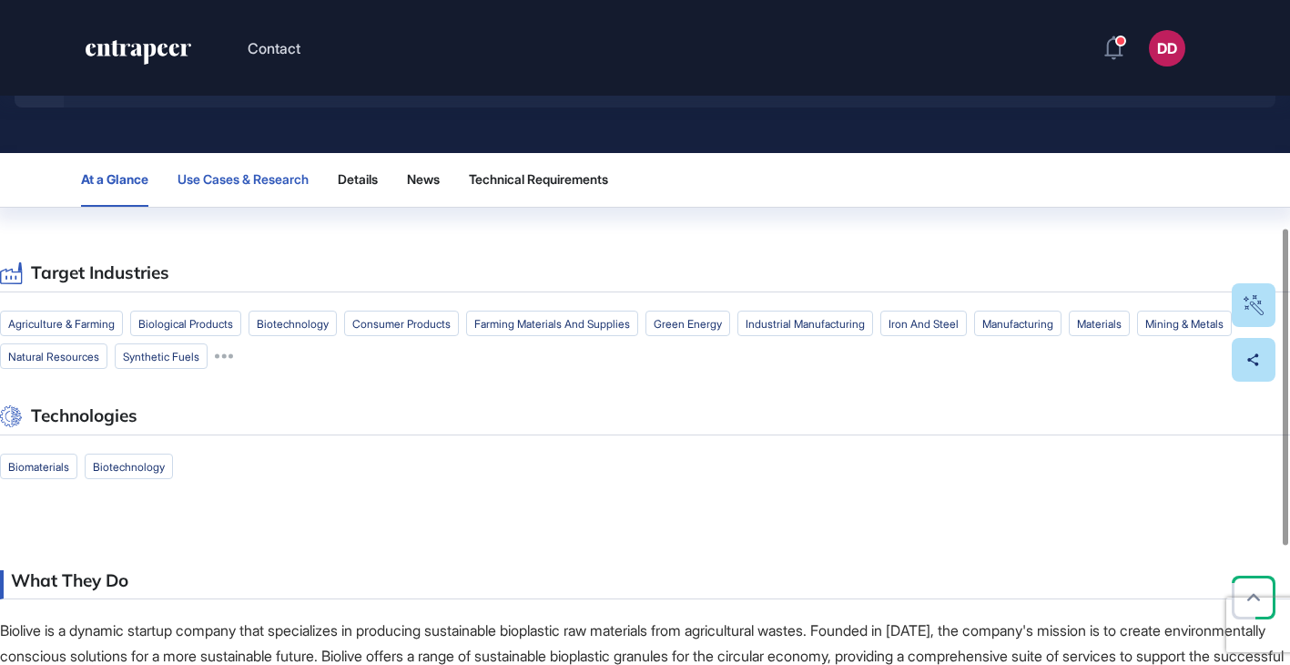
click at [272, 180] on span "Use Cases & Research" at bounding box center [243, 179] width 131 height 15
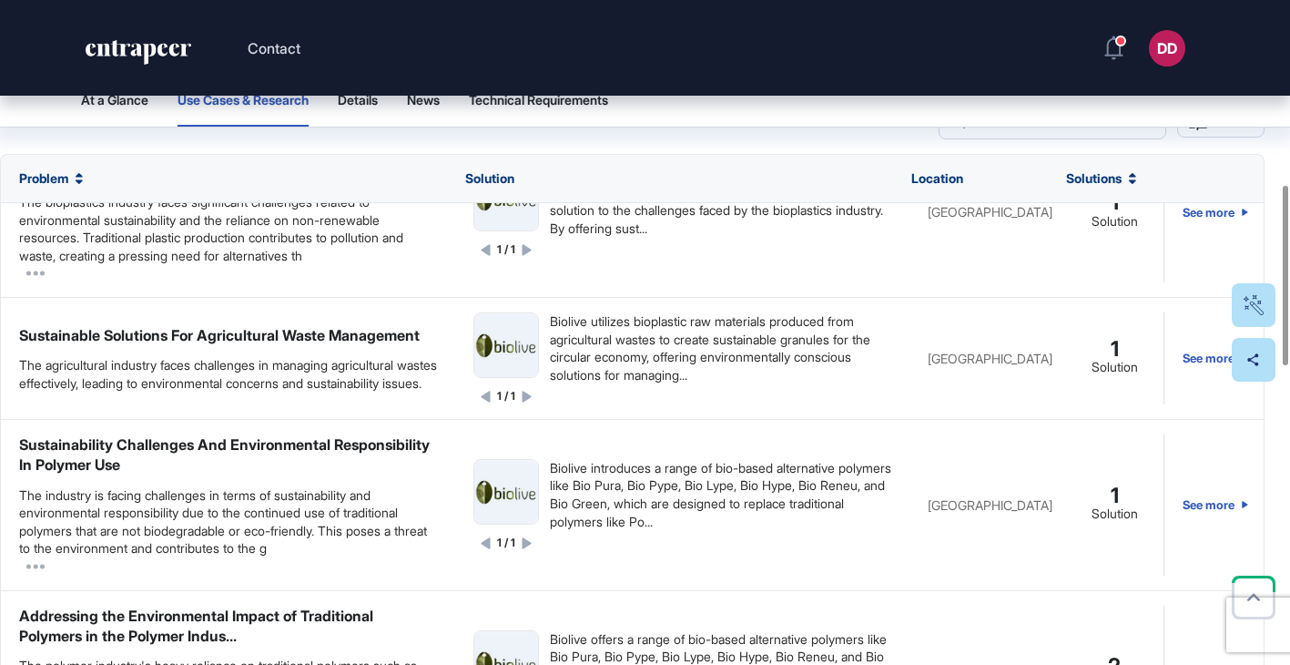
scroll to position [1102, 0]
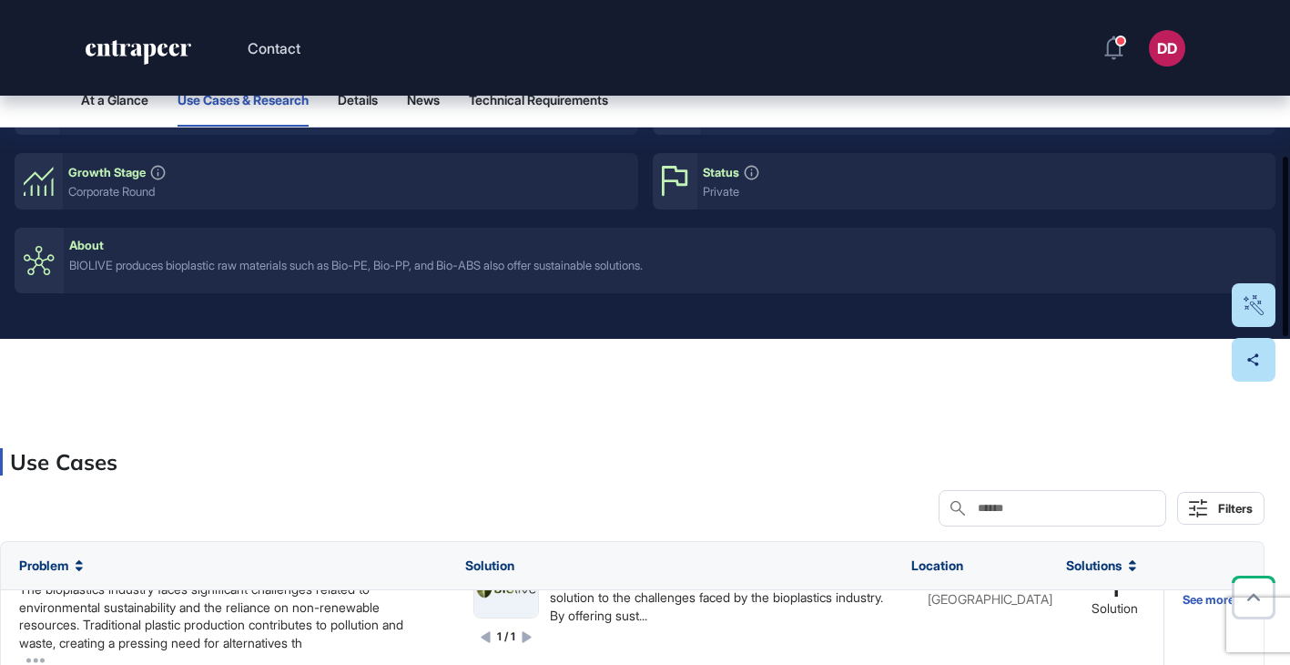
drag, startPoint x: 1286, startPoint y: 249, endPoint x: 1295, endPoint y: 144, distance: 105.9
click at [1289, 144] on html "Contact DD Admin Dashboard Dashboard Profile My Content Request More Data Edit …" at bounding box center [645, 332] width 1290 height 665
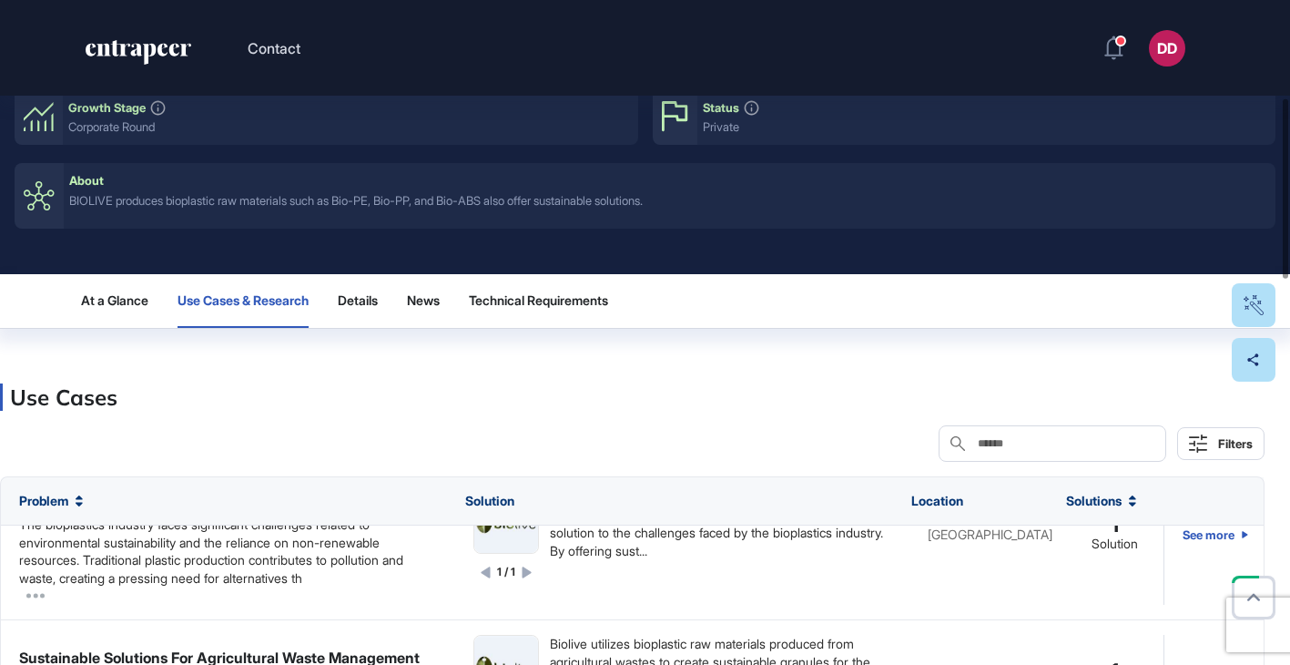
scroll to position [351, 0]
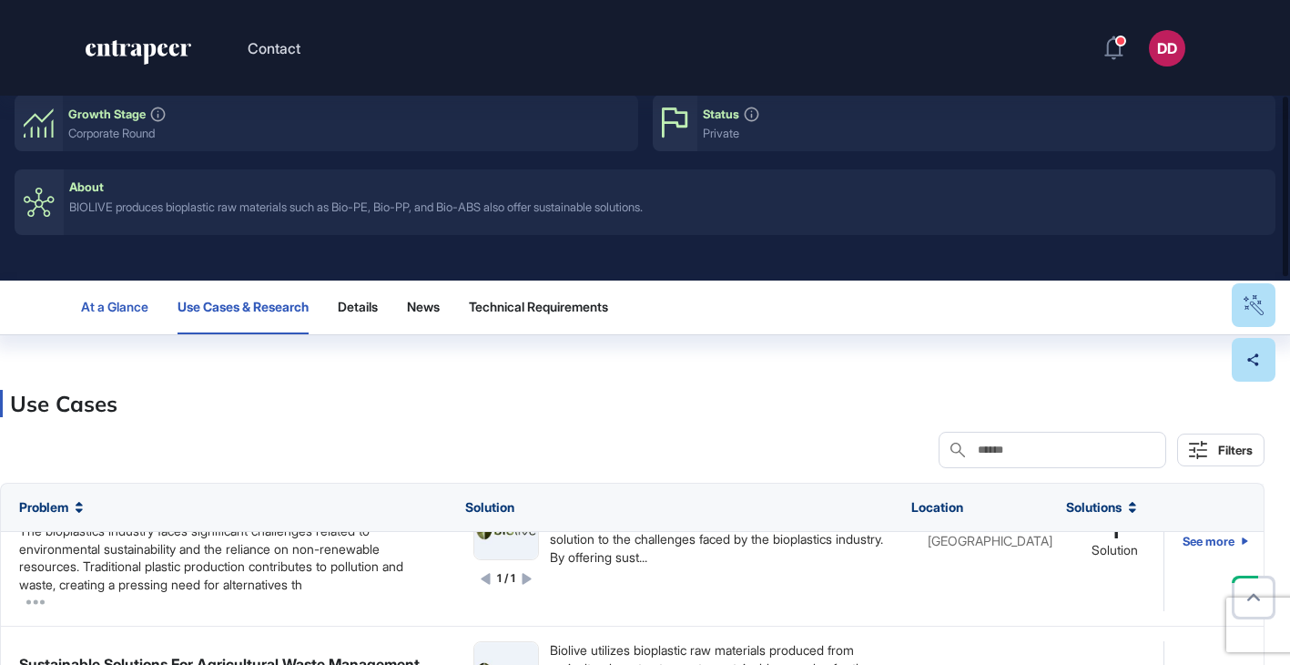
click at [123, 317] on button "At a Glance" at bounding box center [114, 307] width 67 height 54
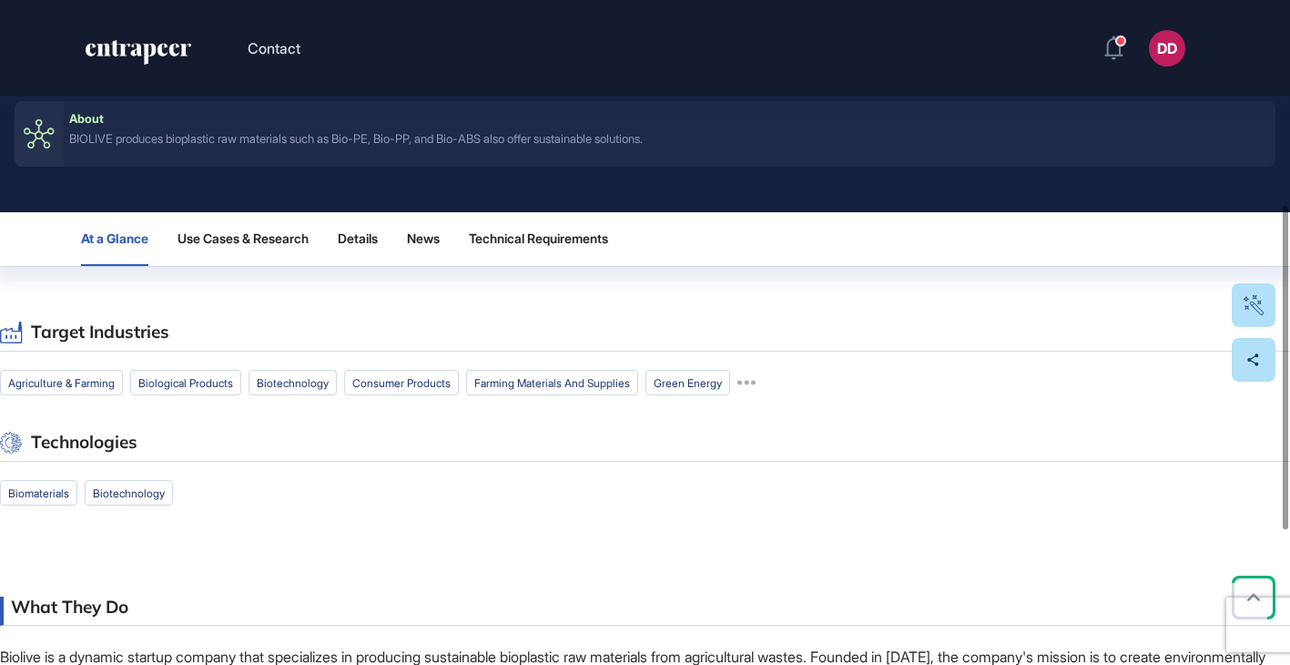
scroll to position [422, 0]
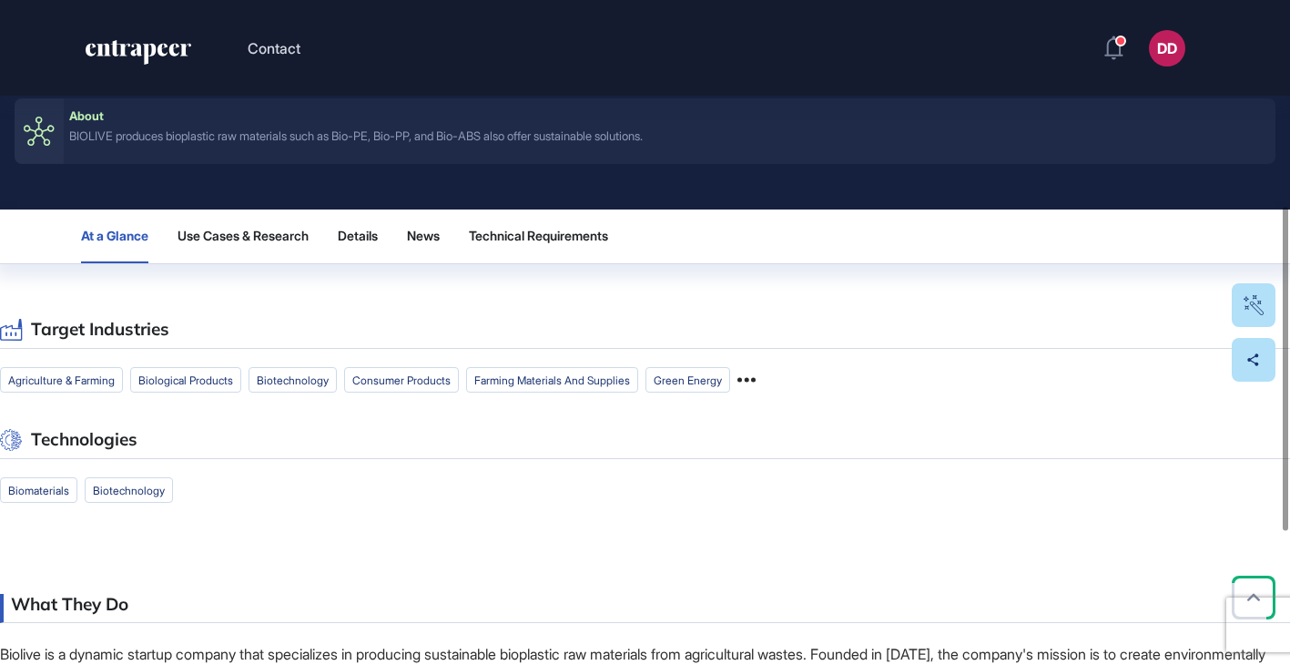
click at [756, 382] on icon at bounding box center [746, 380] width 18 height 18
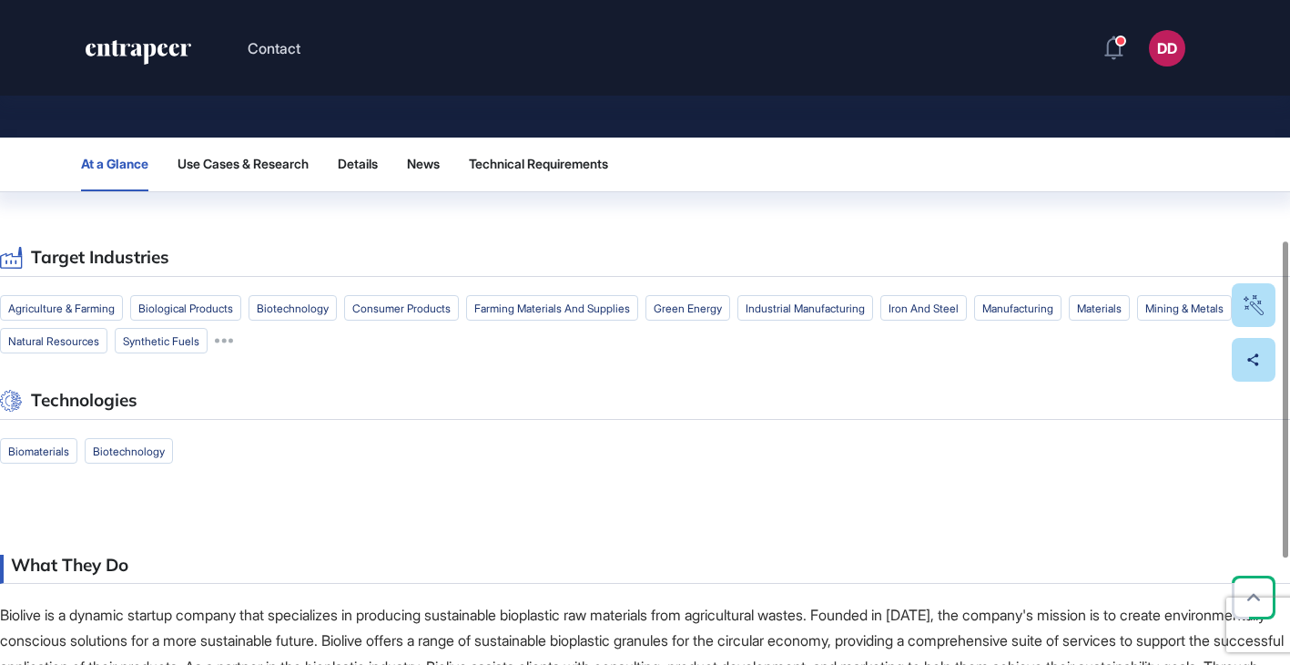
scroll to position [505, 0]
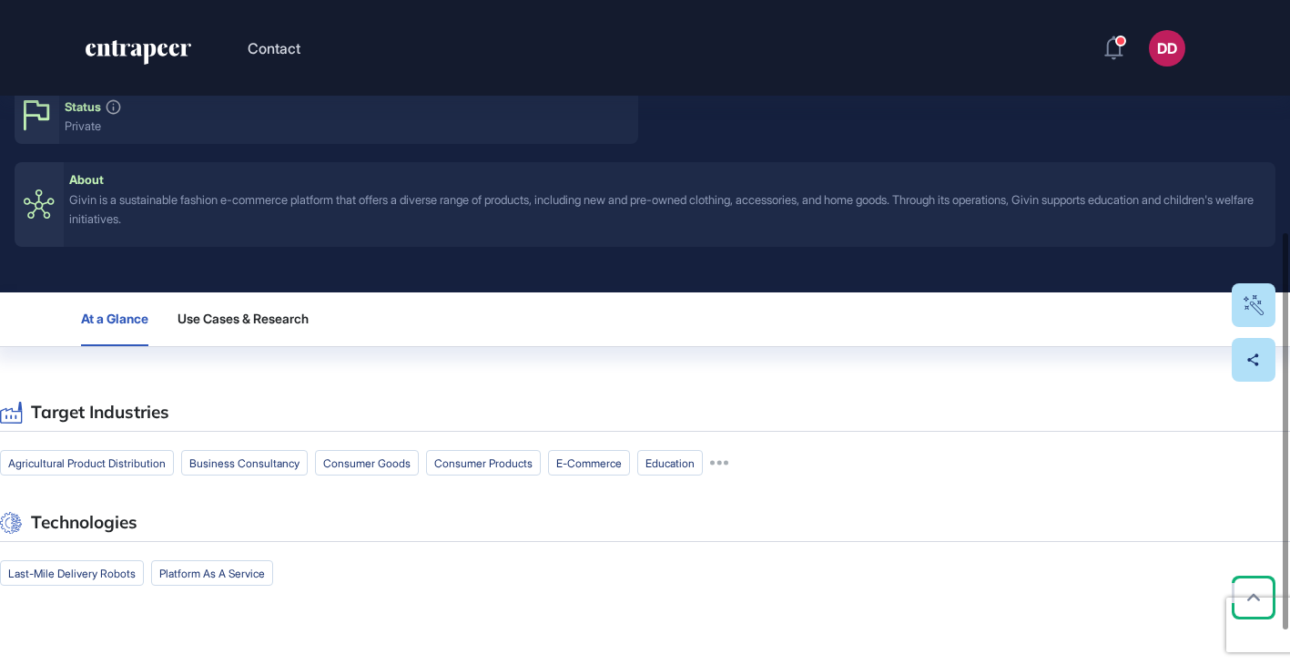
scroll to position [444, 0]
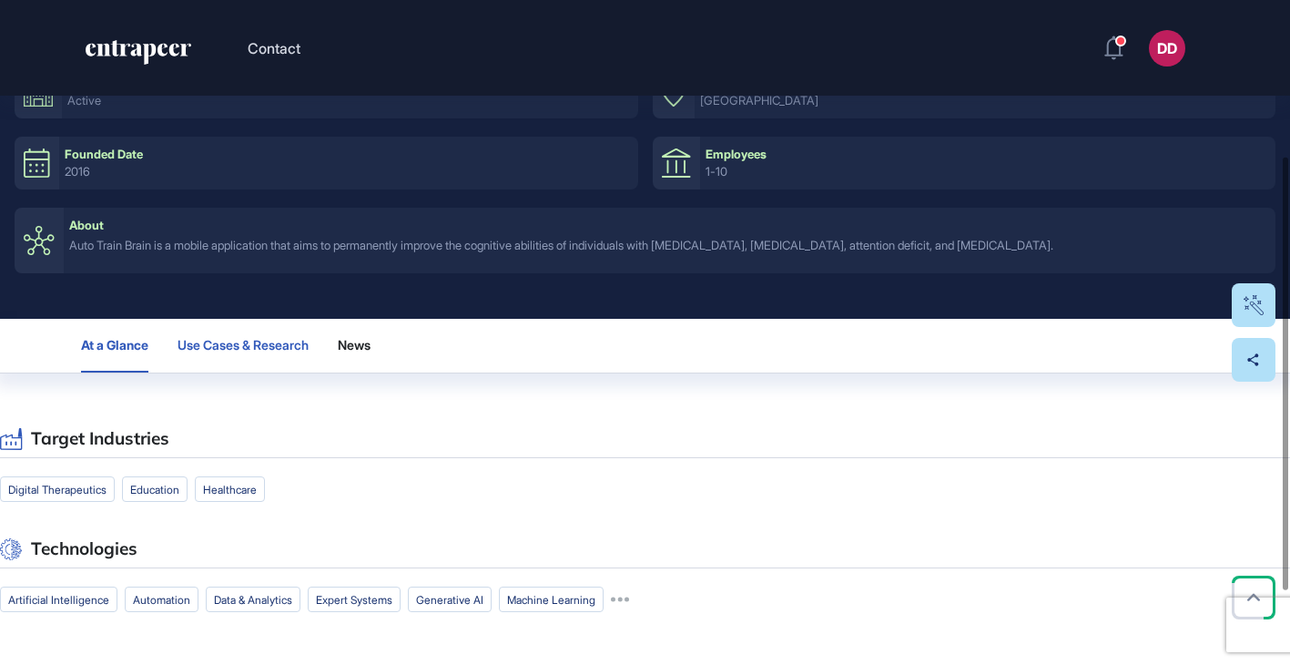
click at [272, 350] on span "Use Cases & Research" at bounding box center [243, 345] width 131 height 15
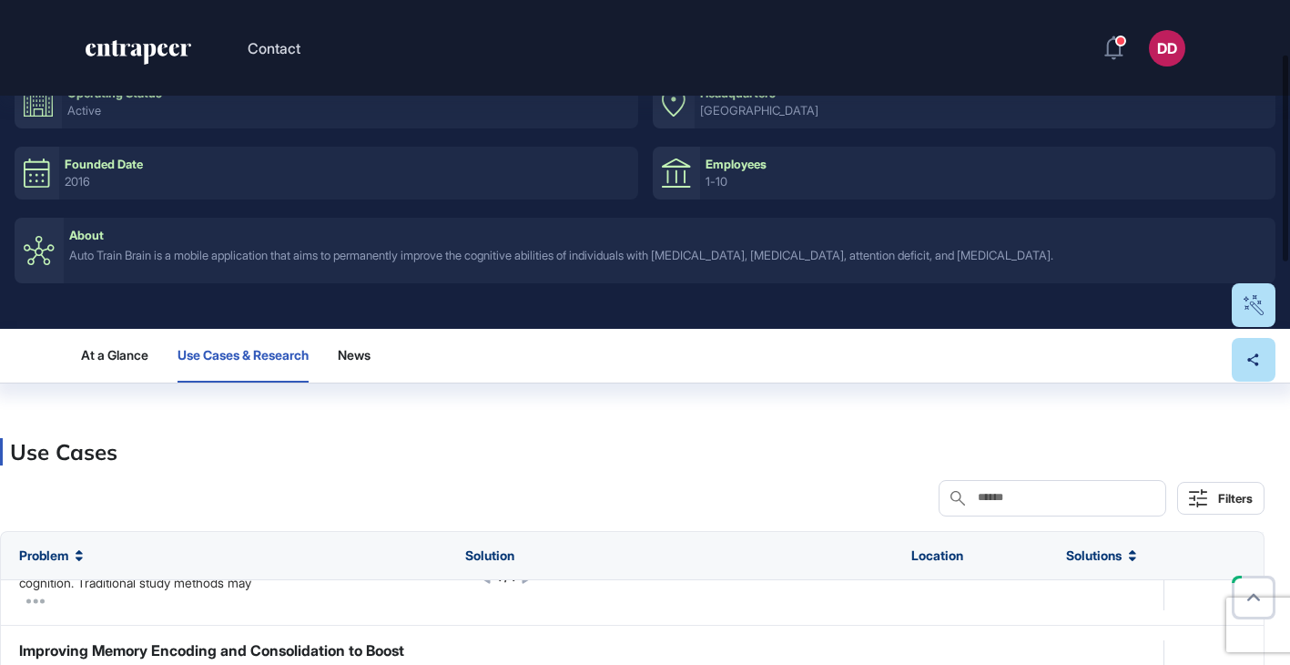
scroll to position [439, 0]
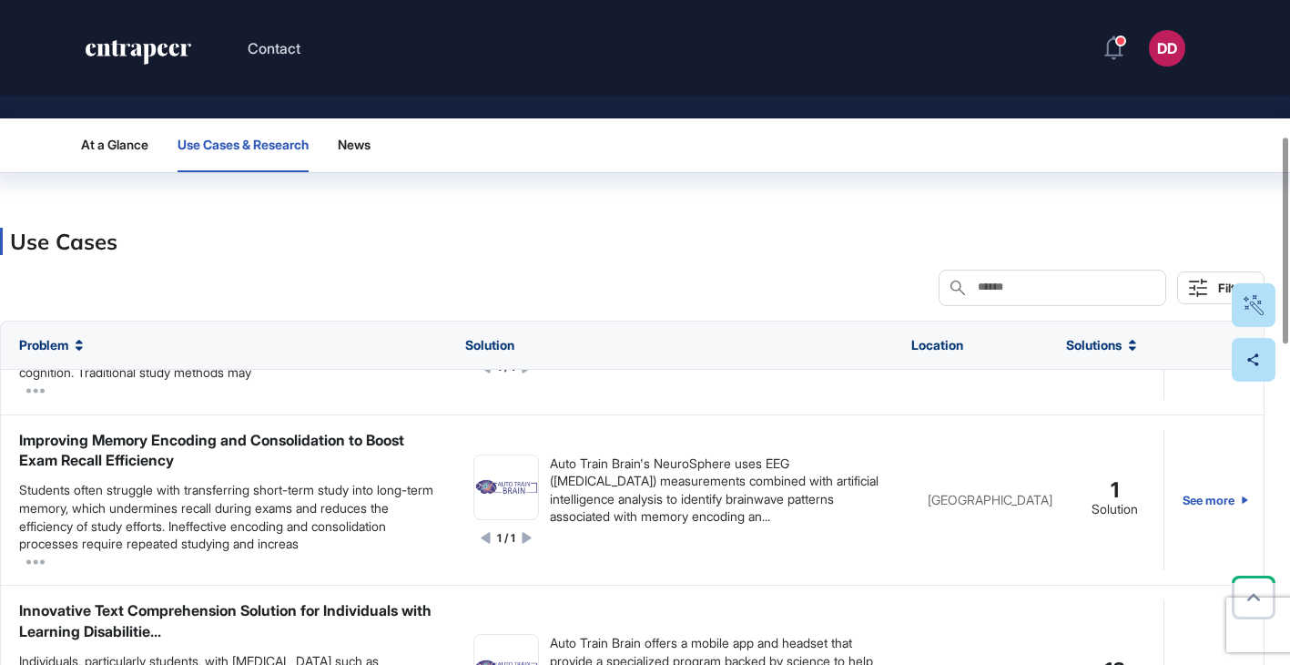
click at [131, 147] on span "At a Glance" at bounding box center [114, 144] width 67 height 15
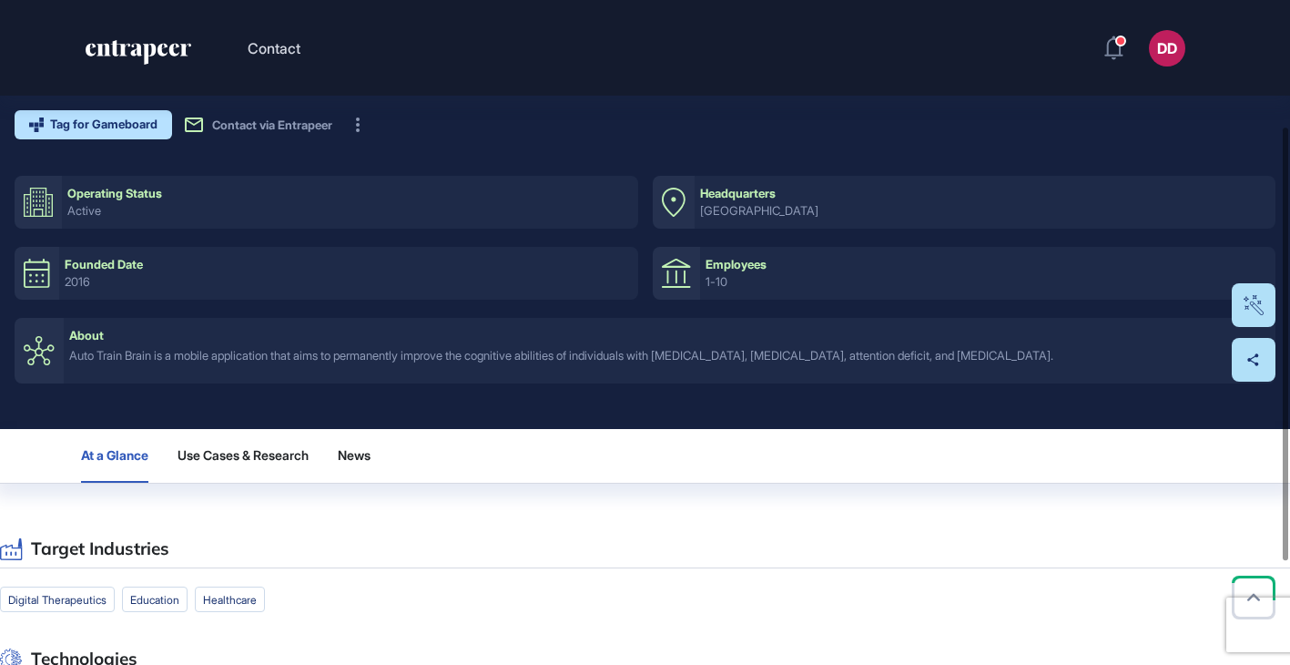
scroll to position [0, 0]
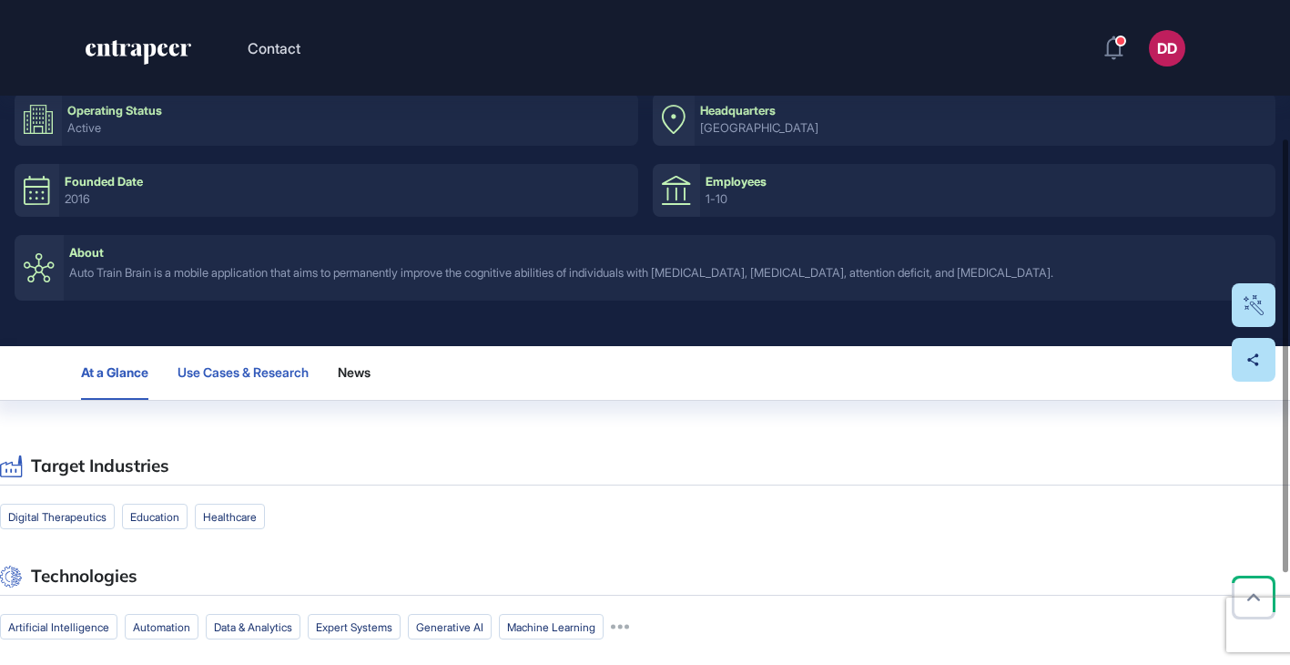
click at [246, 378] on span "Use Cases & Research" at bounding box center [243, 372] width 131 height 15
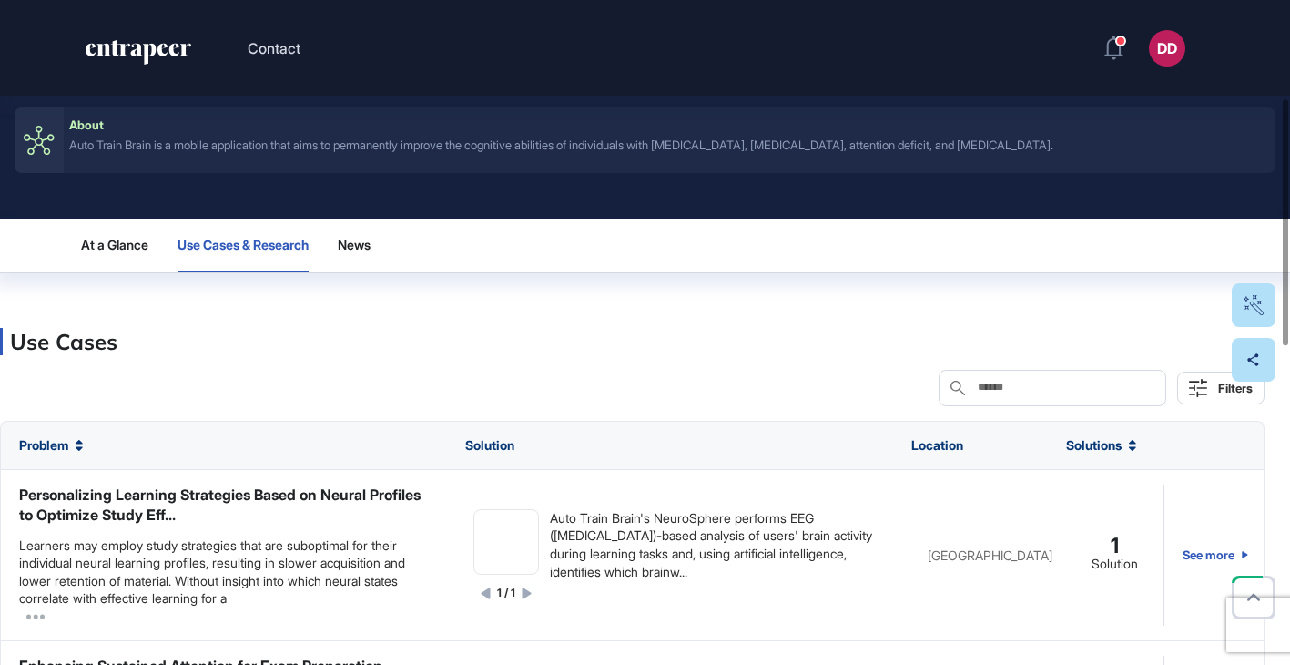
scroll to position [351, 0]
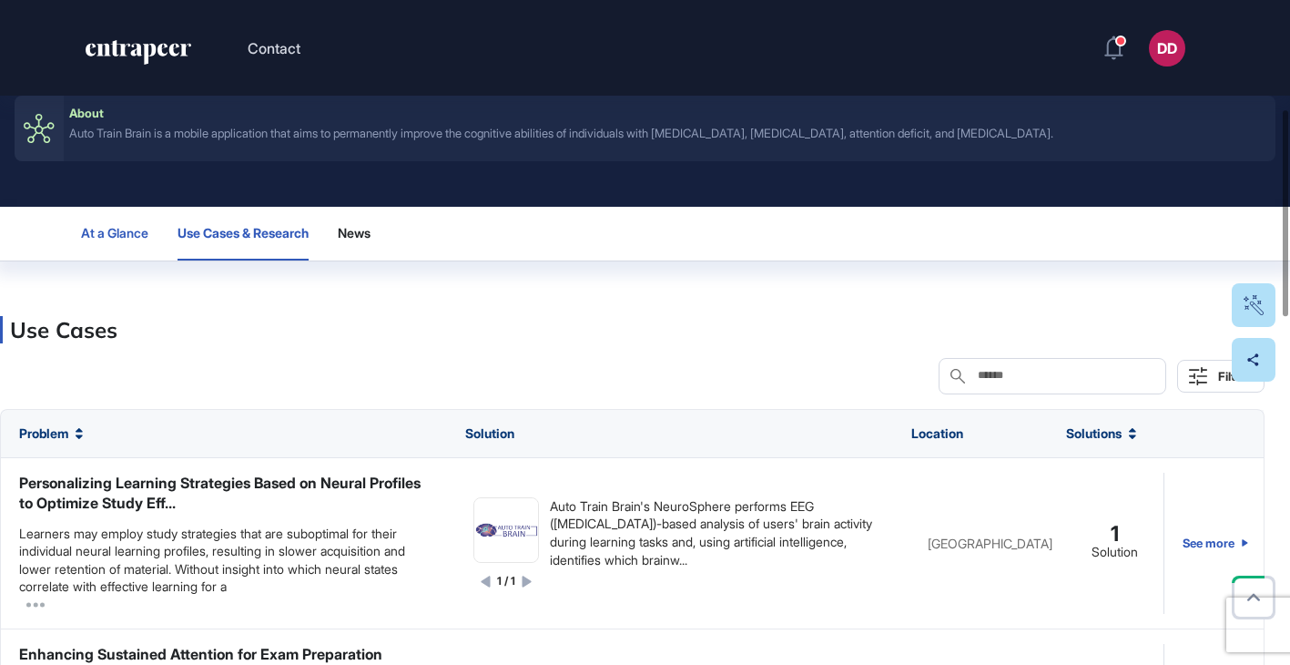
click at [137, 240] on button "At a Glance" at bounding box center [114, 234] width 67 height 54
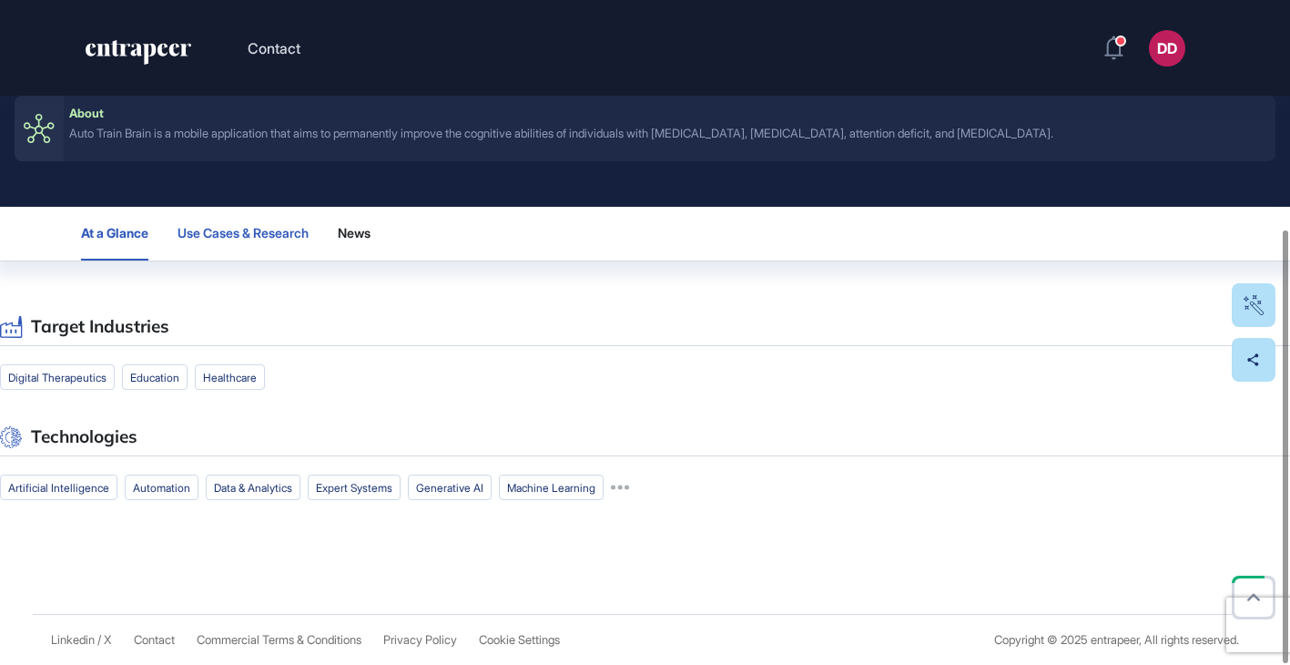
click at [259, 233] on span "Use Cases & Research" at bounding box center [243, 233] width 131 height 15
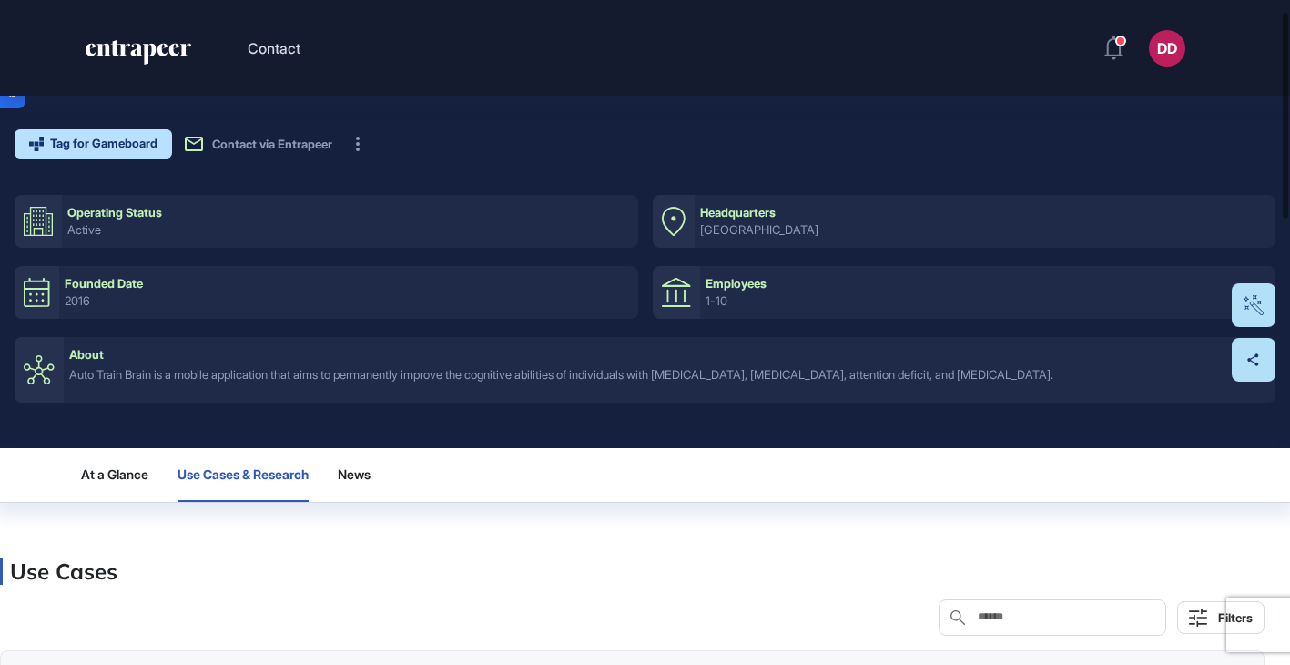
scroll to position [119, 0]
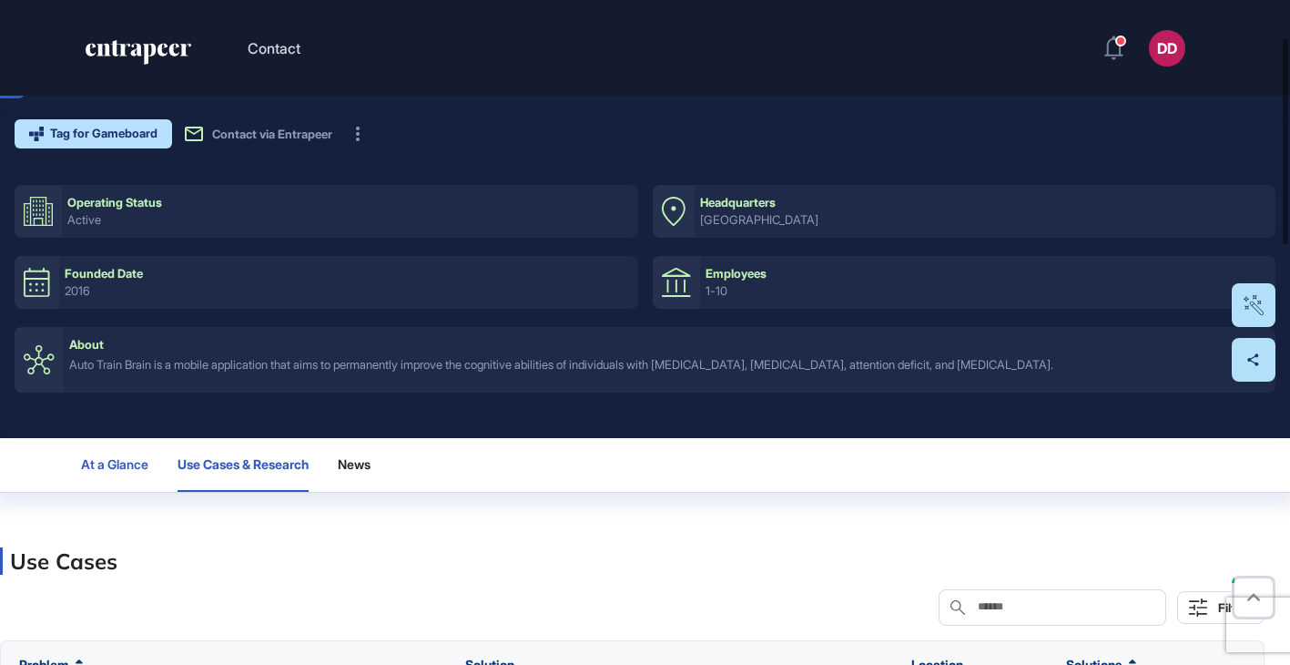
click at [109, 460] on span "At a Glance" at bounding box center [114, 464] width 67 height 15
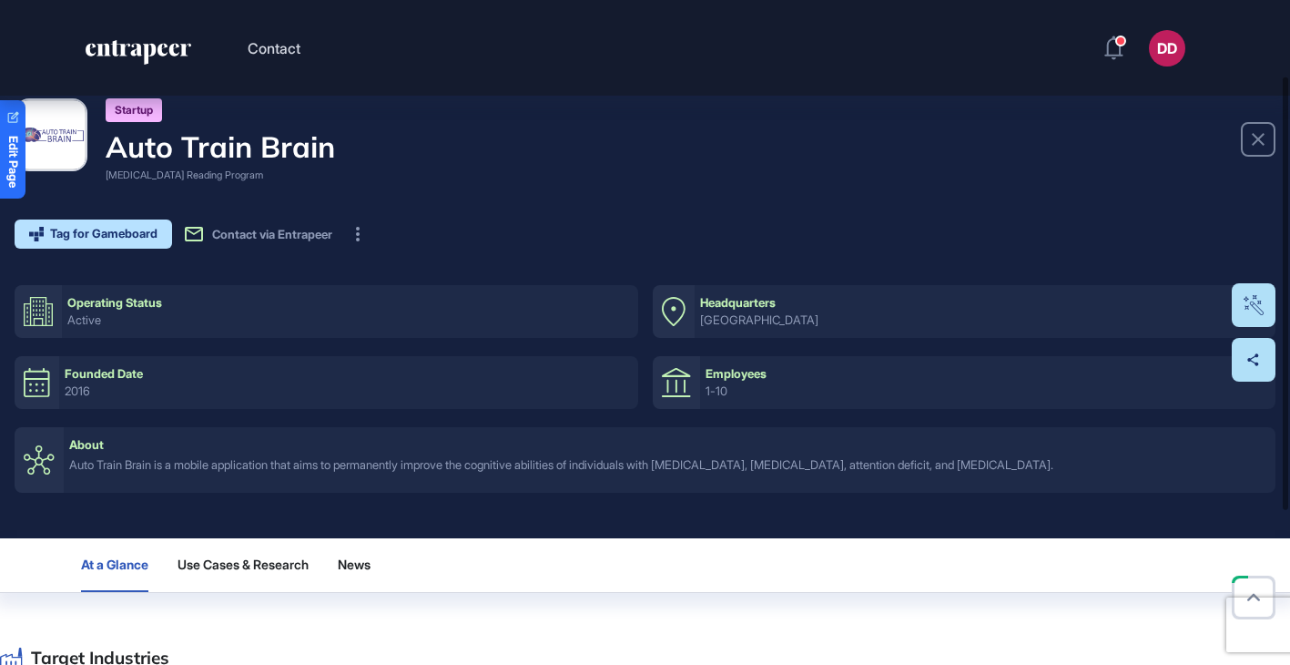
scroll to position [0, 0]
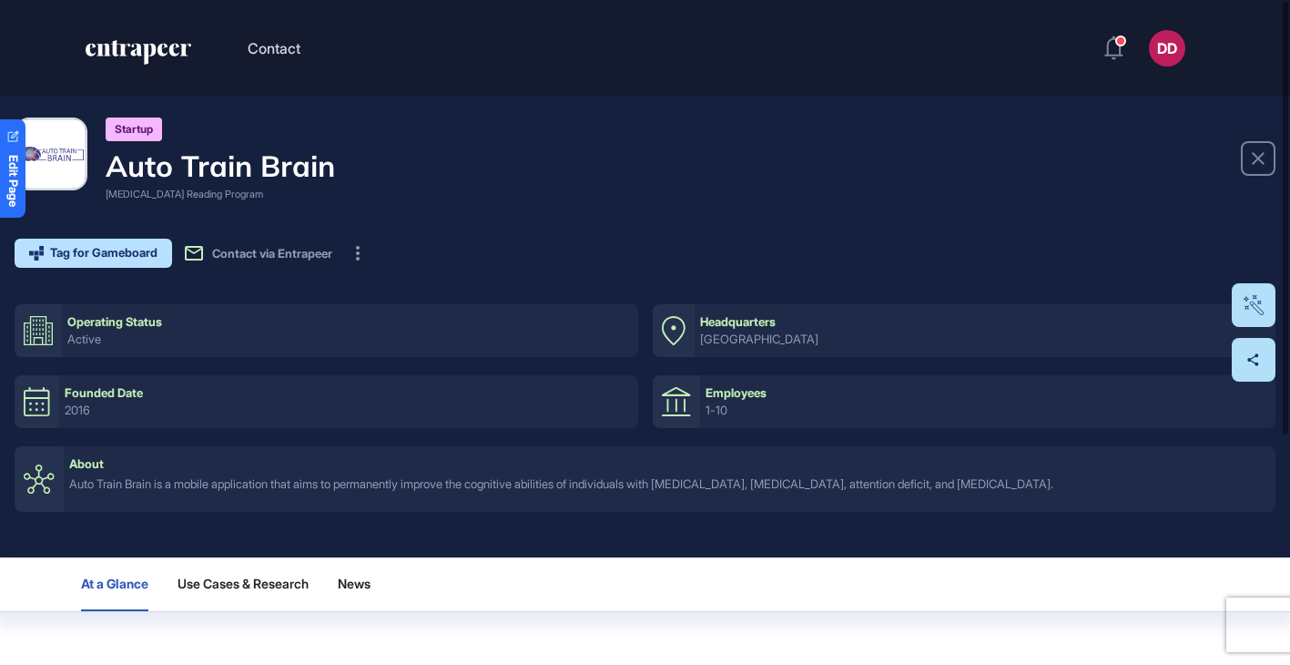
click at [353, 160] on div "Startup Auto Train Brain Dyslexia Reading Program" at bounding box center [645, 159] width 1261 height 85
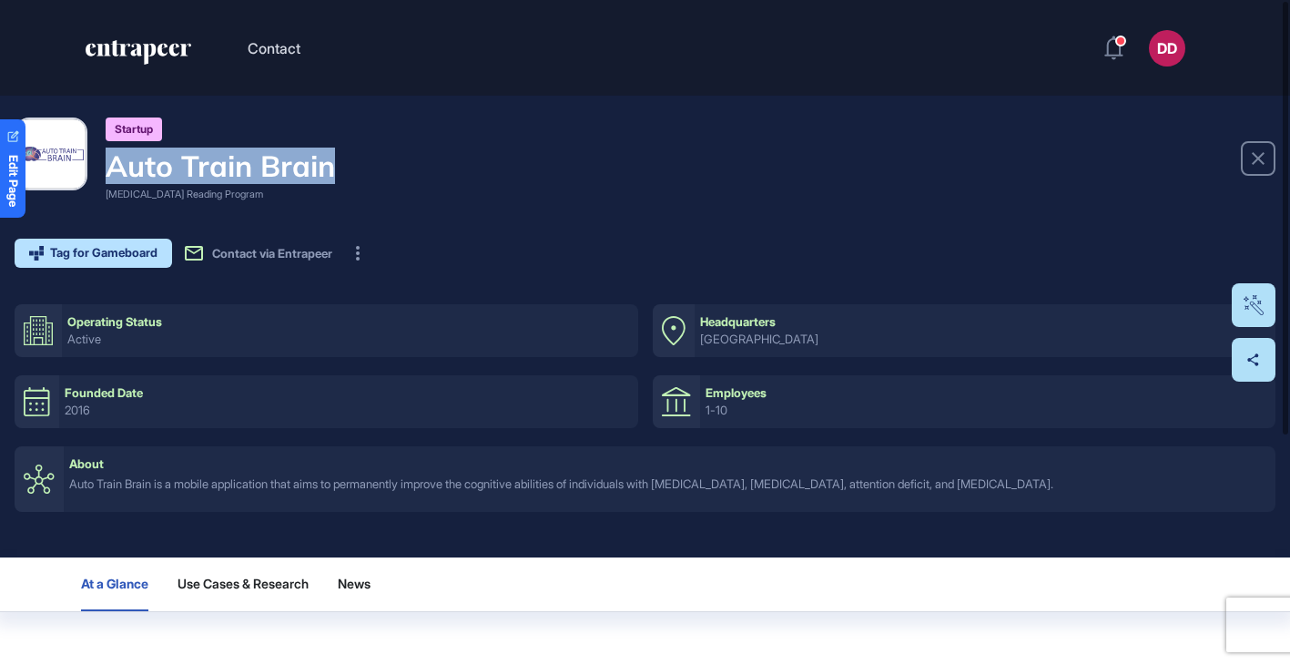
drag, startPoint x: 335, startPoint y: 171, endPoint x: 112, endPoint y: 169, distance: 223.1
click at [112, 169] on div "Startup Auto Train Brain Dyslexia Reading Program" at bounding box center [645, 159] width 1261 height 85
copy h4 "Auto Train Brain"
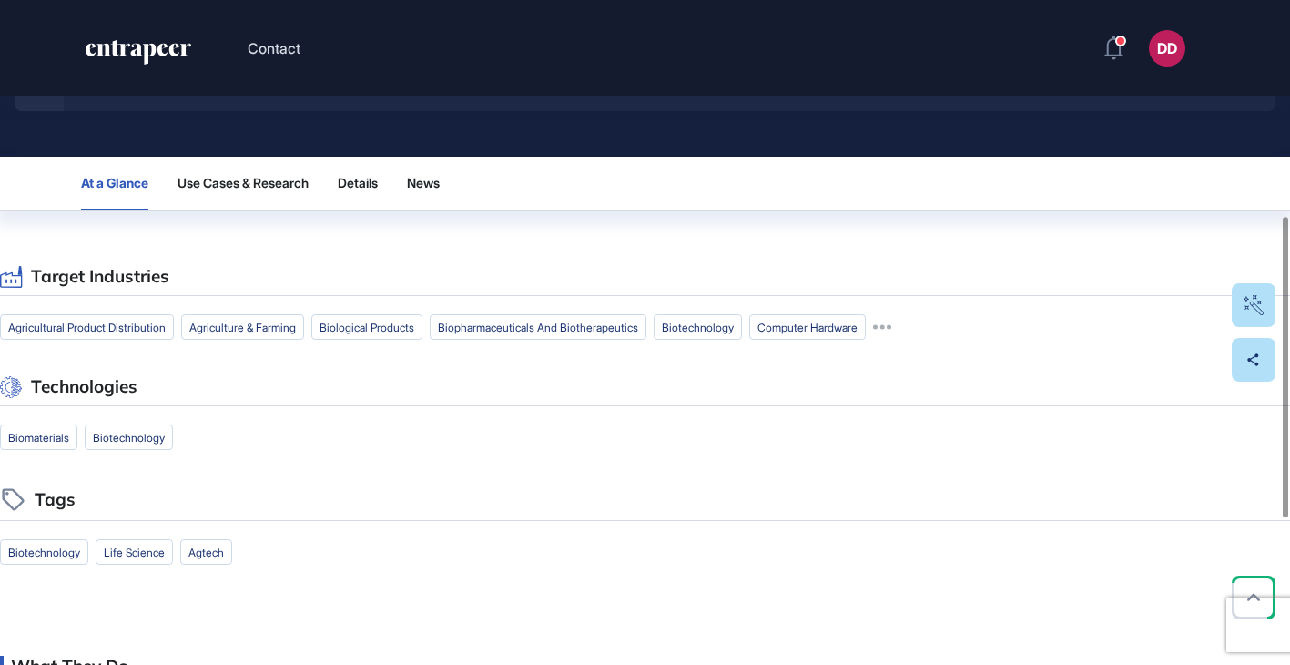
scroll to position [477, 0]
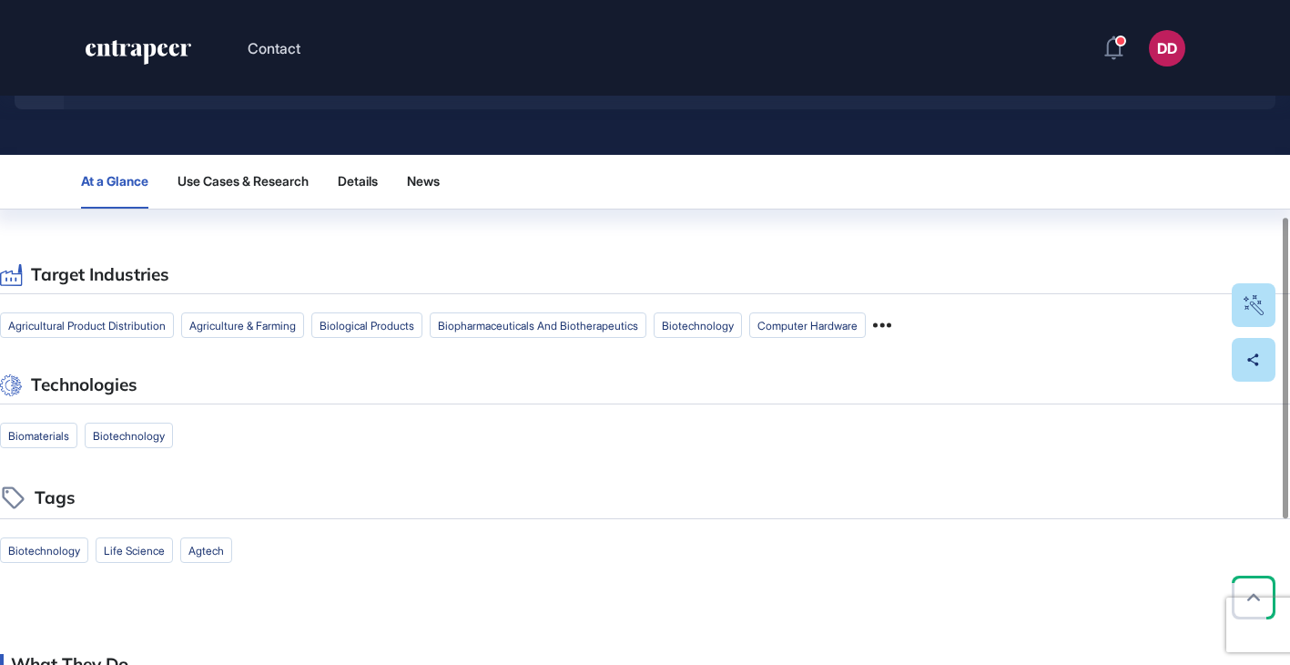
click at [891, 325] on icon at bounding box center [882, 324] width 18 height 5
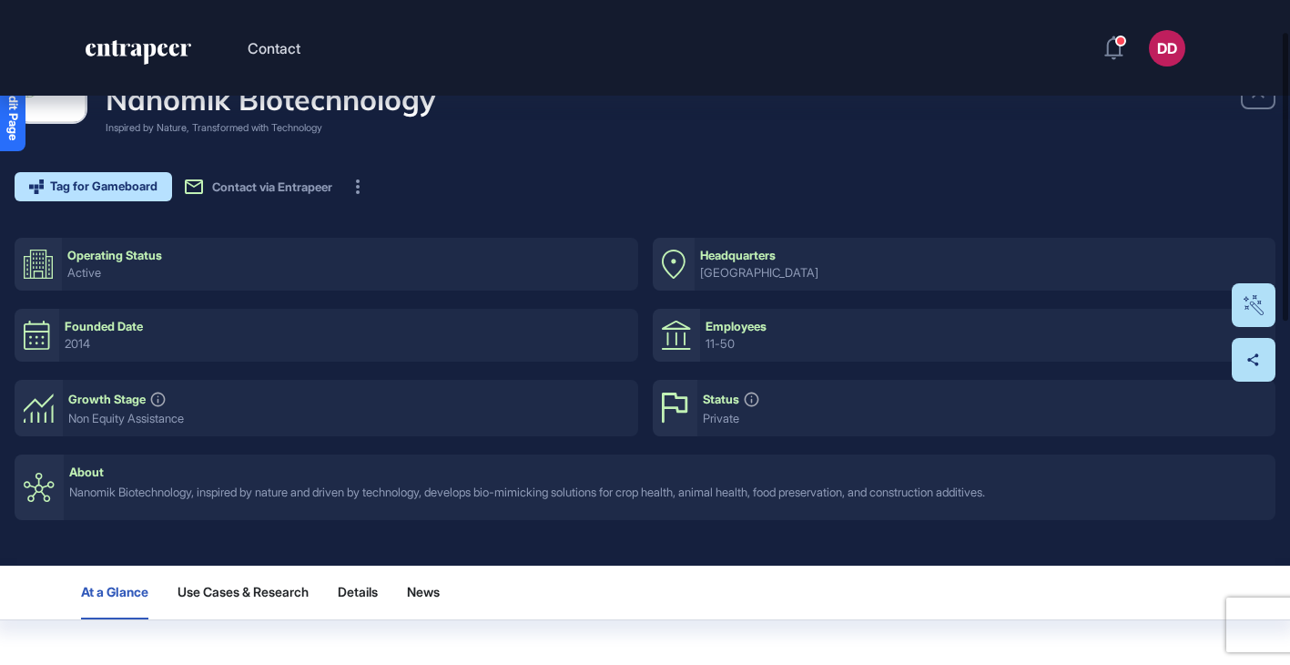
scroll to position [0, 0]
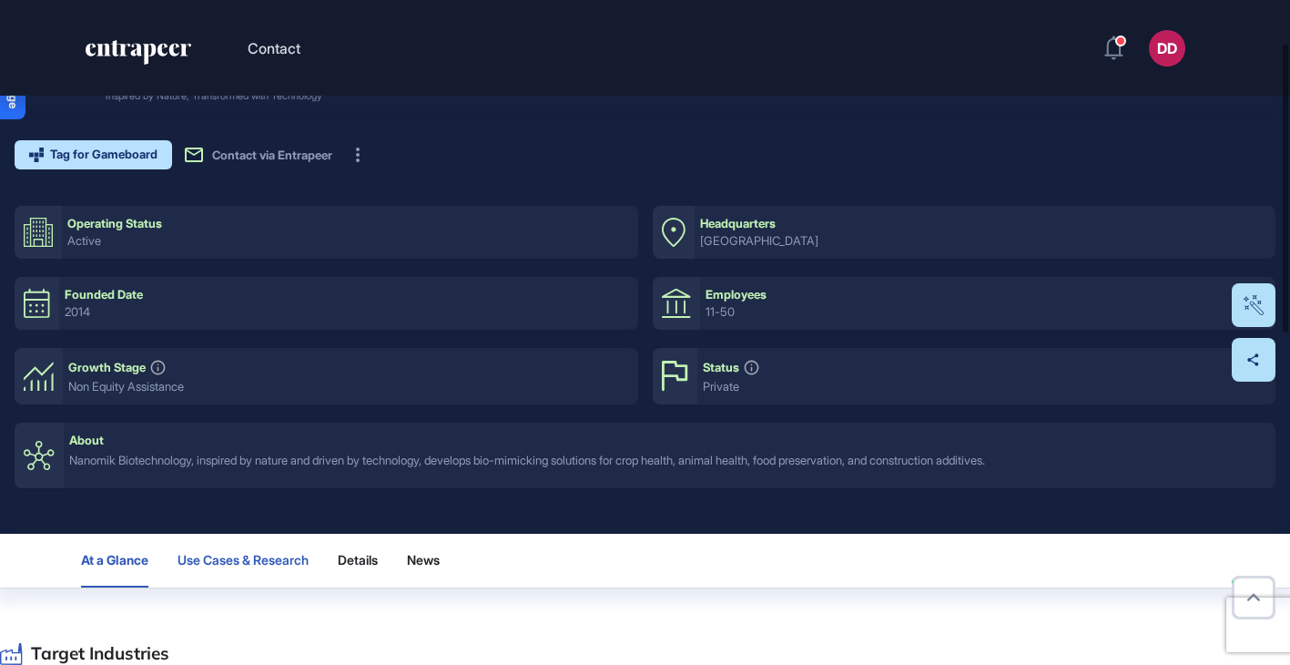
click at [269, 566] on span "Use Cases & Research" at bounding box center [243, 560] width 131 height 15
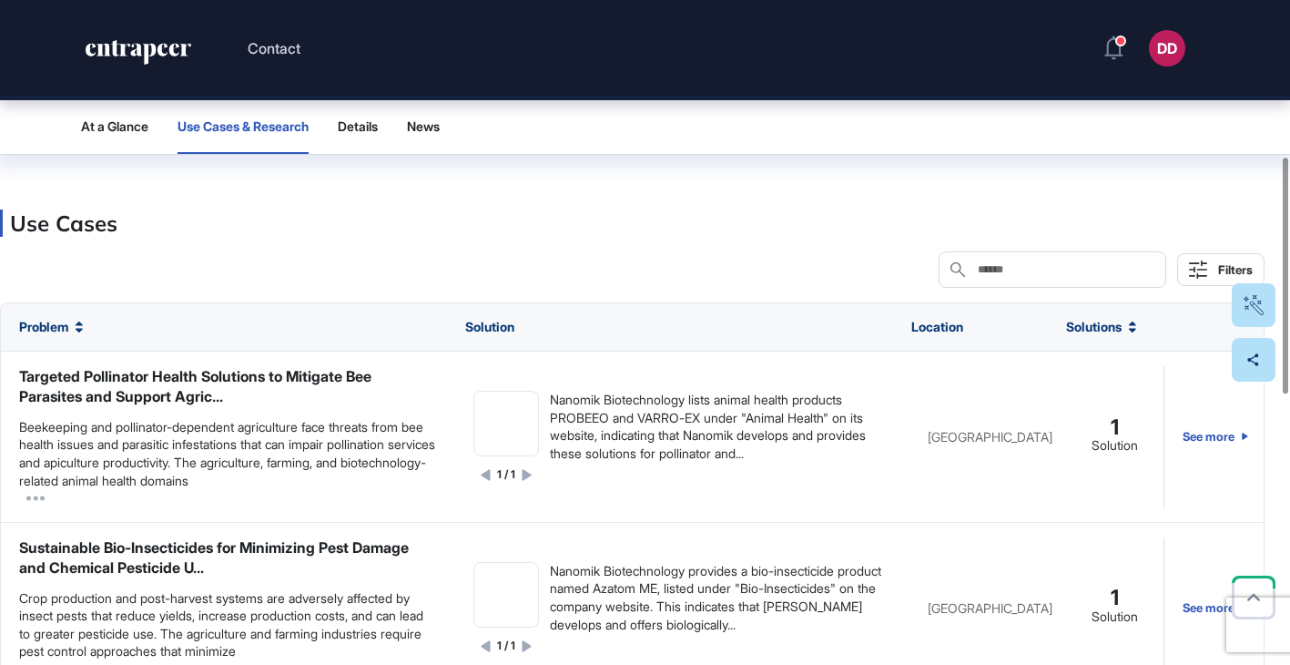
scroll to position [541, 0]
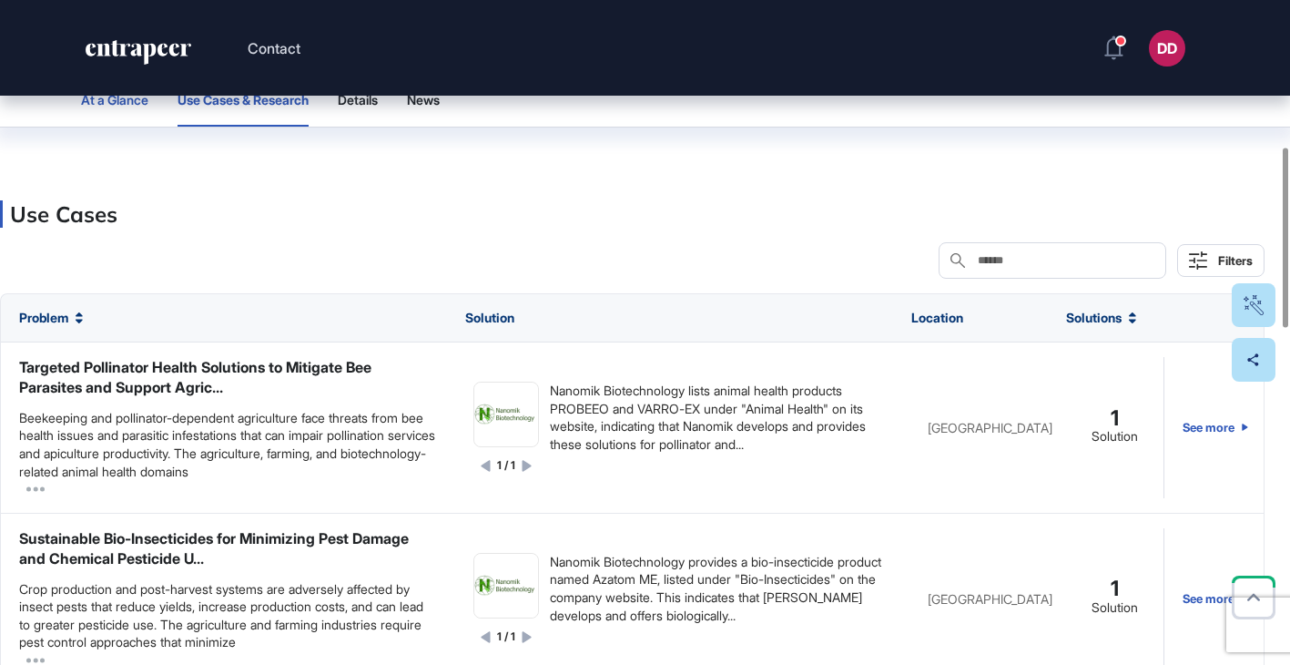
click at [125, 109] on button "At a Glance" at bounding box center [114, 100] width 67 height 54
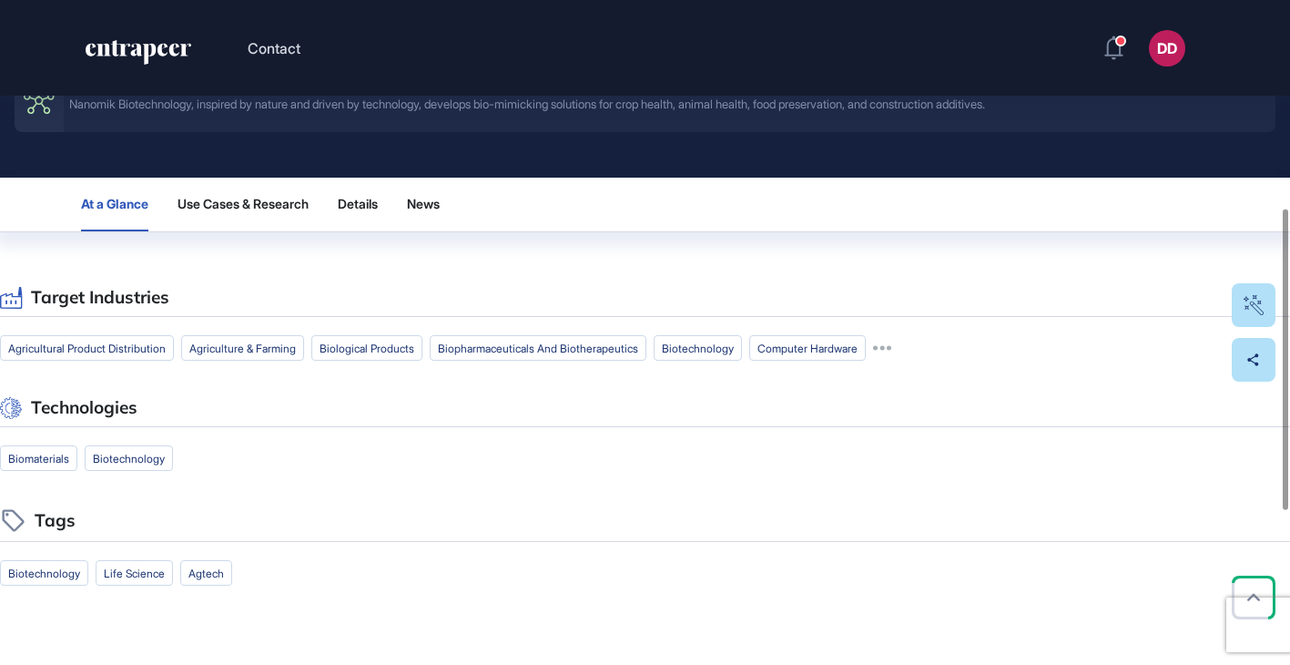
scroll to position [461, 0]
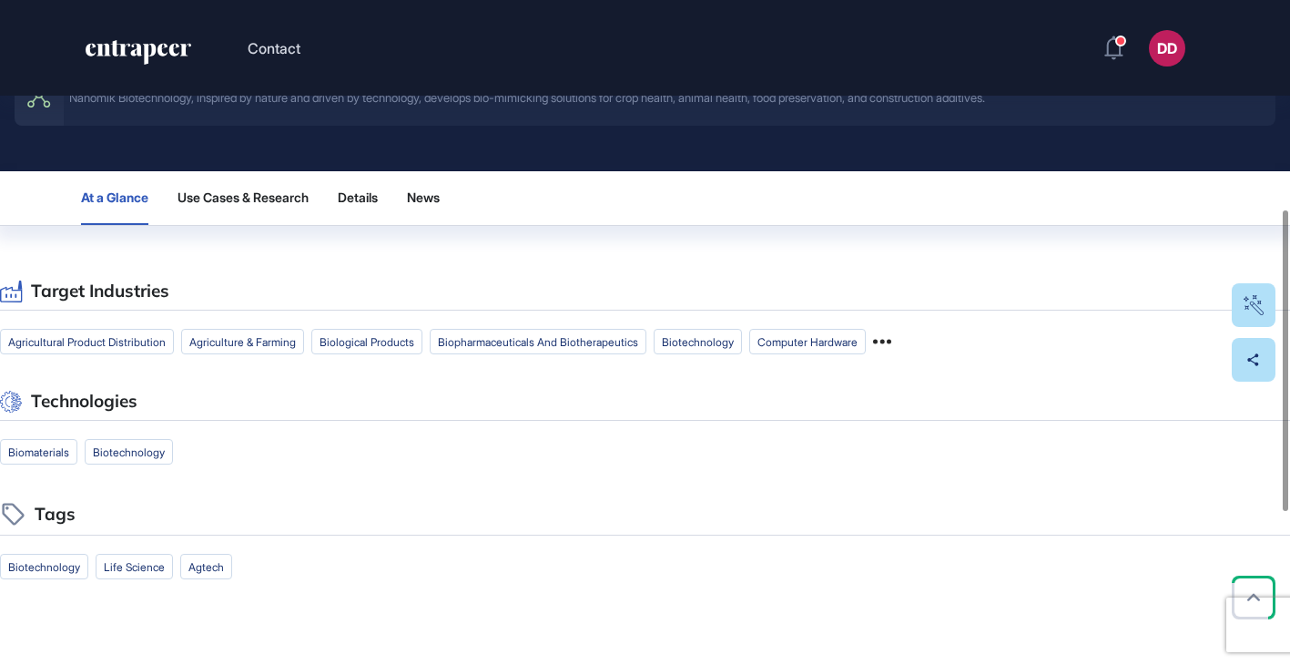
click at [891, 338] on icon at bounding box center [882, 341] width 18 height 18
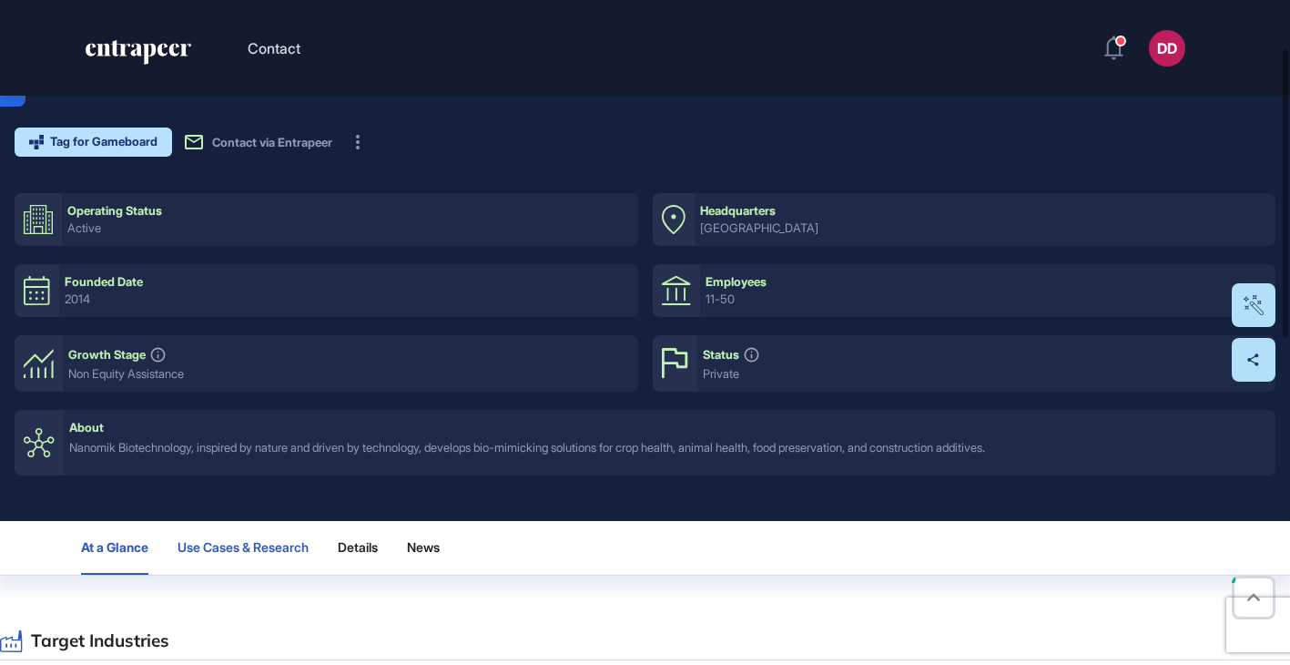
click at [252, 558] on button "Use Cases & Research" at bounding box center [243, 548] width 131 height 54
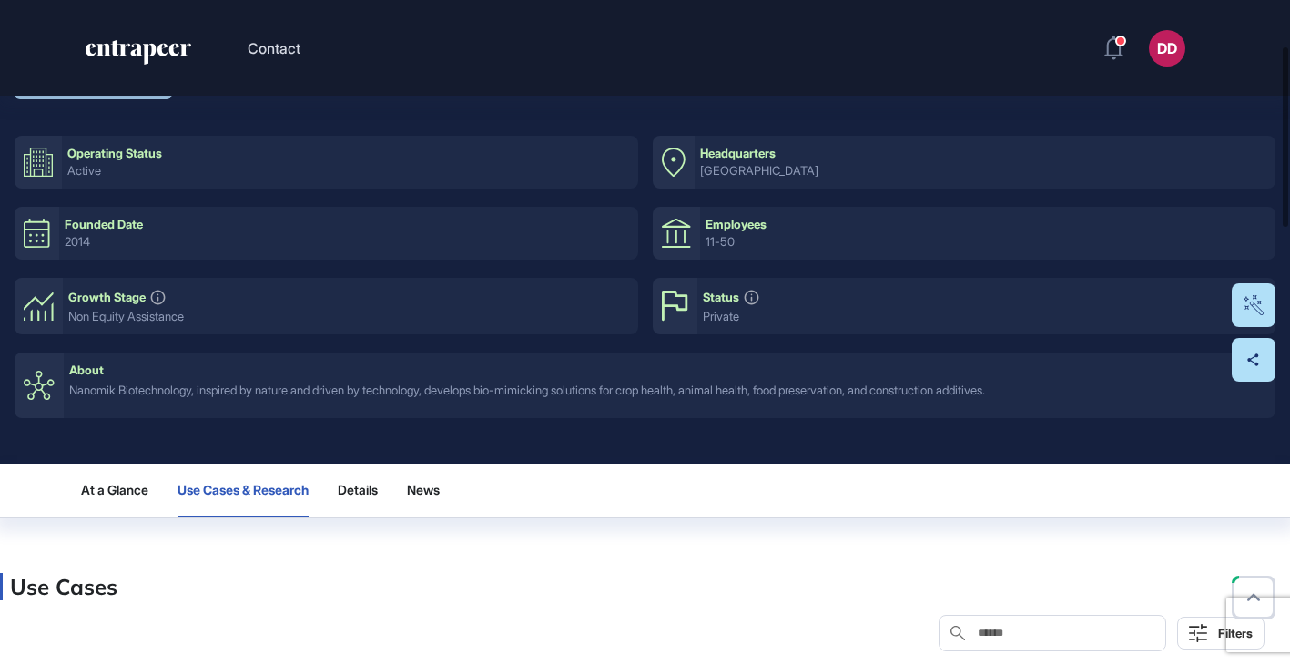
scroll to position [169, 0]
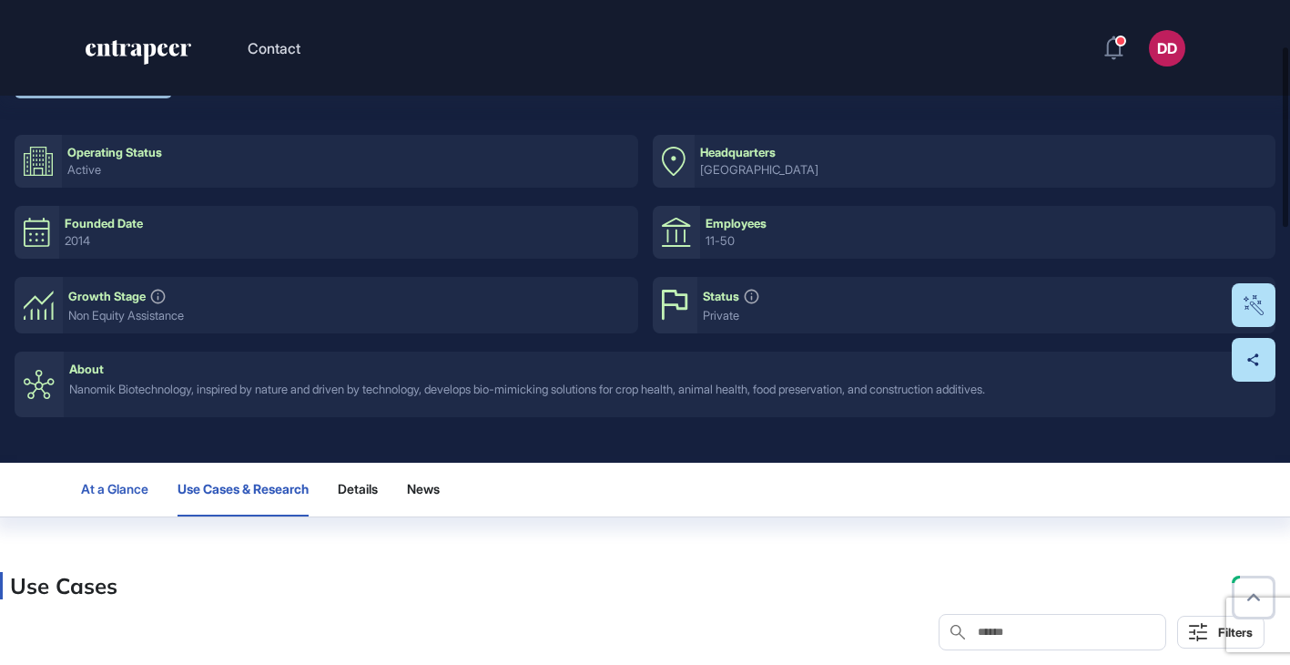
click at [110, 493] on span "At a Glance" at bounding box center [114, 489] width 67 height 15
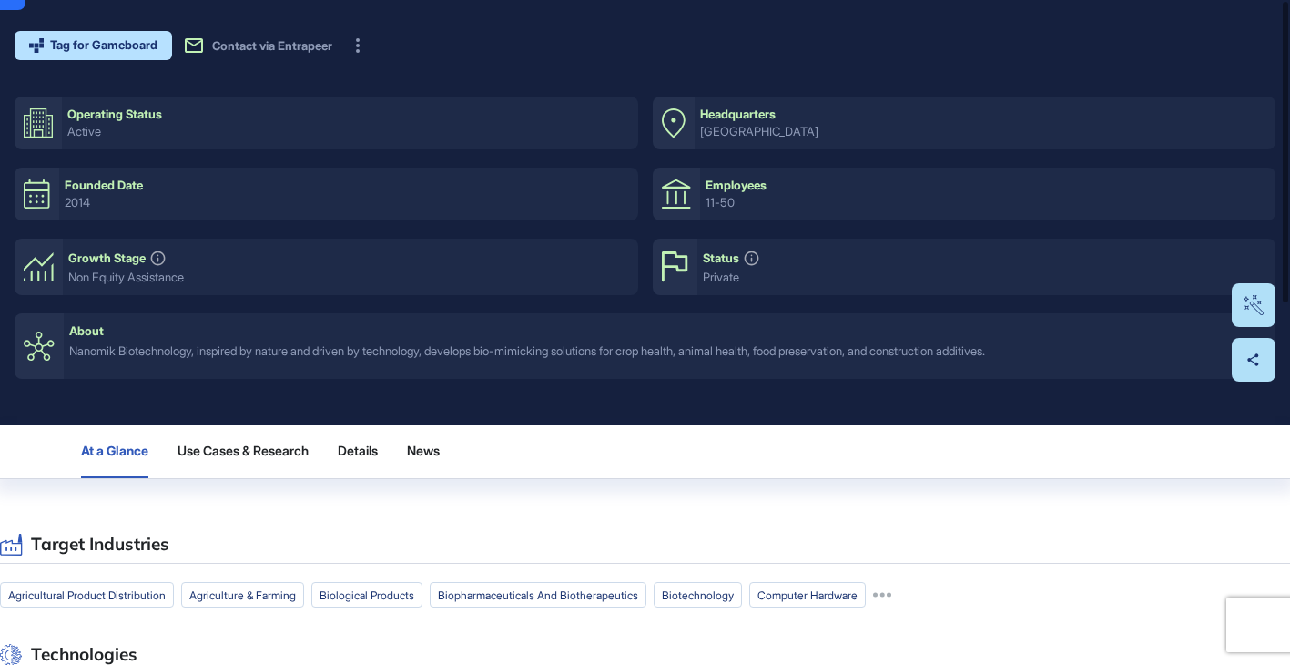
scroll to position [0, 0]
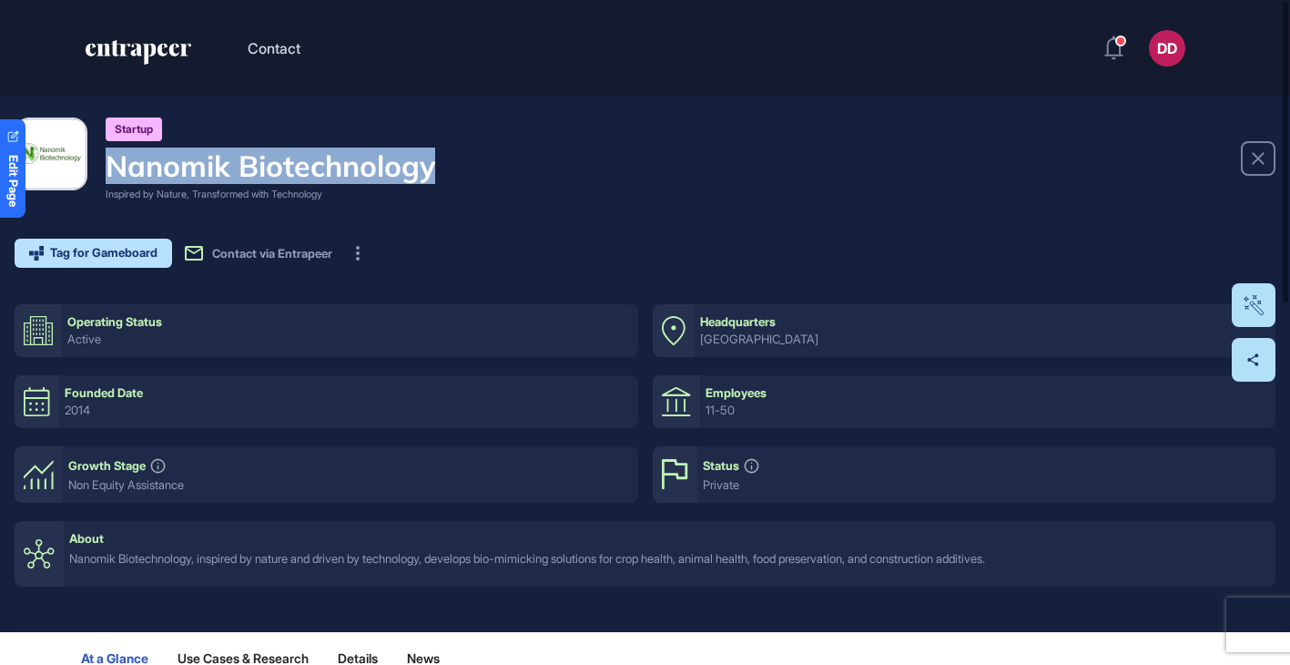
drag, startPoint x: 443, startPoint y: 177, endPoint x: 112, endPoint y: 175, distance: 331.4
click at [112, 175] on div "Startup Nanomik Biotechnology Inspired by Nature, Transformed with Technology" at bounding box center [645, 159] width 1261 height 85
copy h4 "Nanomik Biotechnology"
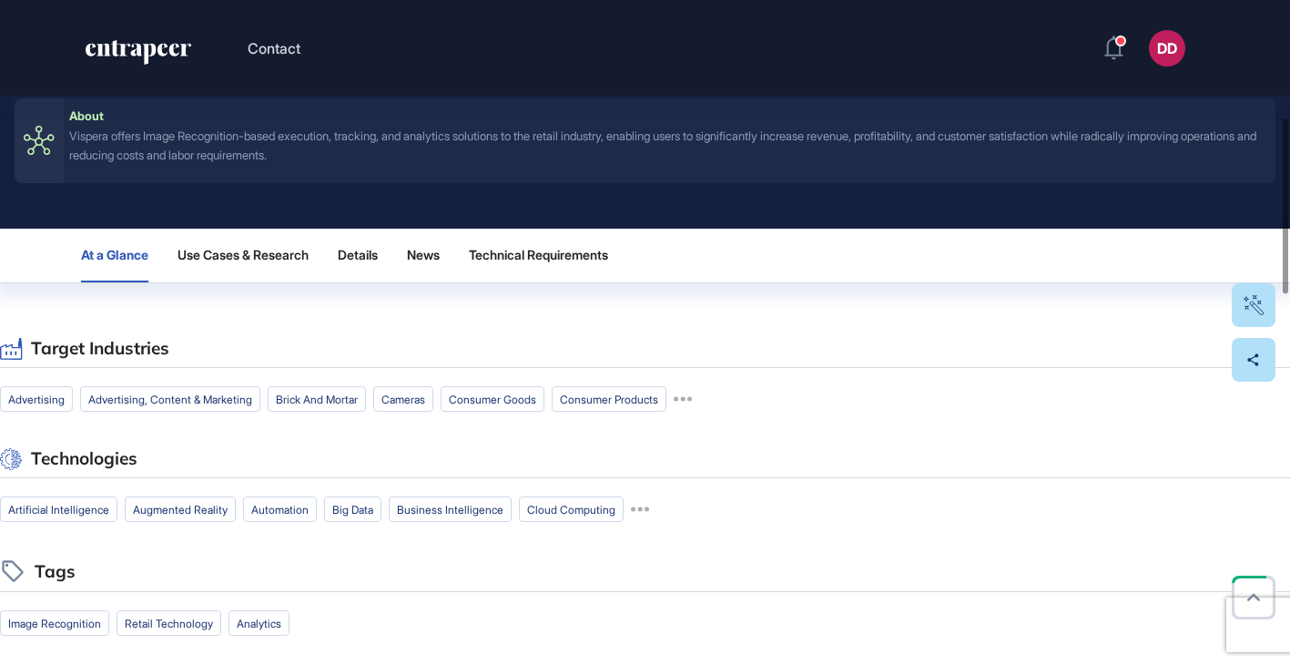
scroll to position [446, 0]
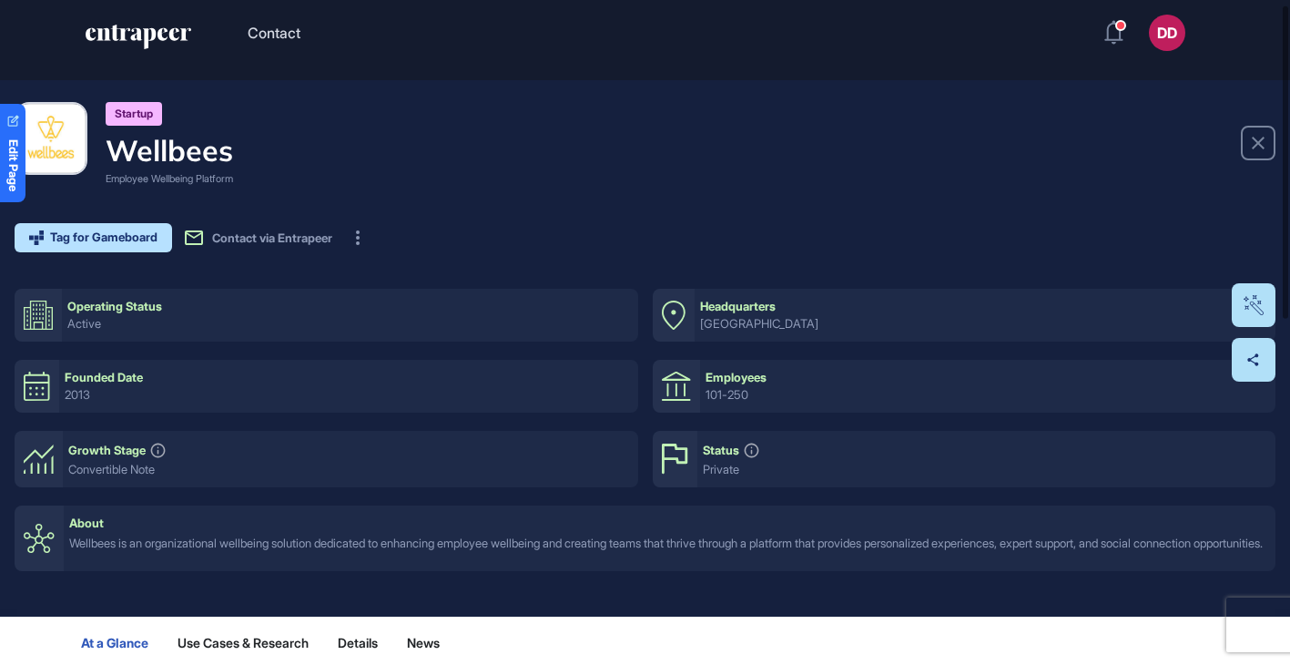
scroll to position [17, 0]
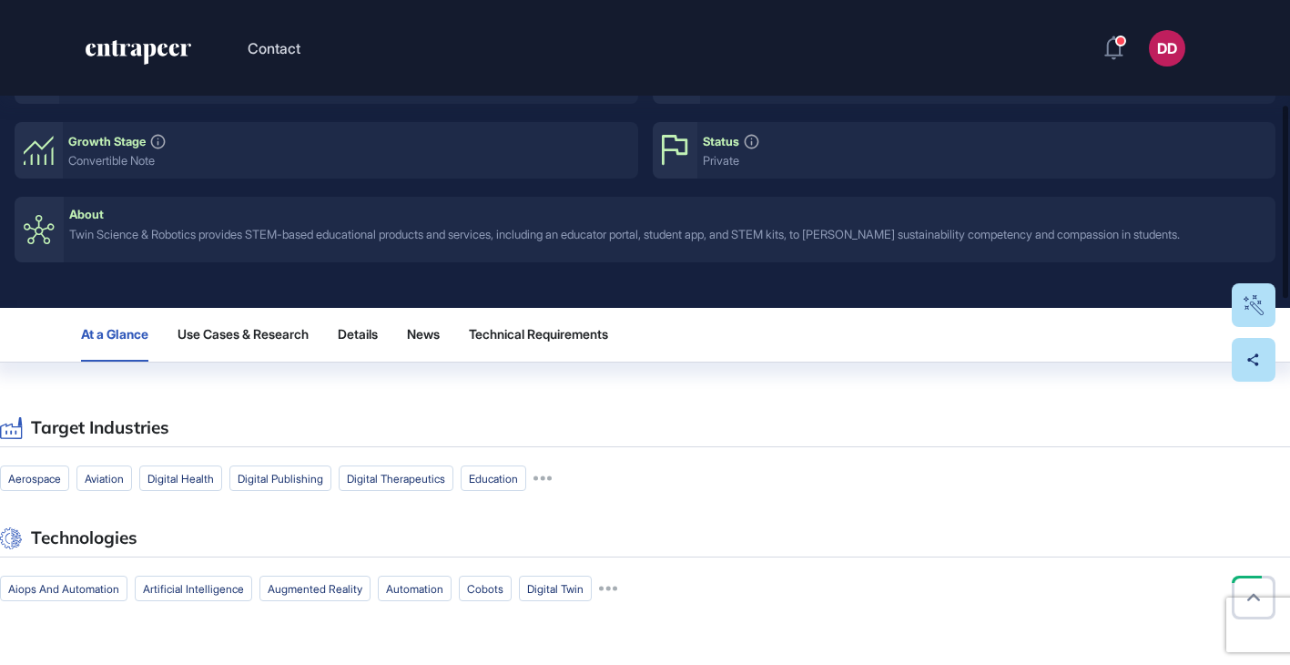
scroll to position [361, 0]
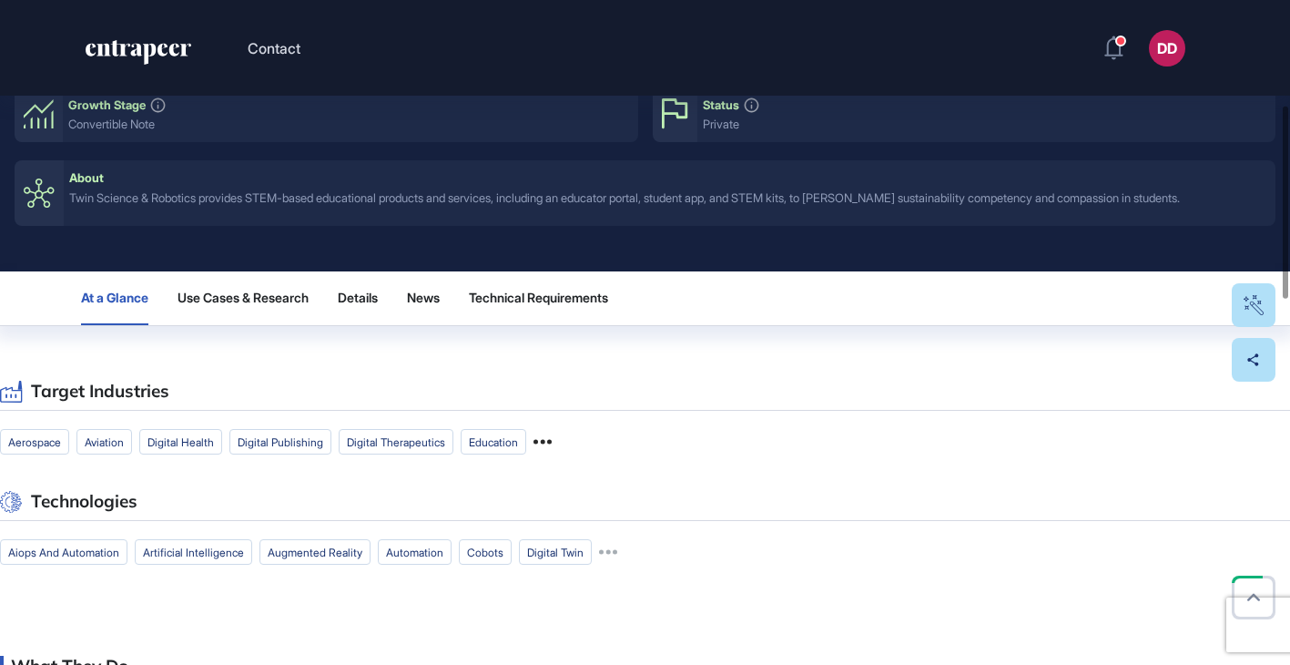
click at [552, 441] on icon at bounding box center [542, 441] width 18 height 18
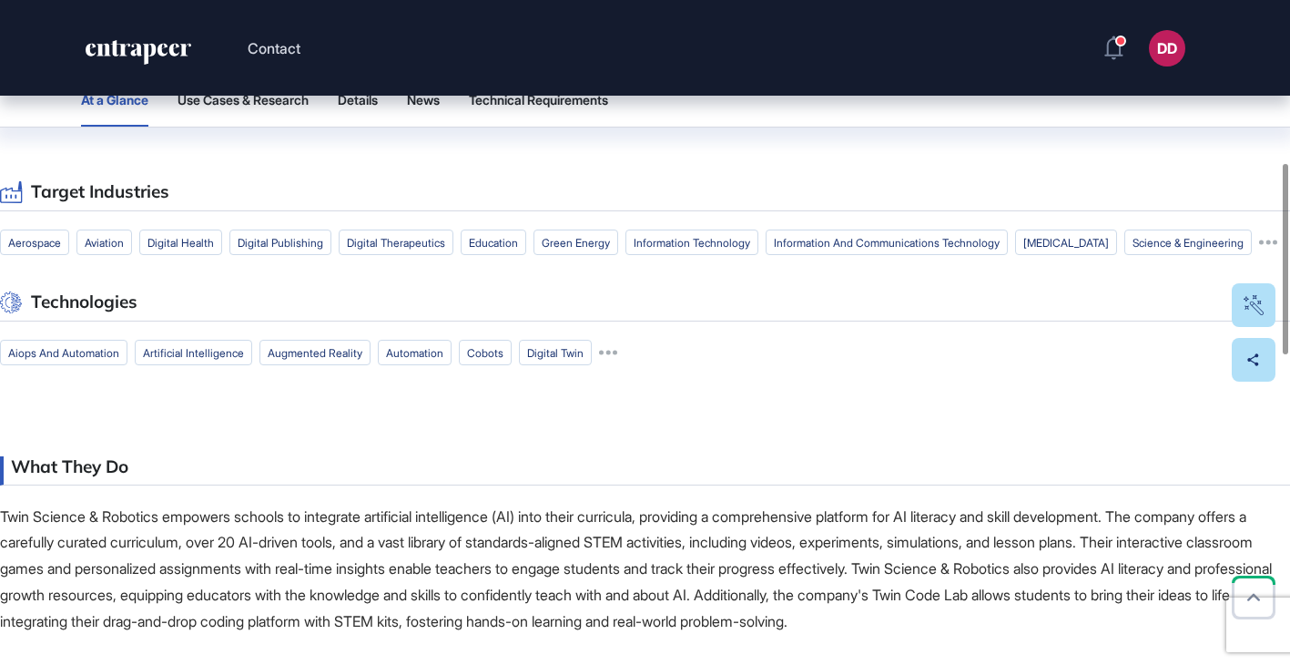
scroll to position [572, 0]
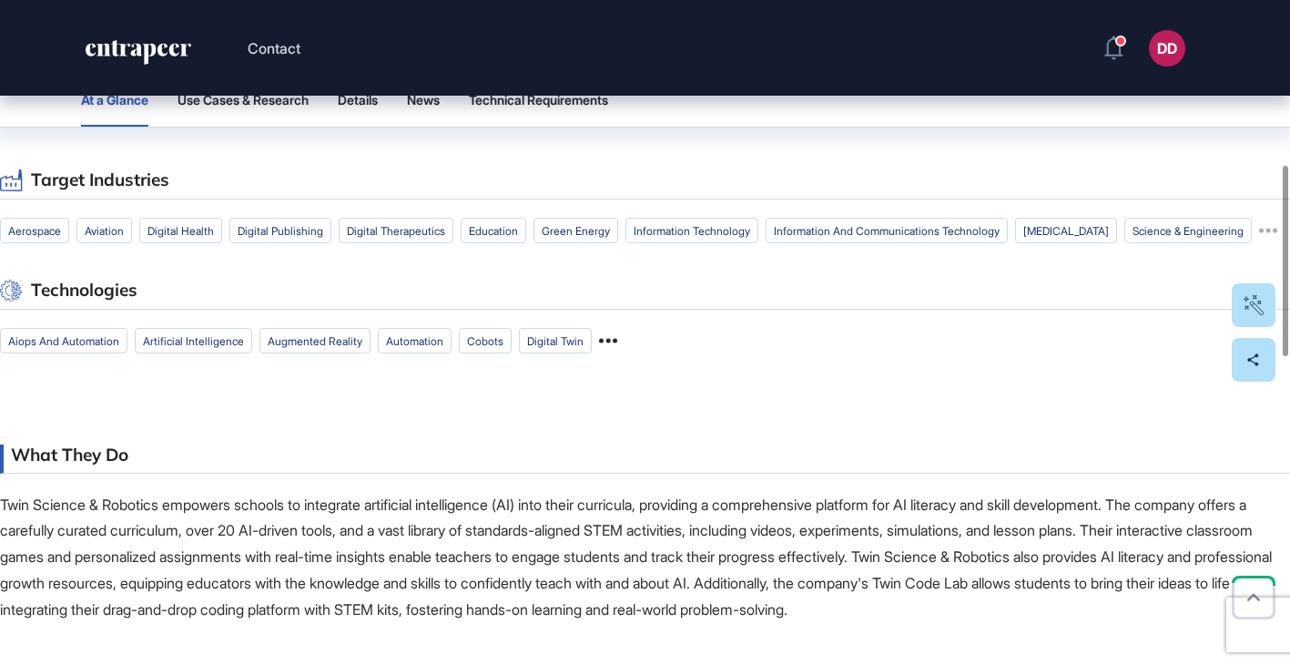
click at [617, 350] on icon at bounding box center [608, 340] width 18 height 18
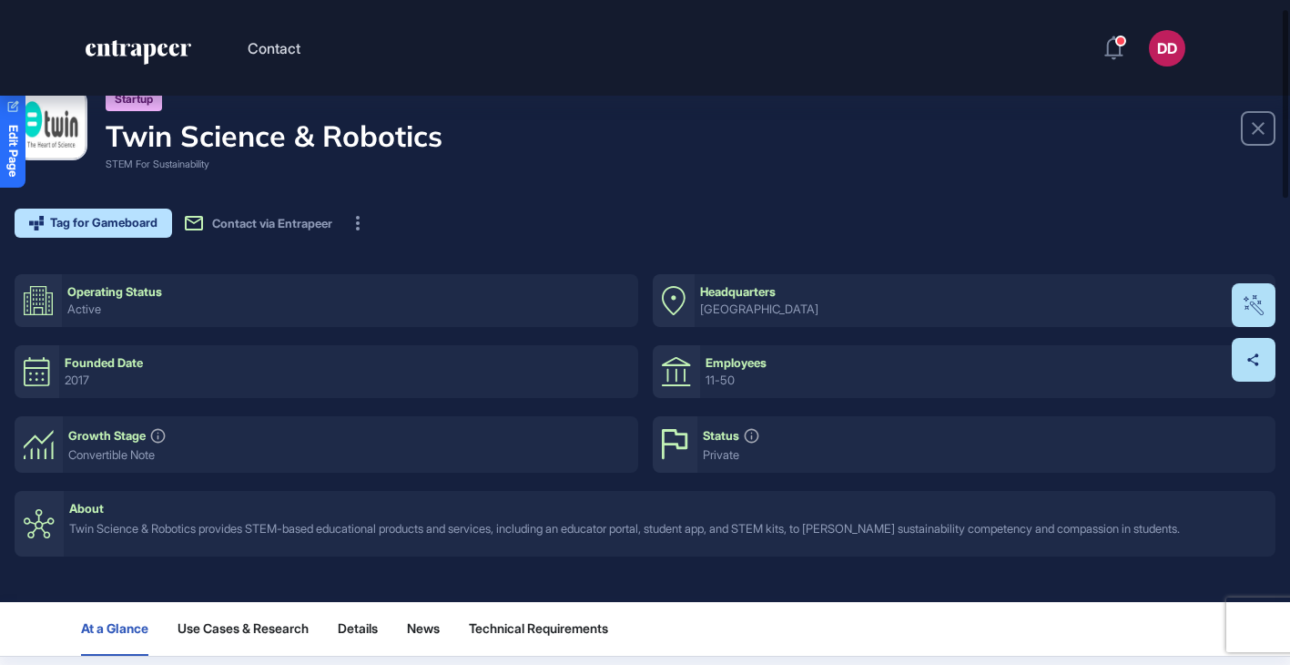
scroll to position [0, 0]
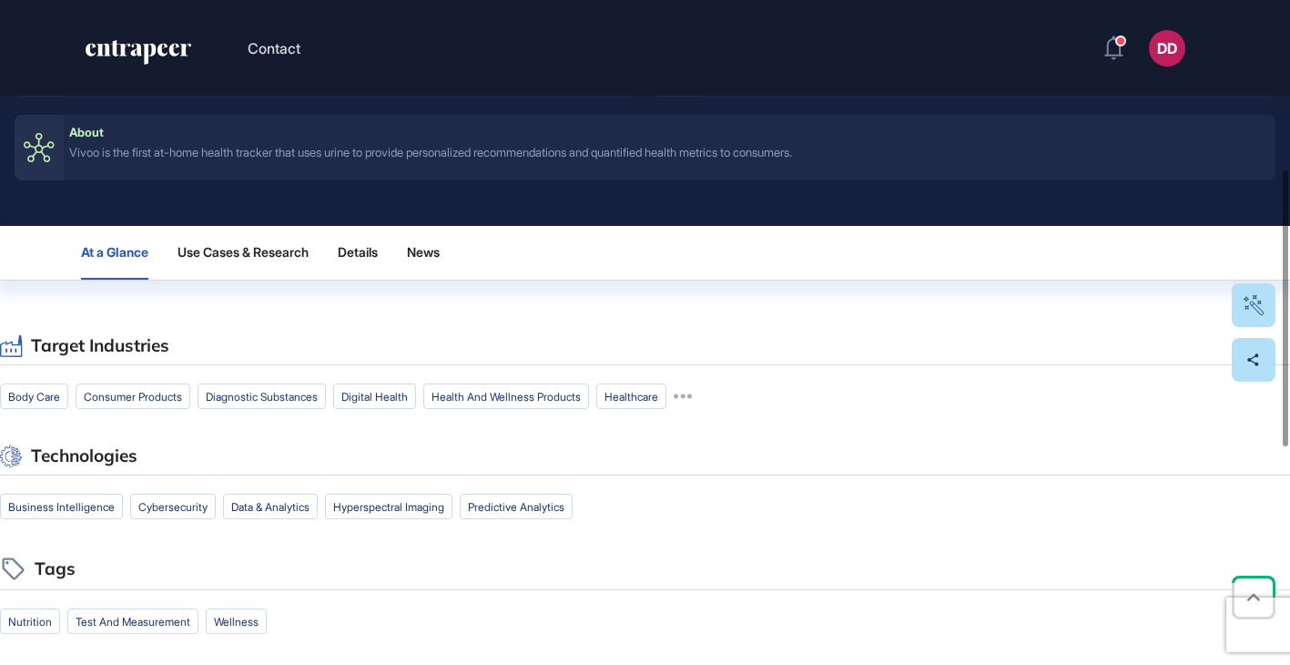
scroll to position [411, 0]
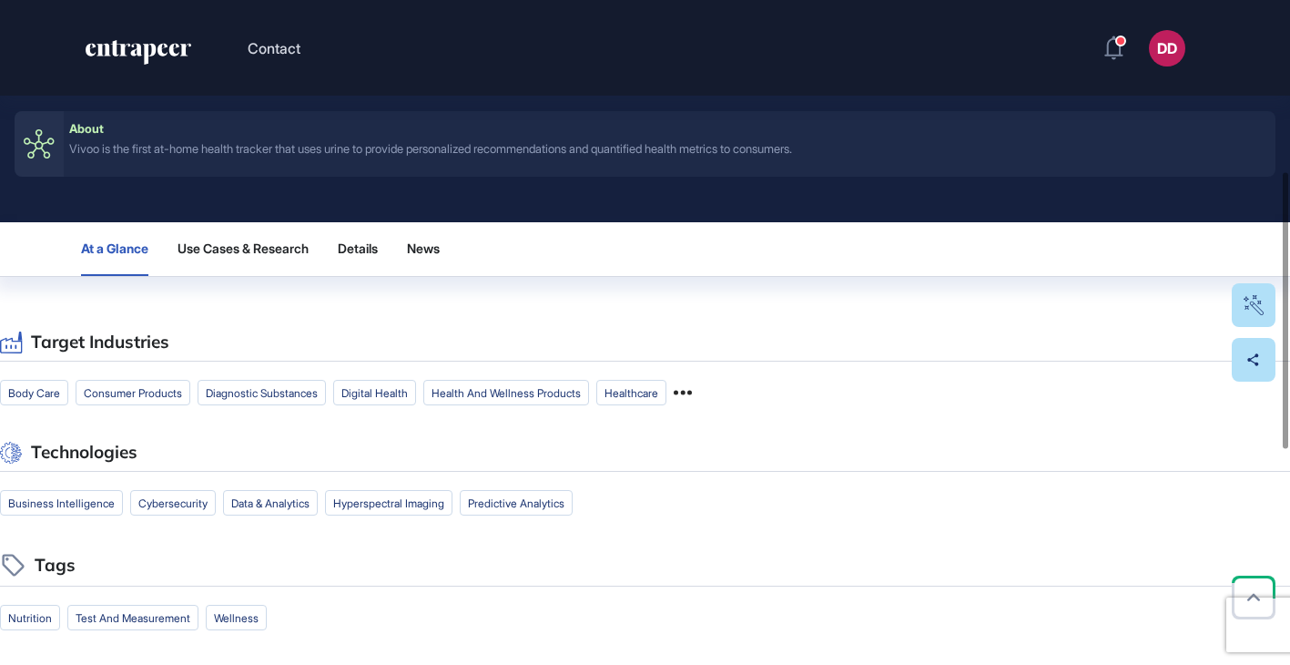
click at [692, 393] on icon at bounding box center [683, 392] width 18 height 5
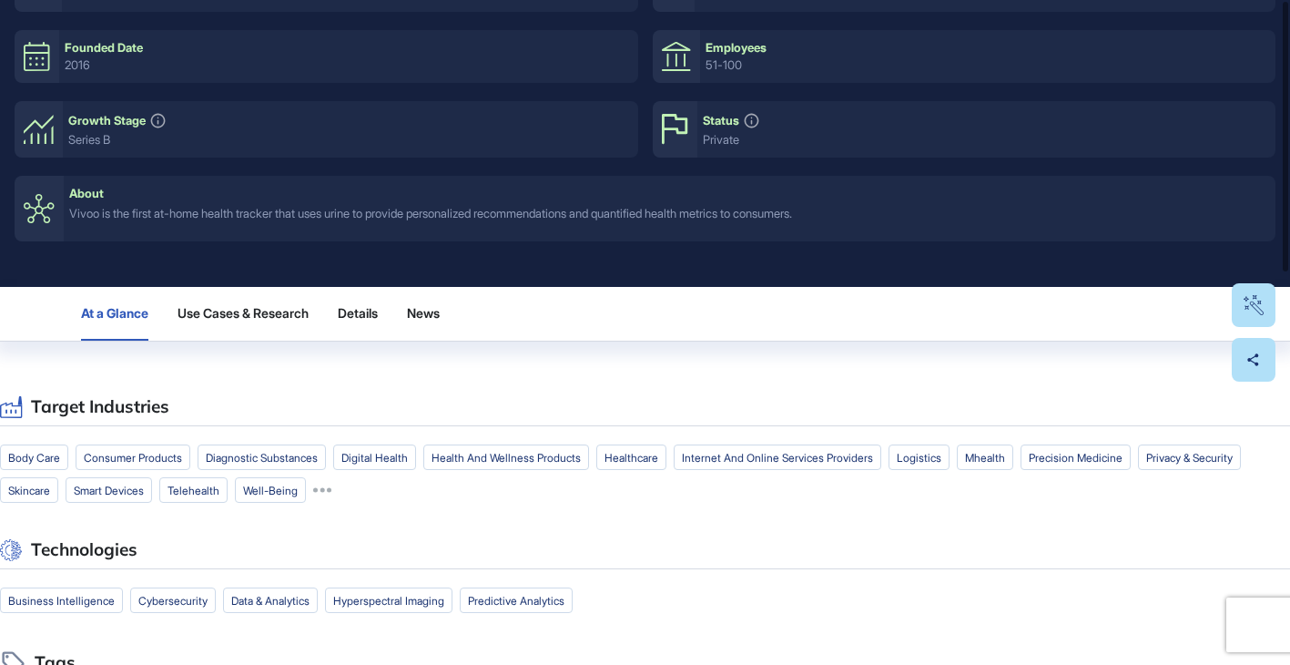
scroll to position [0, 0]
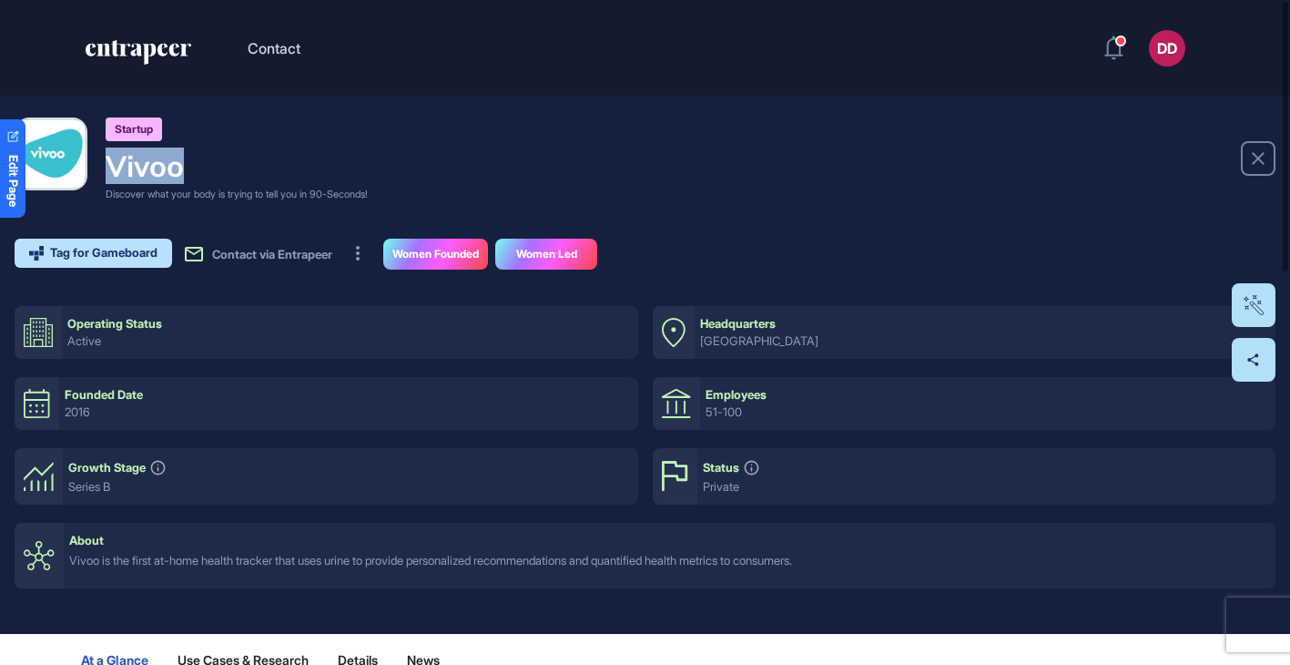
drag, startPoint x: 191, startPoint y: 170, endPoint x: 108, endPoint y: 170, distance: 82.8
click at [108, 170] on h4 "Vivoo" at bounding box center [237, 165] width 262 height 35
copy h4 "Vivoo"
click at [368, 179] on h4 "Vivoo" at bounding box center [237, 165] width 262 height 35
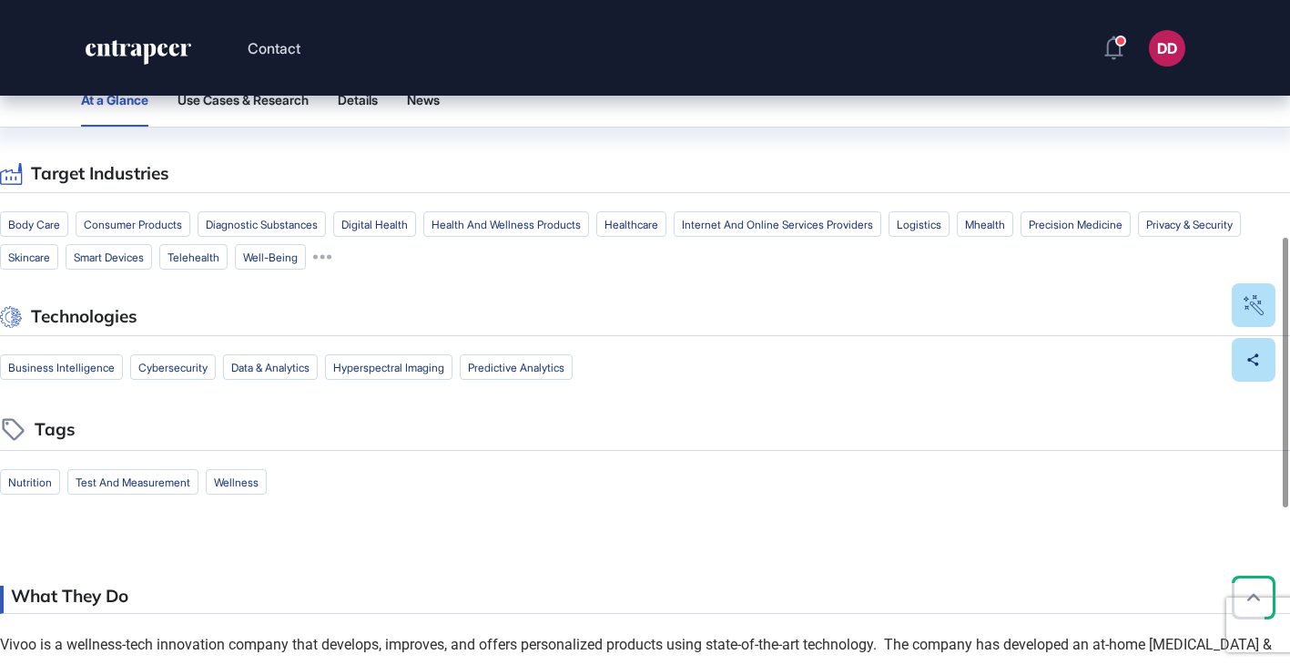
scroll to position [581, 0]
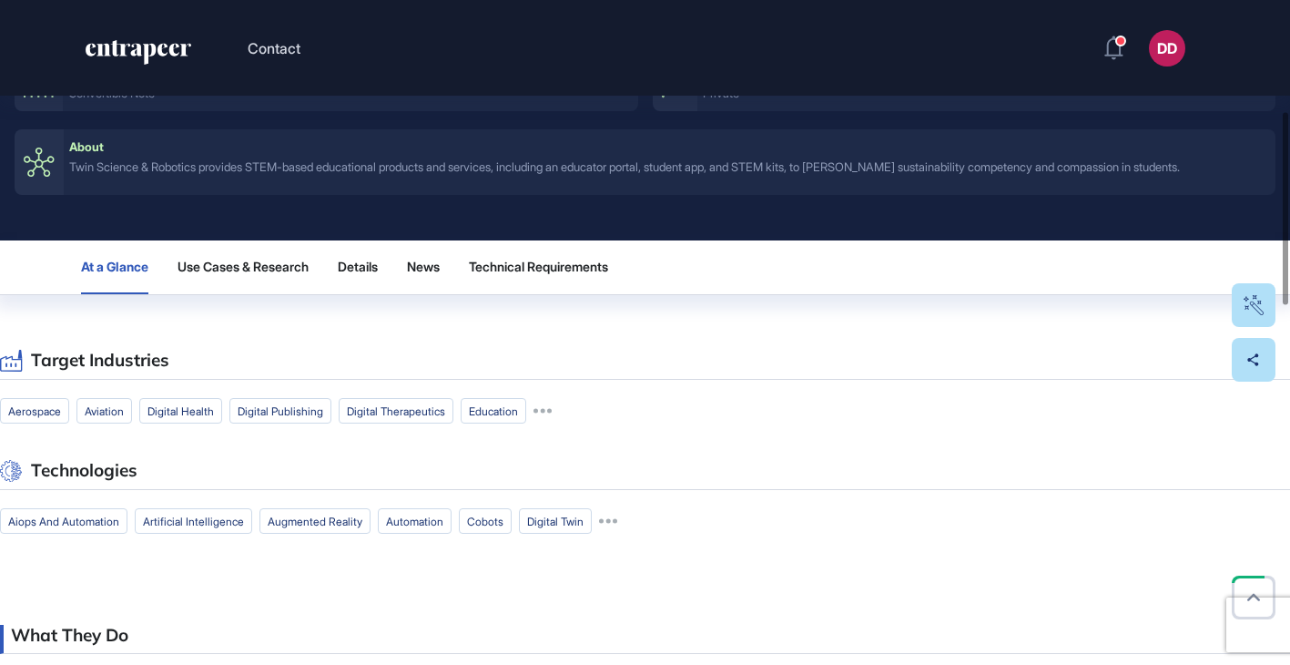
scroll to position [397, 0]
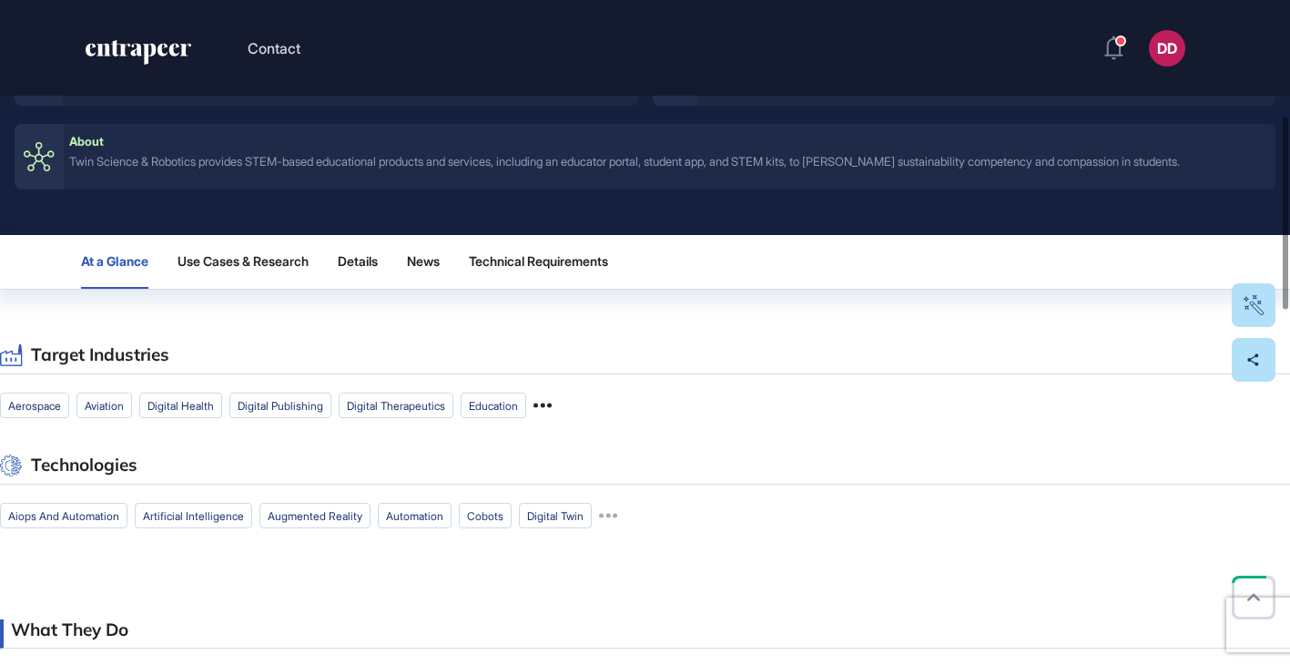
click at [552, 407] on icon at bounding box center [542, 405] width 18 height 18
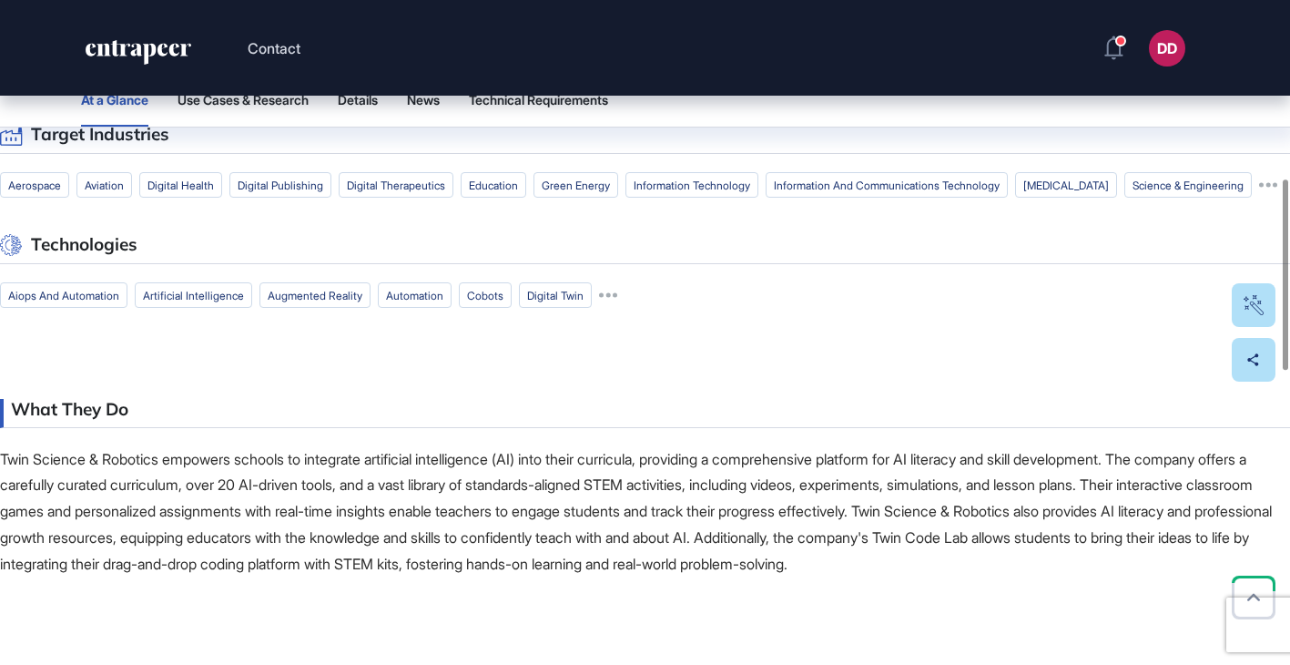
scroll to position [625, 0]
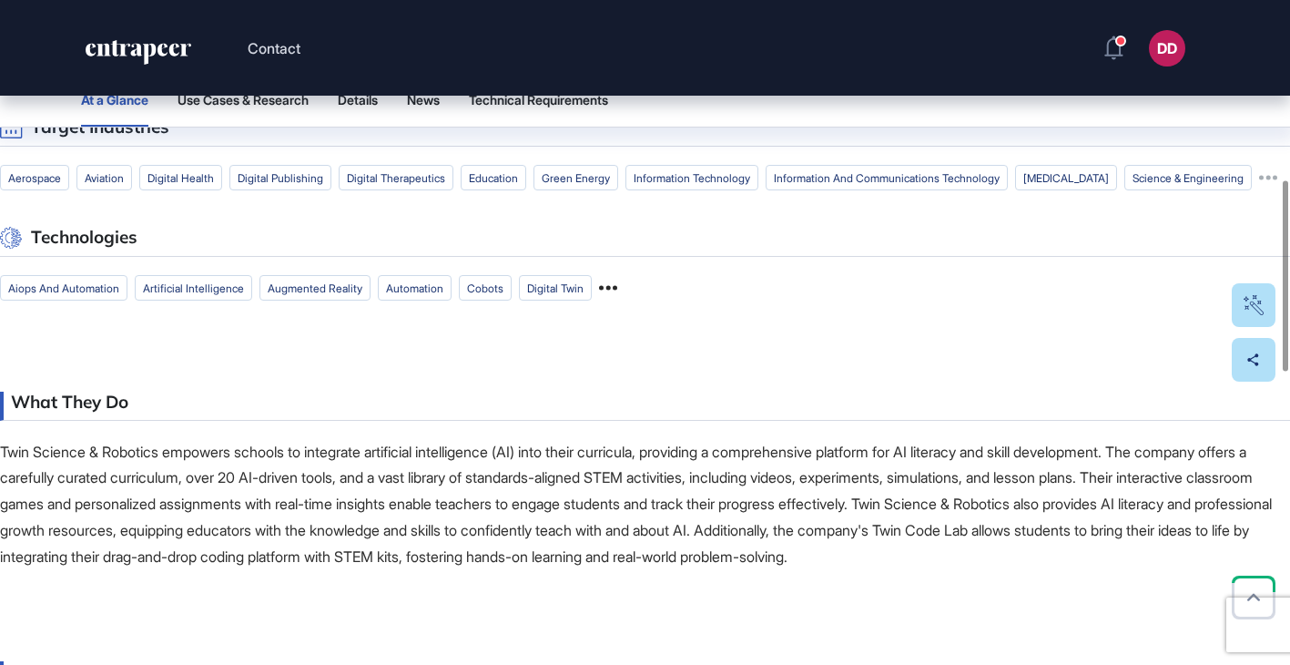
click at [617, 297] on icon at bounding box center [608, 288] width 18 height 18
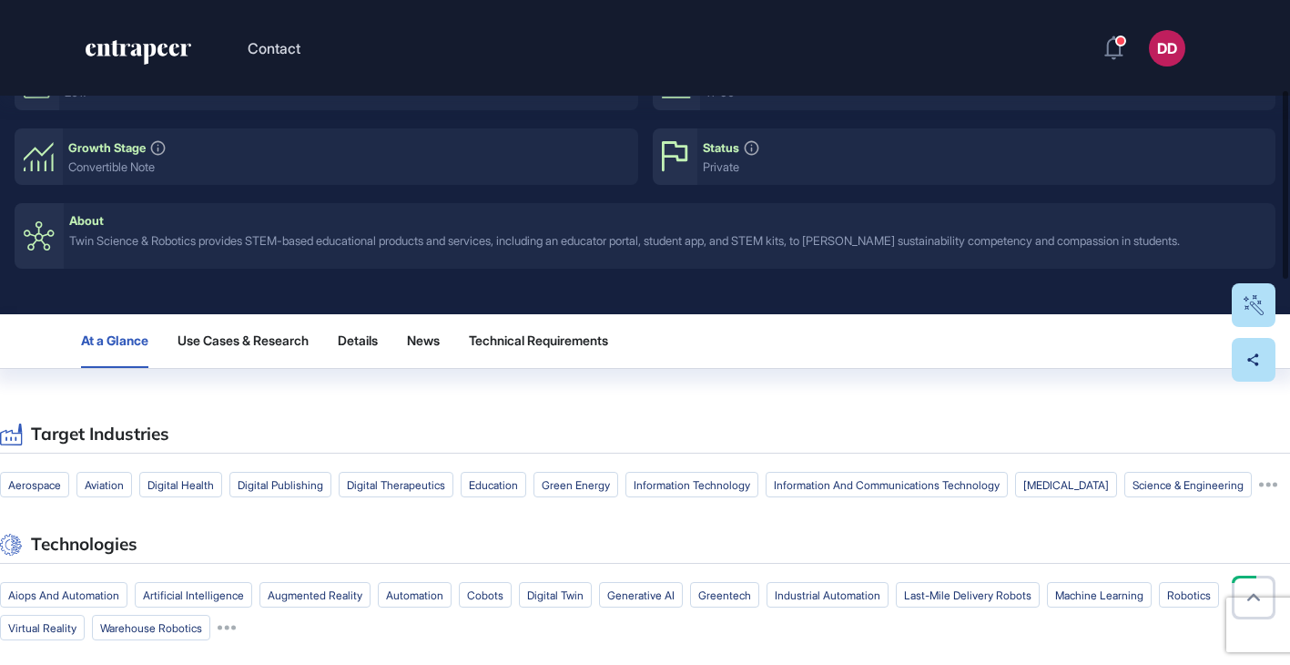
scroll to position [316, 0]
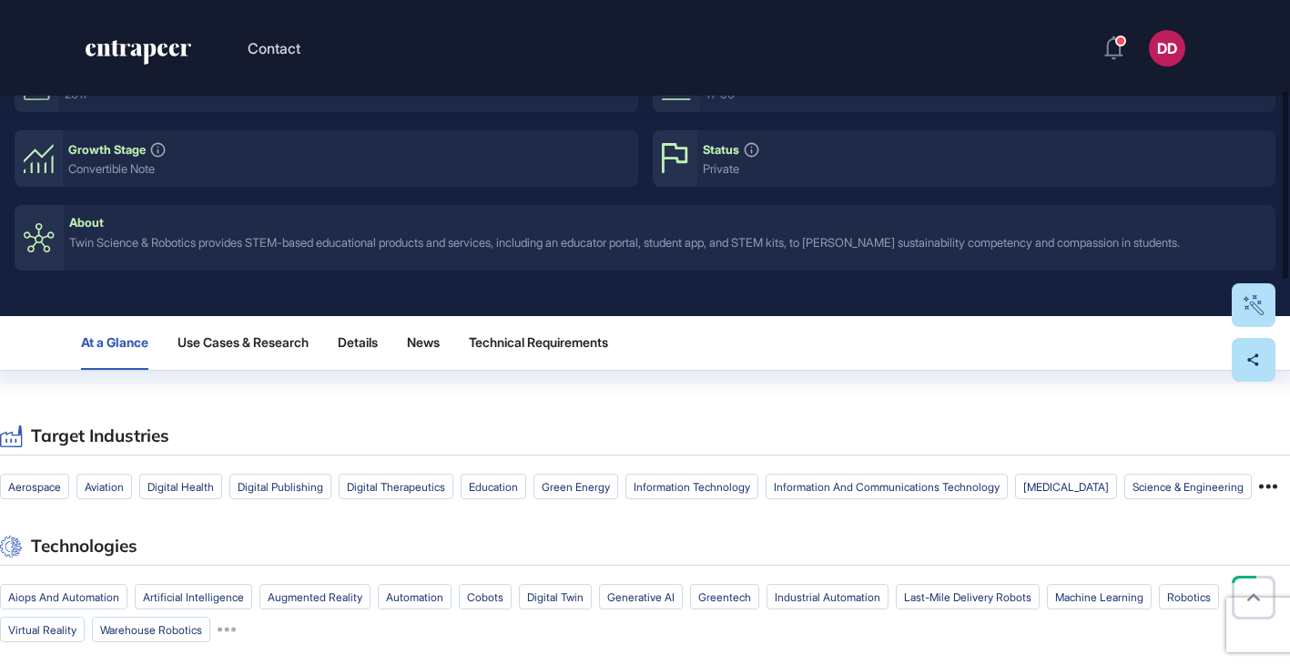
click at [1259, 495] on icon at bounding box center [1268, 486] width 18 height 18
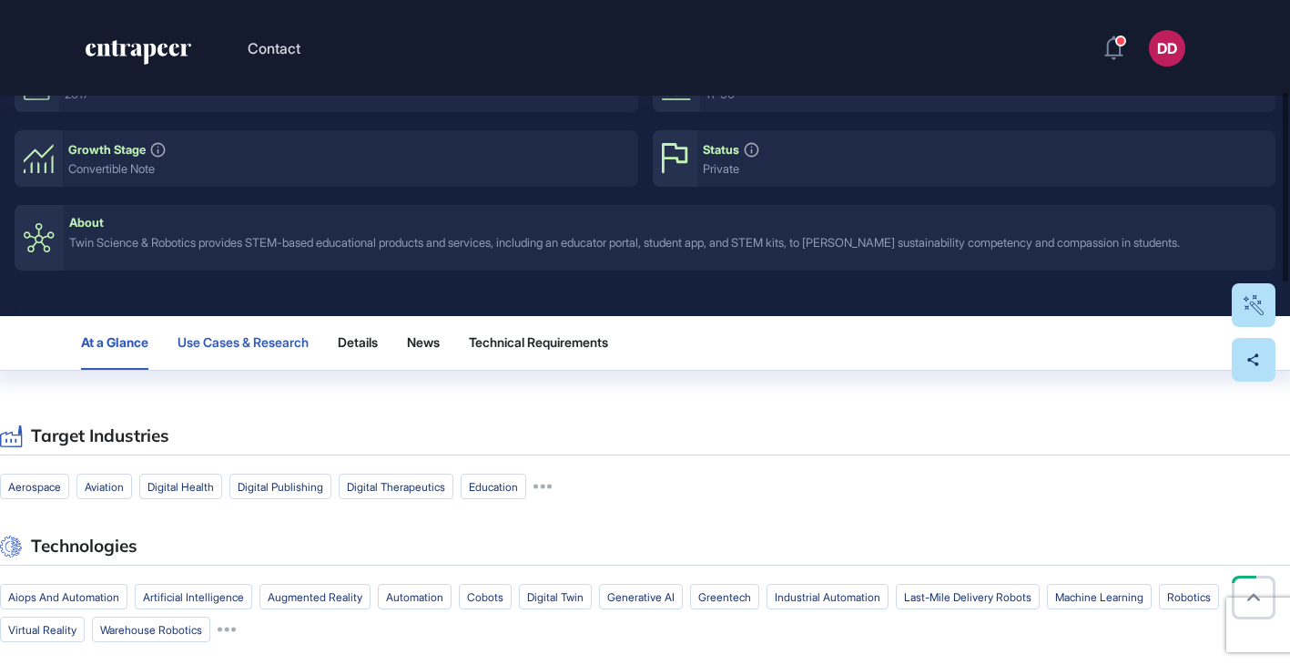
click at [239, 343] on span "Use Cases & Research" at bounding box center [243, 342] width 131 height 15
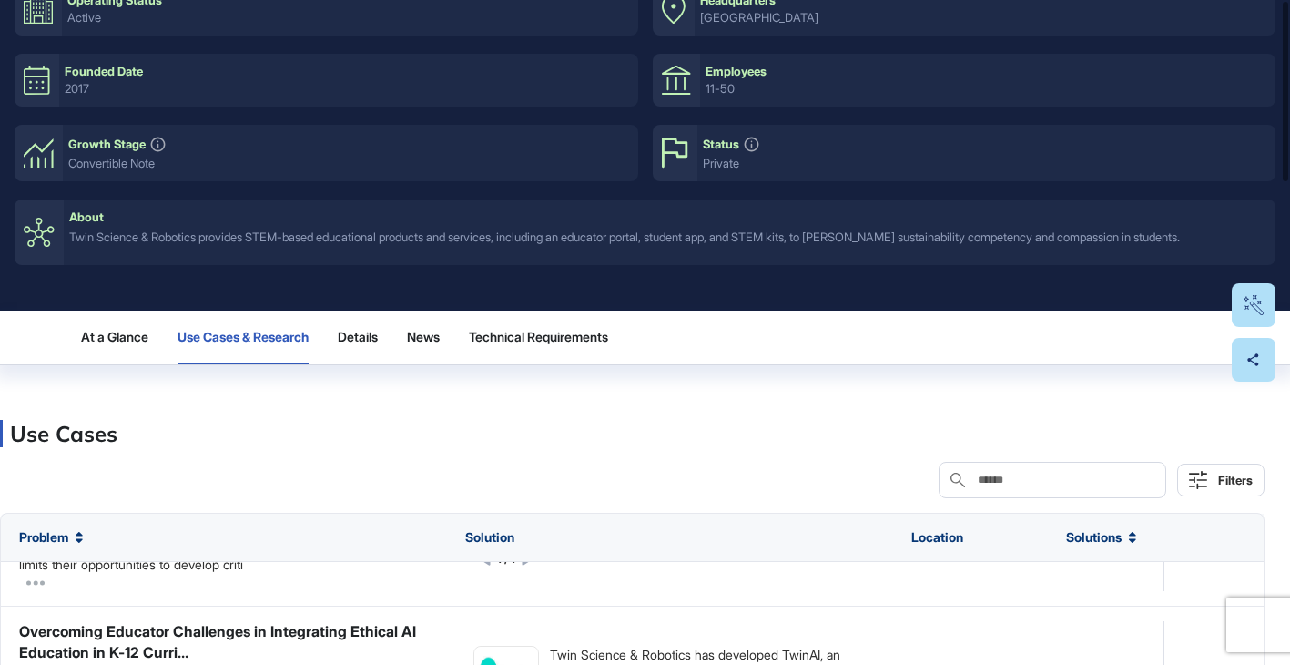
scroll to position [0, 0]
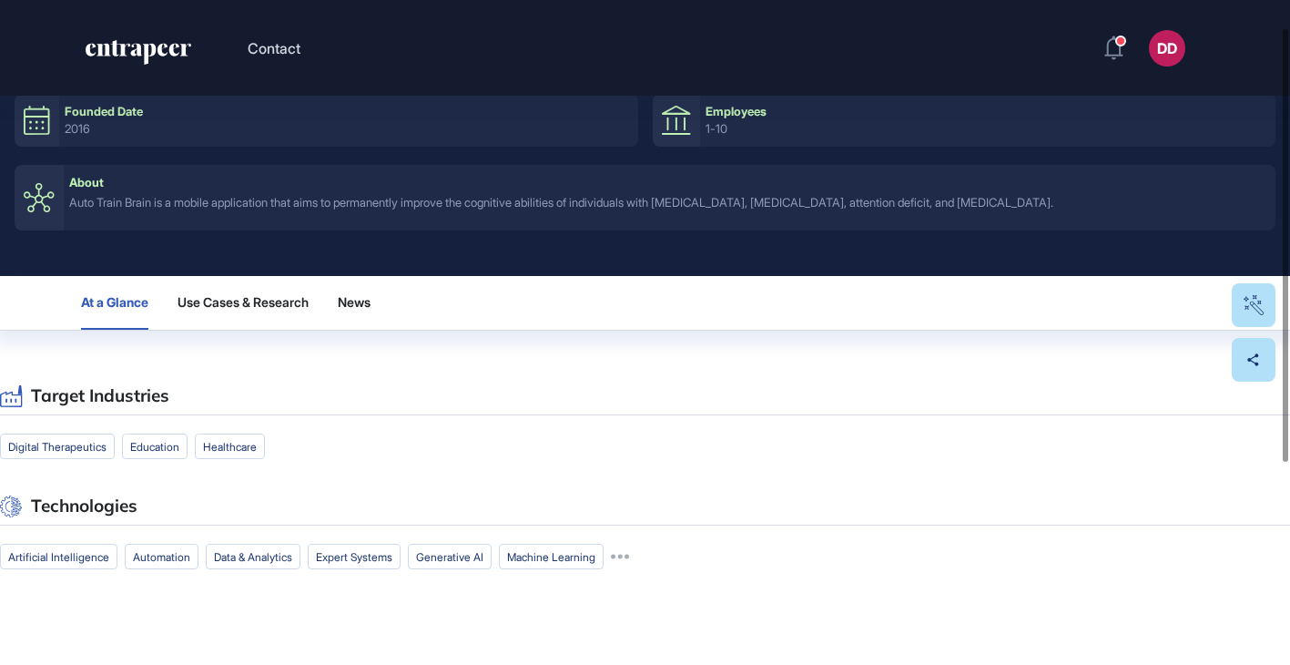
scroll to position [288, 0]
